Goal: Information Seeking & Learning: Learn about a topic

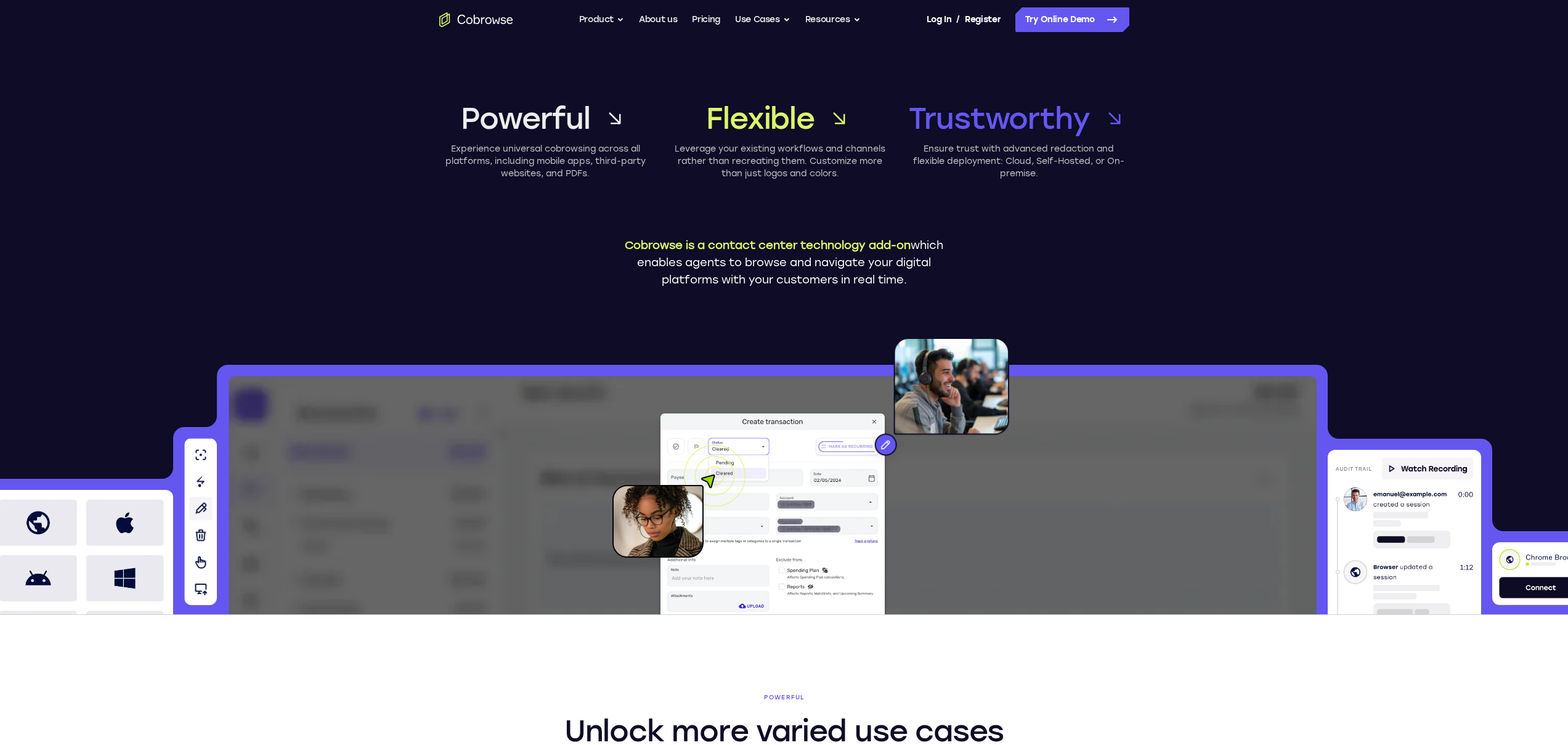
click at [798, 272] on p "Cobrowse is a contact center technology add-on which enables agents to browse a…" at bounding box center [784, 262] width 339 height 52
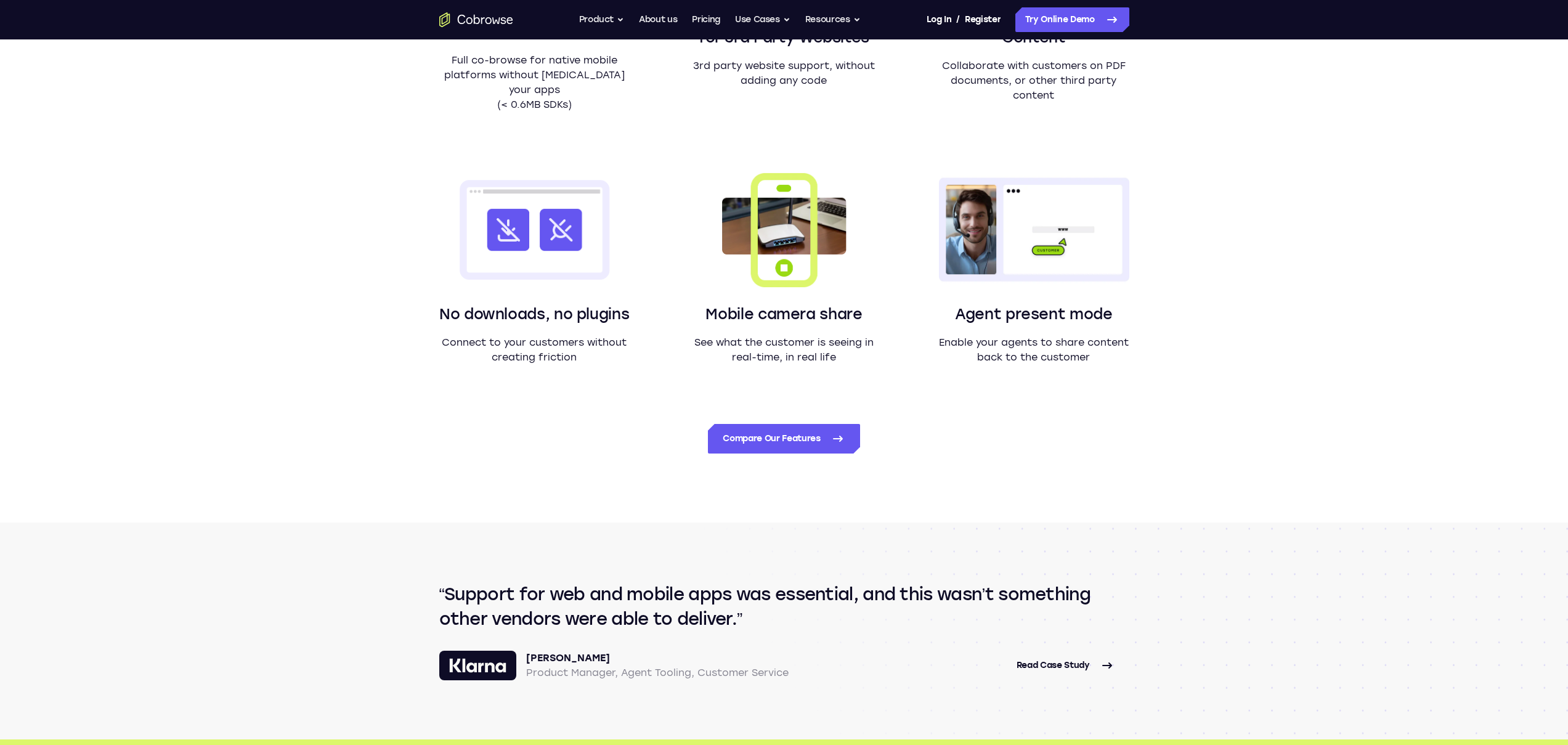
scroll to position [1007, 0]
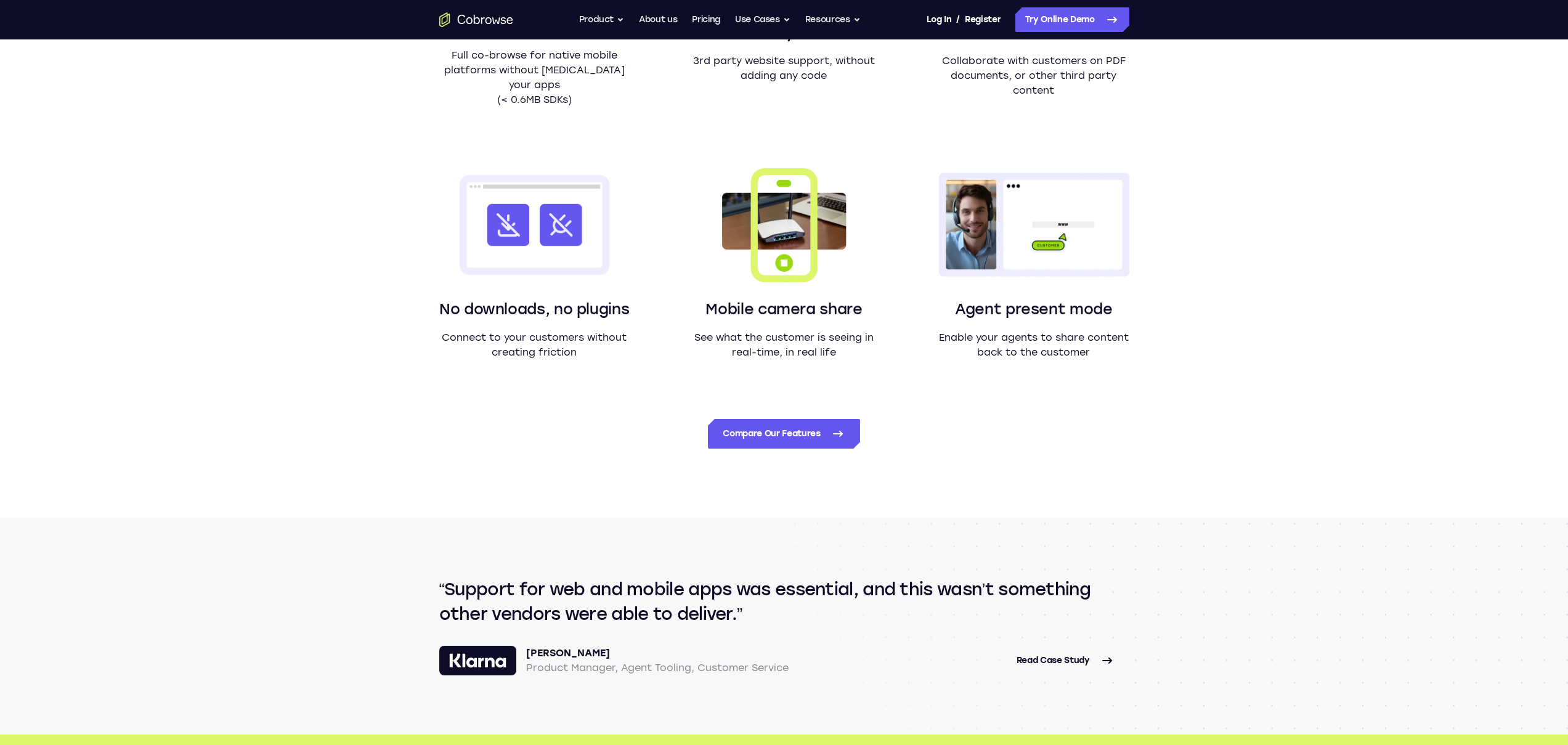
click at [324, 384] on div "Powerful Unlock more varied use cases without limitation Small technology diffe…" at bounding box center [784, 62] width 1568 height 910
click at [563, 332] on p "Connect to your customers without creating friction" at bounding box center [534, 345] width 190 height 30
click at [606, 364] on section "Powerful Unlock more varied use cases without limitation Small technology diffe…" at bounding box center [784, 62] width 789 height 910
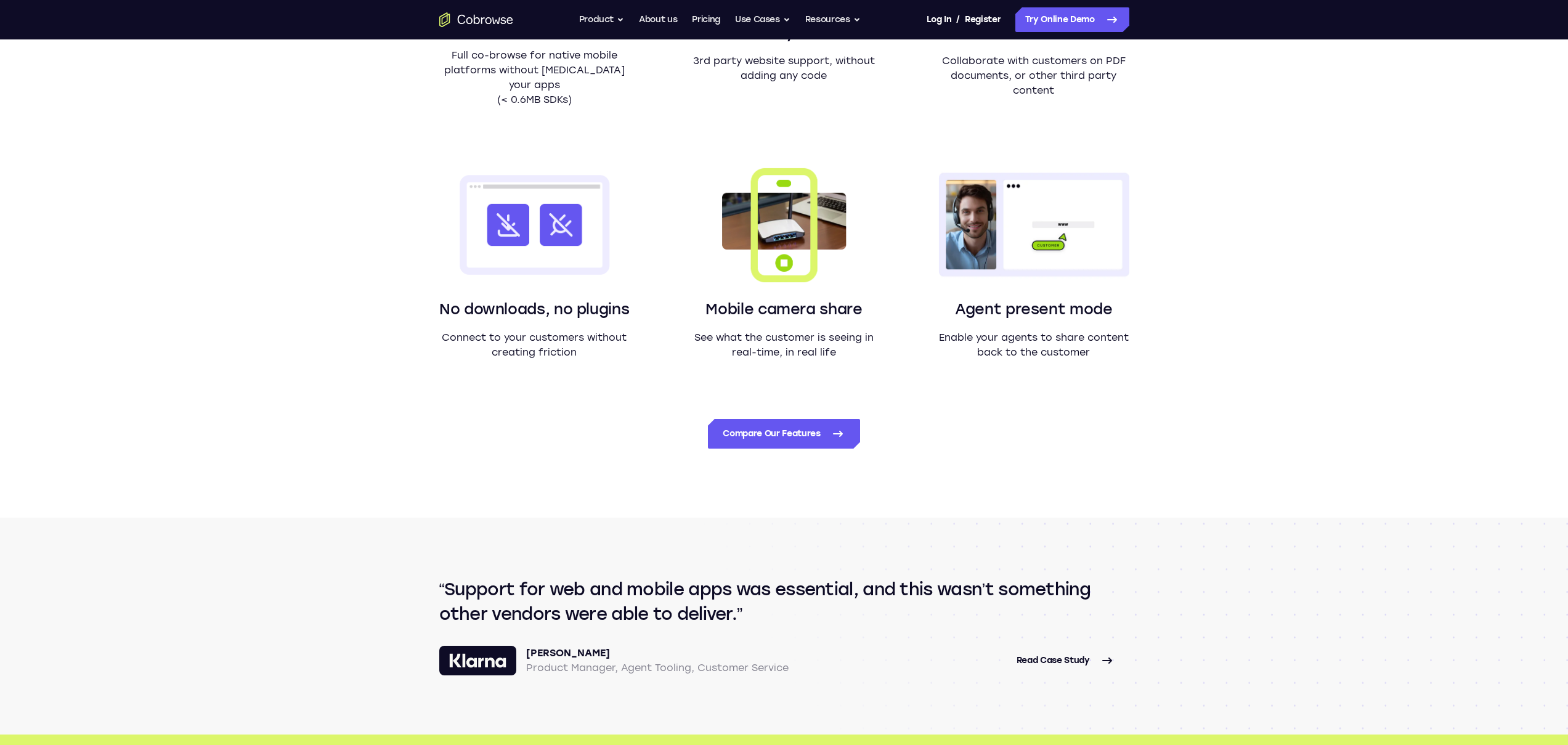
click at [1321, 279] on div "Powerful Unlock more varied use cases without limitation Small technology diffe…" at bounding box center [784, 62] width 1568 height 910
click at [796, 304] on h3 "Mobile camera share" at bounding box center [784, 309] width 190 height 22
click at [827, 342] on p "See what the customer is seeing in real-time, in real life" at bounding box center [784, 345] width 190 height 30
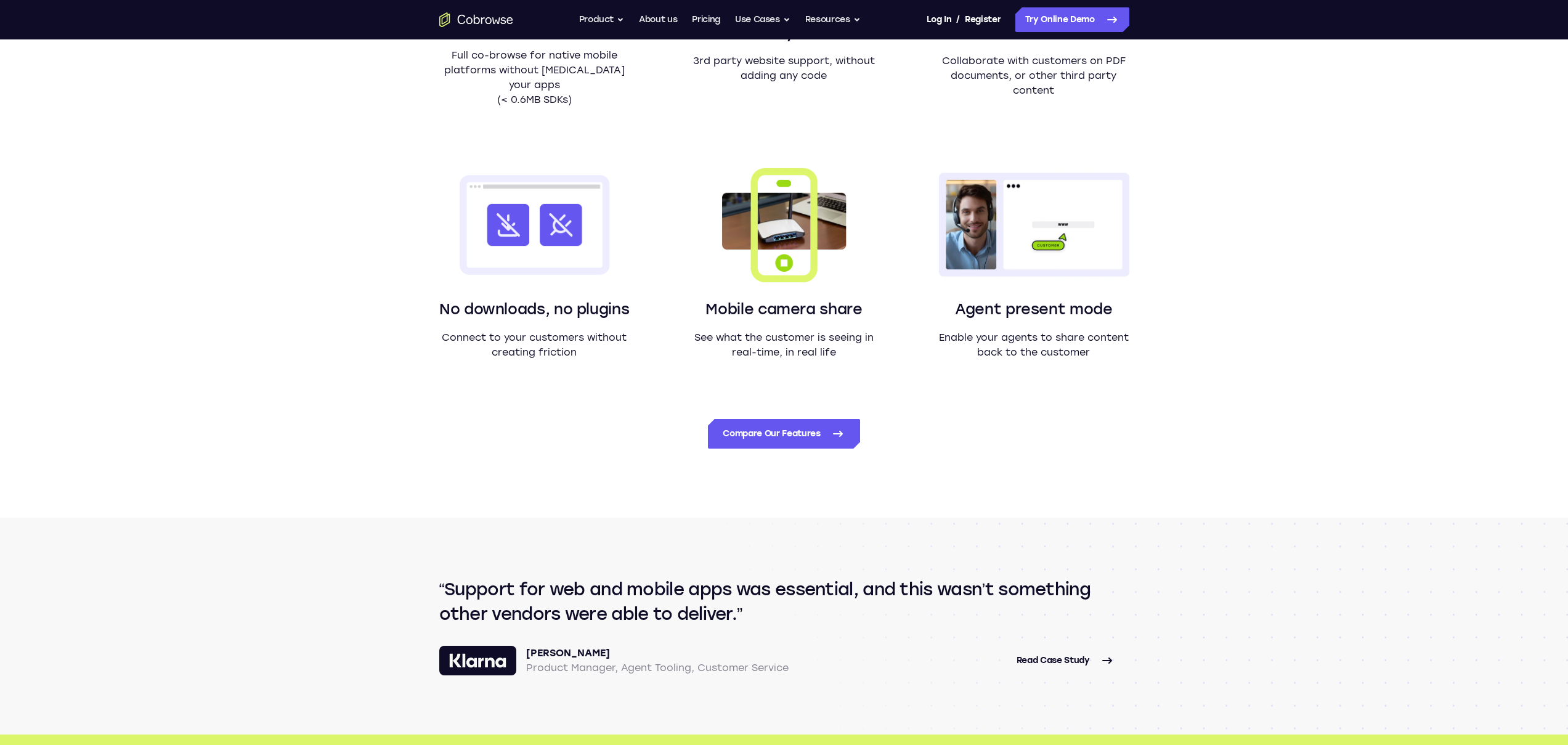
click at [827, 342] on p "See what the customer is seeing in real-time, in real life" at bounding box center [784, 345] width 190 height 30
click at [903, 346] on div "Android & iOS Mobile Co-browse Full co-browse for native mobile platforms witho…" at bounding box center [784, 110] width 690 height 498
click at [1354, 351] on div "Powerful Unlock more varied use cases without limitation Small technology diffe…" at bounding box center [784, 62] width 1568 height 910
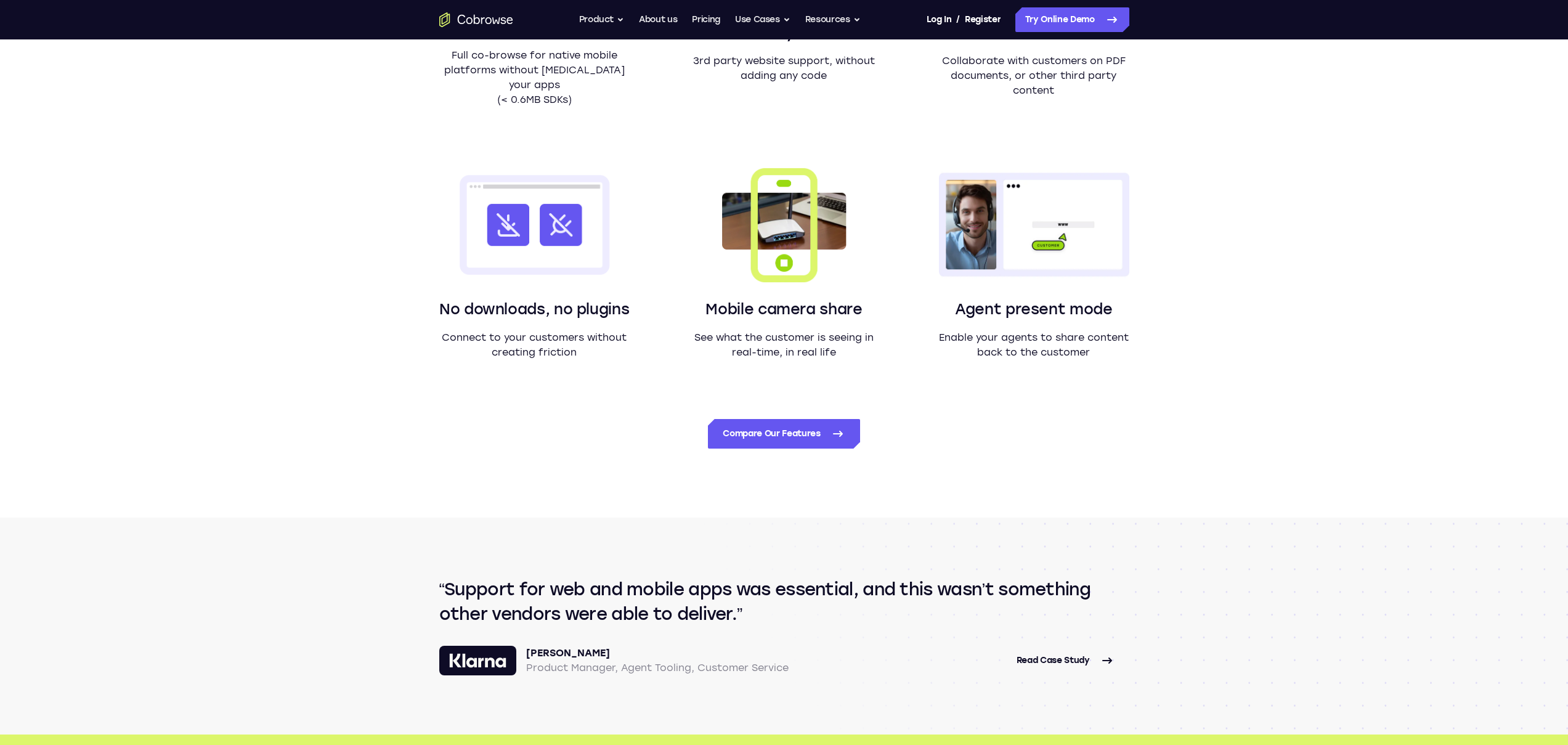
click at [1201, 342] on div "Powerful Unlock more varied use cases without limitation Small technology diffe…" at bounding box center [784, 62] width 1568 height 910
click at [1171, 350] on section "Powerful Unlock more varied use cases without limitation Small technology diffe…" at bounding box center [784, 62] width 789 height 910
click at [1173, 348] on section "Powerful Unlock more varied use cases without limitation Small technology diffe…" at bounding box center [784, 62] width 789 height 910
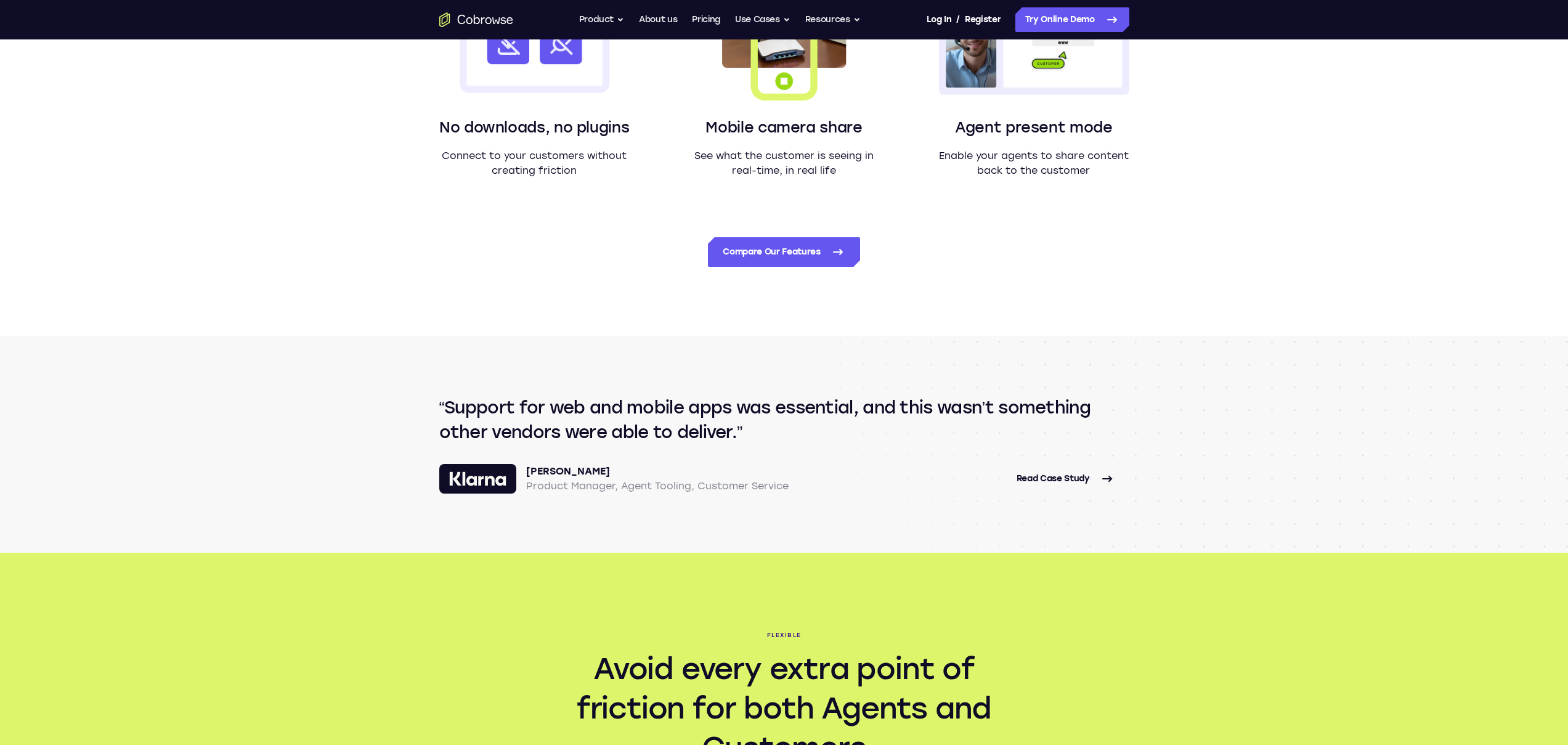
scroll to position [1191, 0]
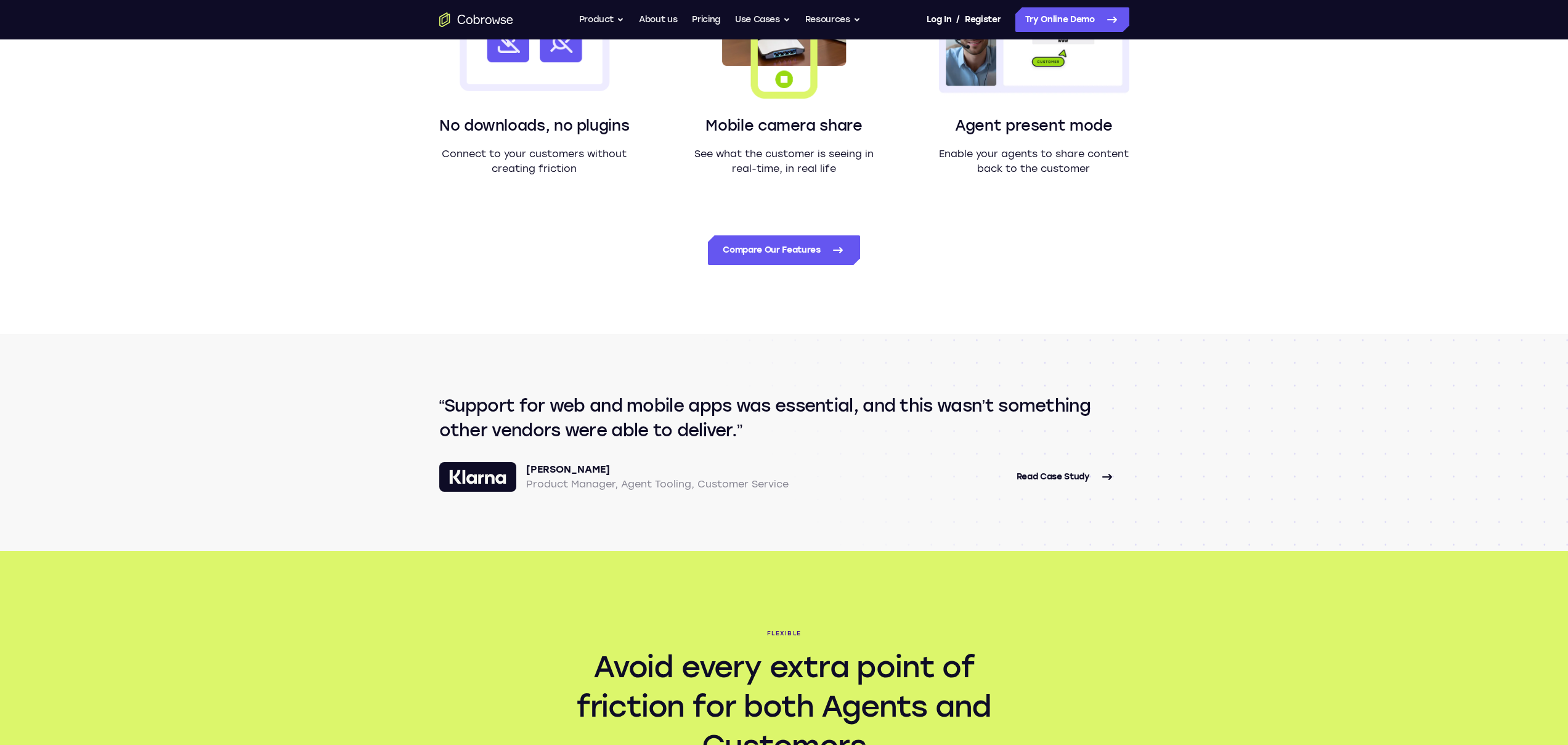
click at [603, 471] on p "Quynh Nguyen" at bounding box center [657, 469] width 263 height 15
click at [733, 416] on q "Support for web and mobile apps was essential, and this wasn’t something other …" at bounding box center [784, 417] width 690 height 49
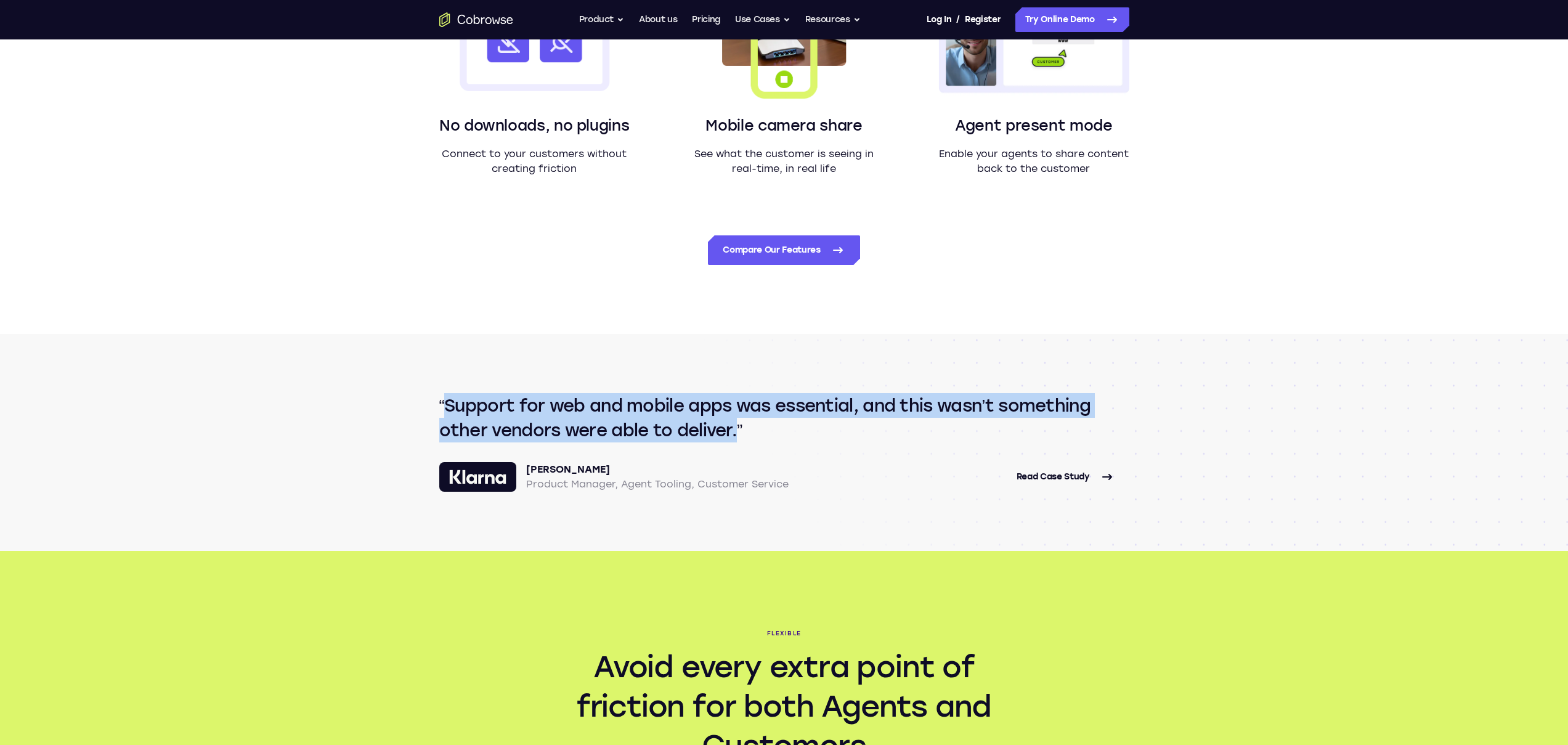
click at [733, 416] on q "Support for web and mobile apps was essential, and this wasn’t something other …" at bounding box center [784, 417] width 690 height 49
click at [815, 421] on q "Support for web and mobile apps was essential, and this wasn’t something other …" at bounding box center [784, 417] width 690 height 49
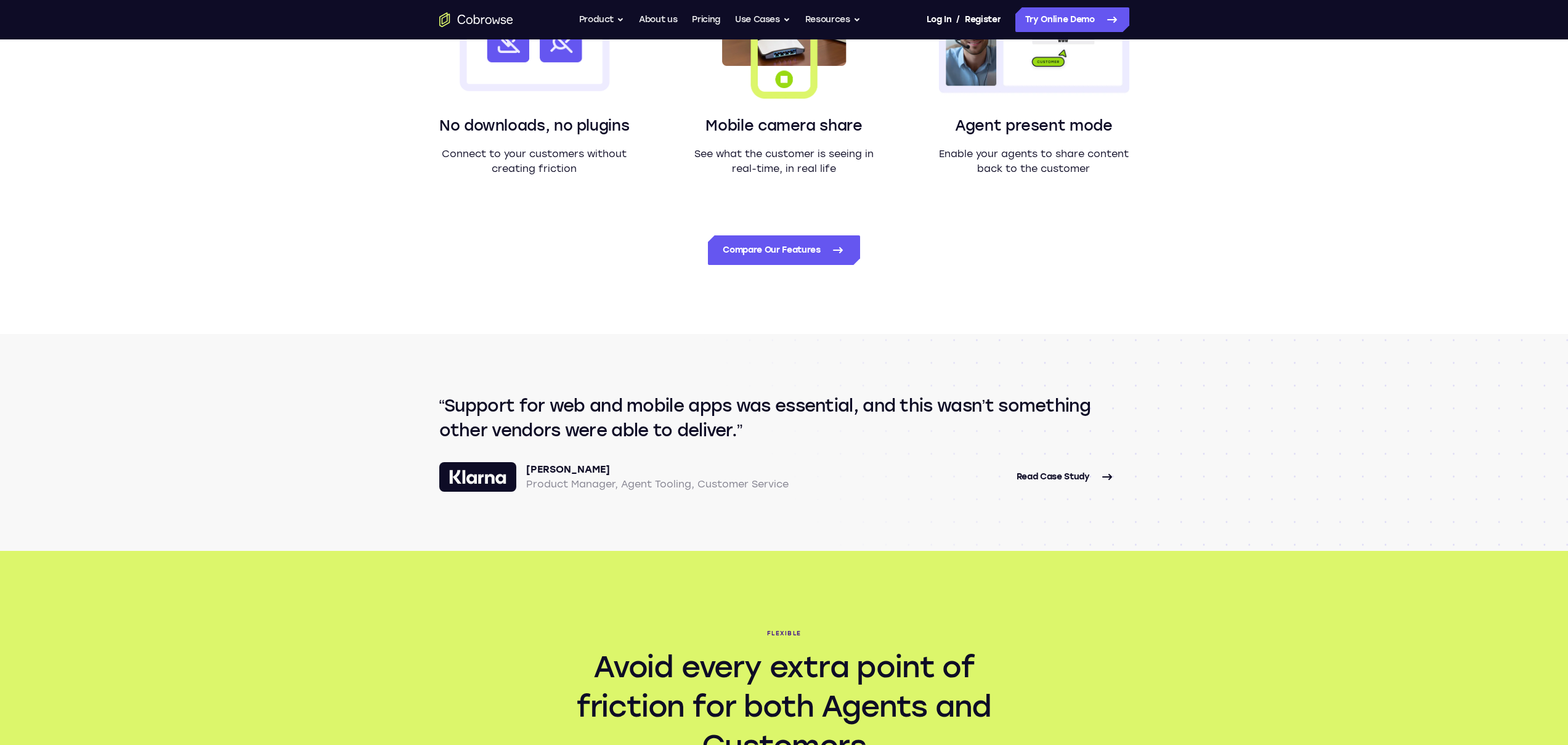
click at [375, 421] on div "Support for web and mobile apps was essential, and this wasn’t something other …" at bounding box center [784, 443] width 1568 height 217
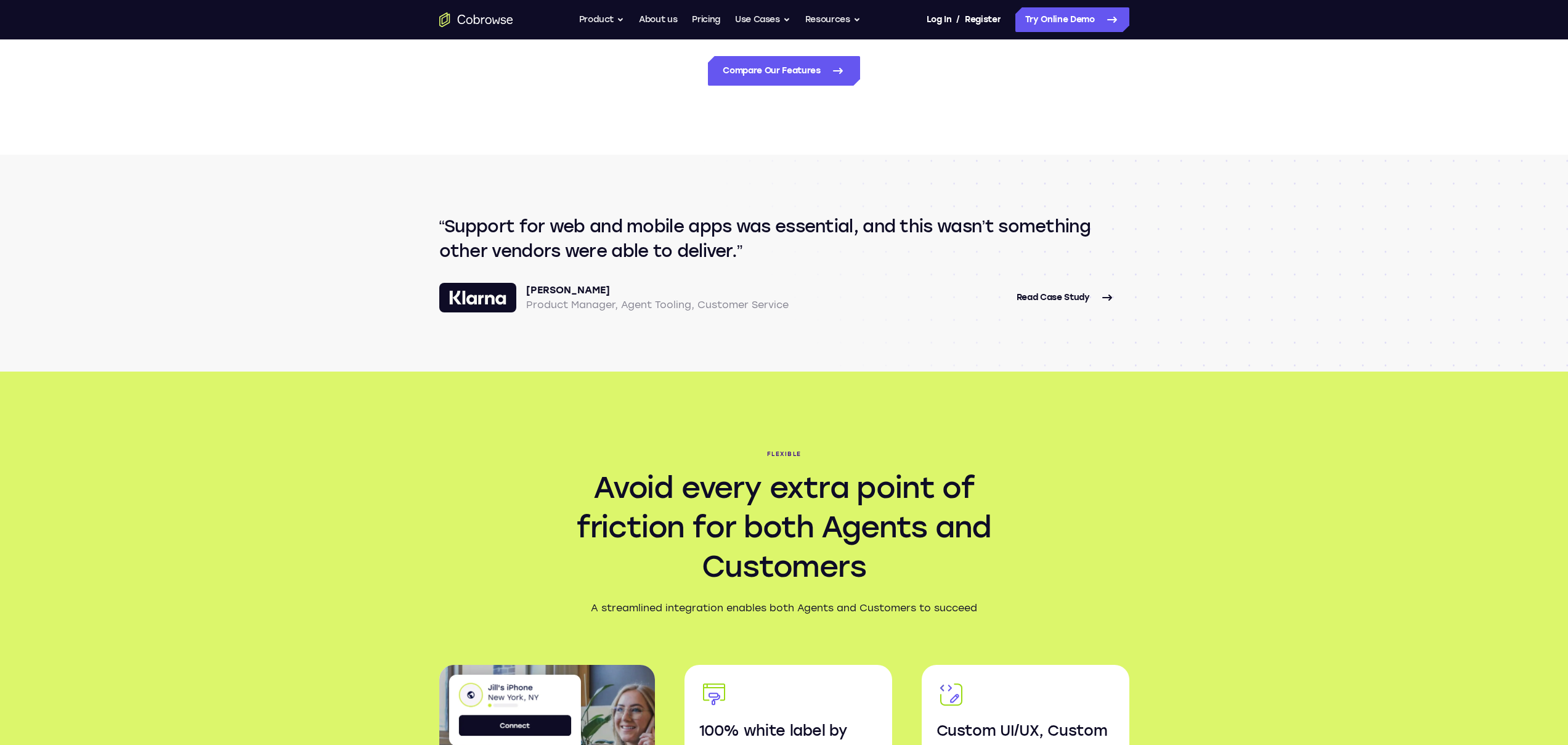
scroll to position [1370, 0]
click at [319, 429] on div "Flexible Avoid every extra point of friction for both Agents and Customers A st…" at bounding box center [784, 721] width 1568 height 699
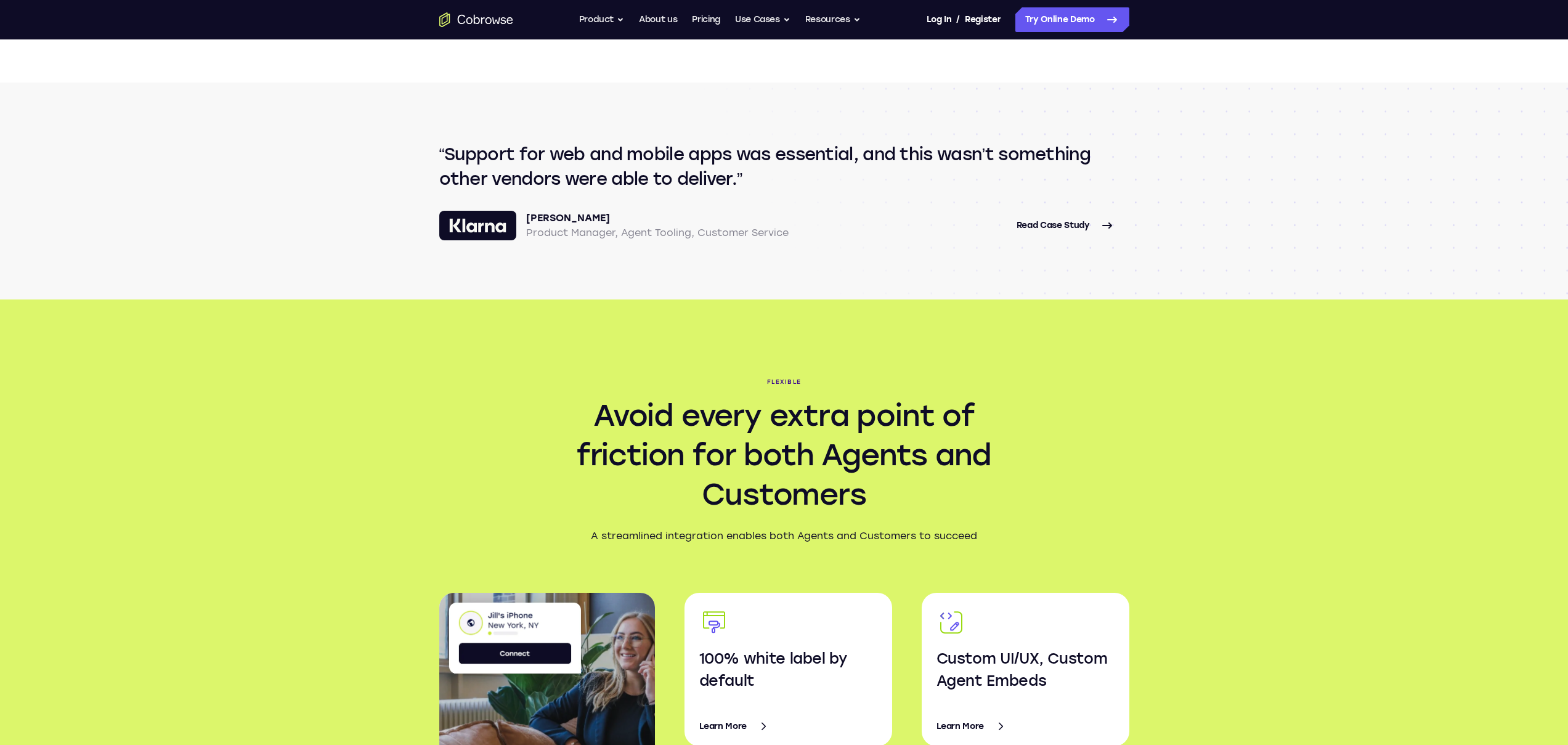
scroll to position [1734, 0]
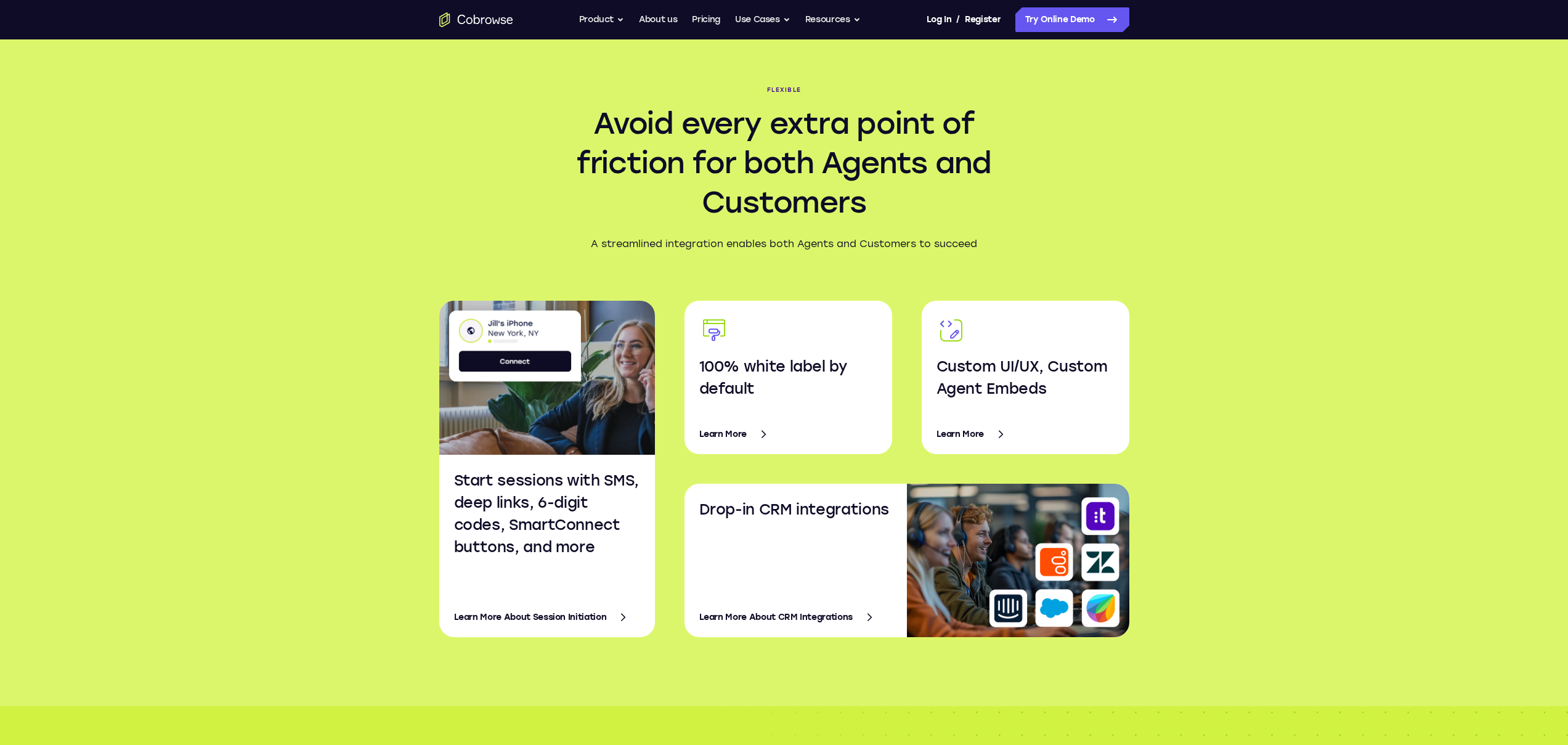
click at [342, 437] on div "Flexible Avoid every extra point of friction for both Agents and Customers A st…" at bounding box center [784, 357] width 1568 height 699
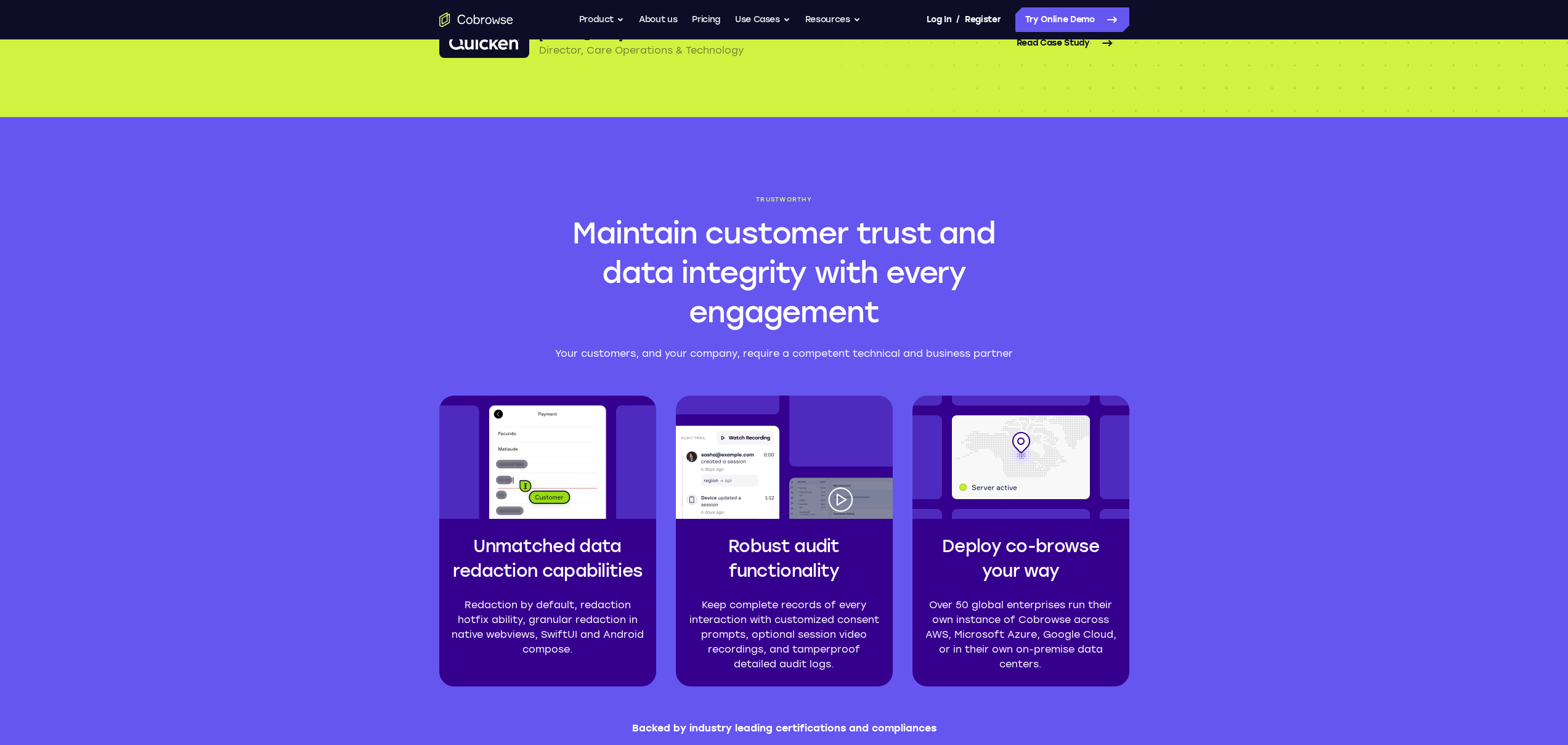
scroll to position [2548, 0]
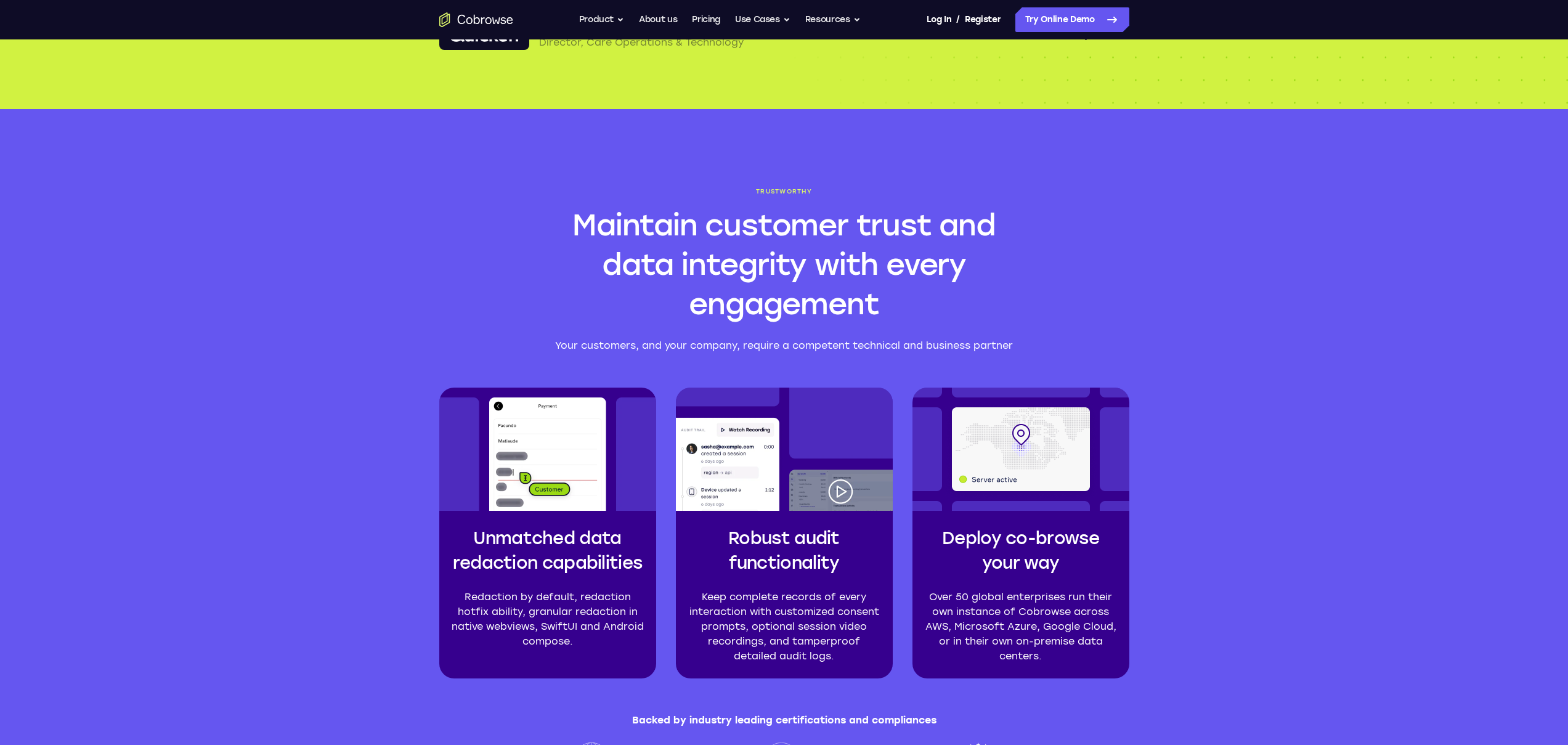
click at [342, 436] on div "Trustworthy Maintain customer trust and data integrity with every engagement Yo…" at bounding box center [784, 477] width 1568 height 737
click at [1111, 184] on section "Trustworthy Maintain customer trust and data integrity with every engagement Yo…" at bounding box center [784, 477] width 789 height 737
click at [917, 304] on h2 "Maintain customer trust and data integrity with every engagement" at bounding box center [784, 264] width 473 height 118
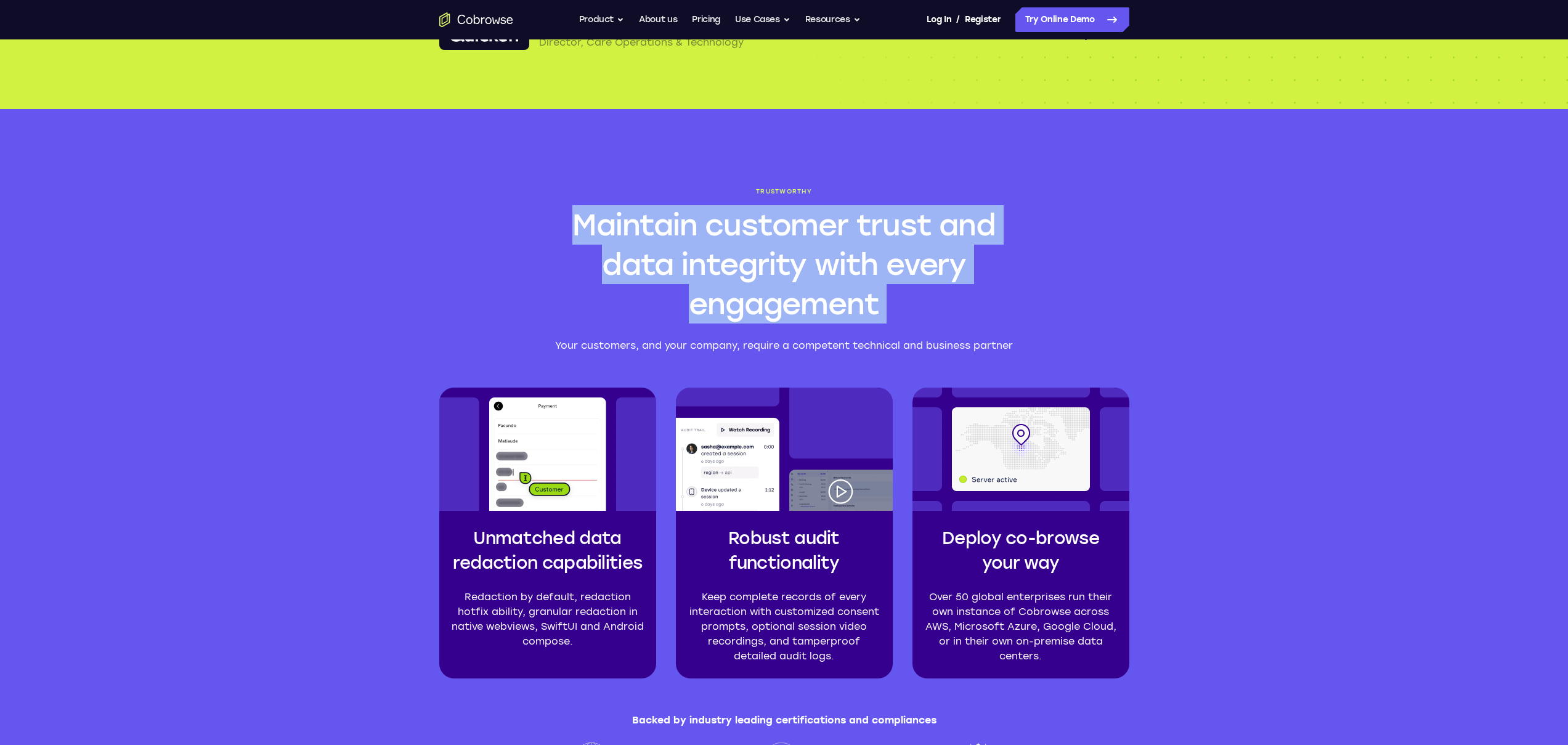
click at [917, 305] on h2 "Maintain customer trust and data integrity with every engagement" at bounding box center [784, 264] width 473 height 118
click at [1009, 306] on h2 "Maintain customer trust and data integrity with every engagement" at bounding box center [784, 264] width 473 height 118
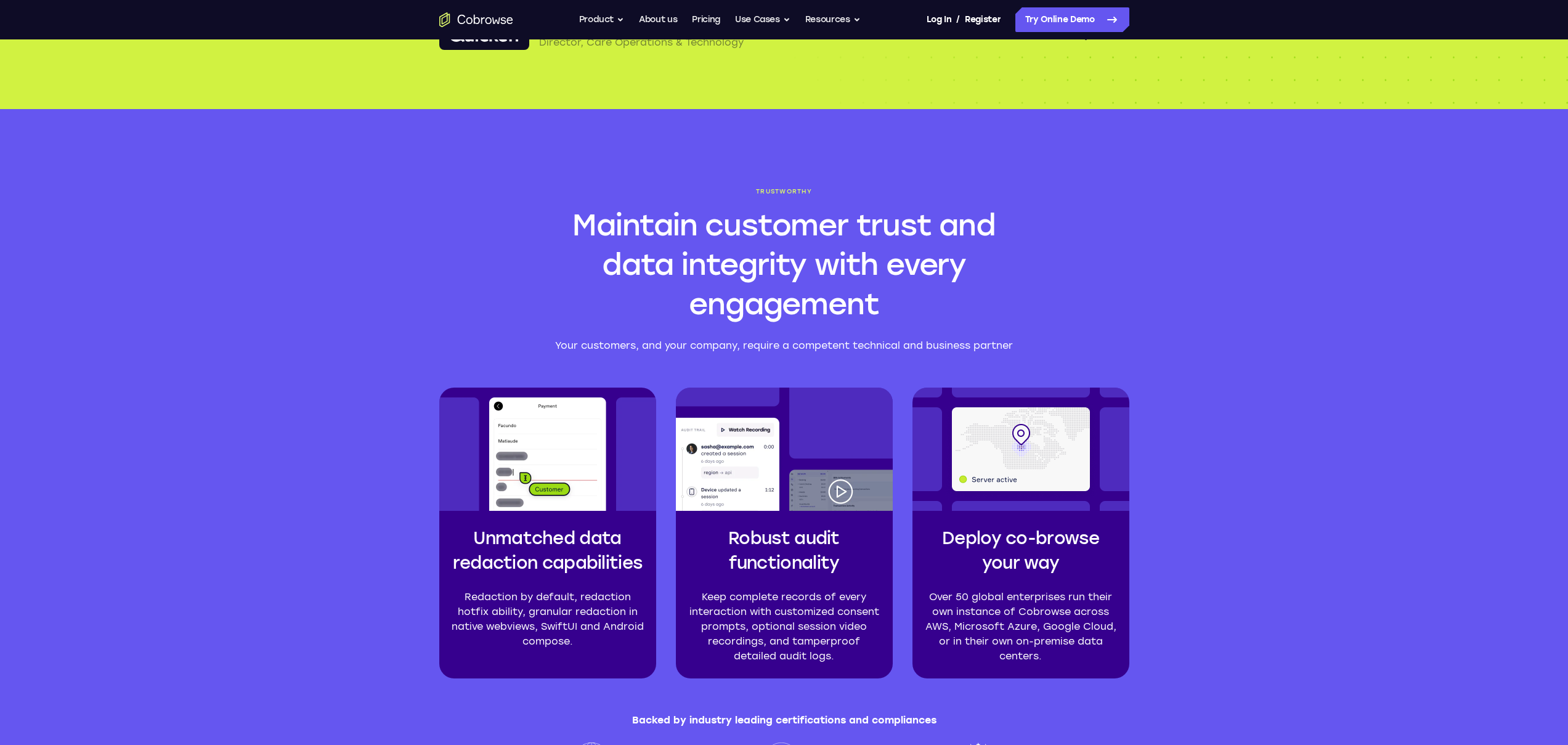
click at [1201, 355] on div "Trustworthy Maintain customer trust and data integrity with every engagement Yo…" at bounding box center [784, 477] width 1568 height 737
click at [838, 485] on img at bounding box center [784, 449] width 217 height 123
click at [1302, 457] on div "Trustworthy Maintain customer trust and data integrity with every engagement Yo…" at bounding box center [784, 477] width 1568 height 737
click at [1267, 462] on div "Trustworthy Maintain customer trust and data integrity with every engagement Yo…" at bounding box center [784, 477] width 1568 height 737
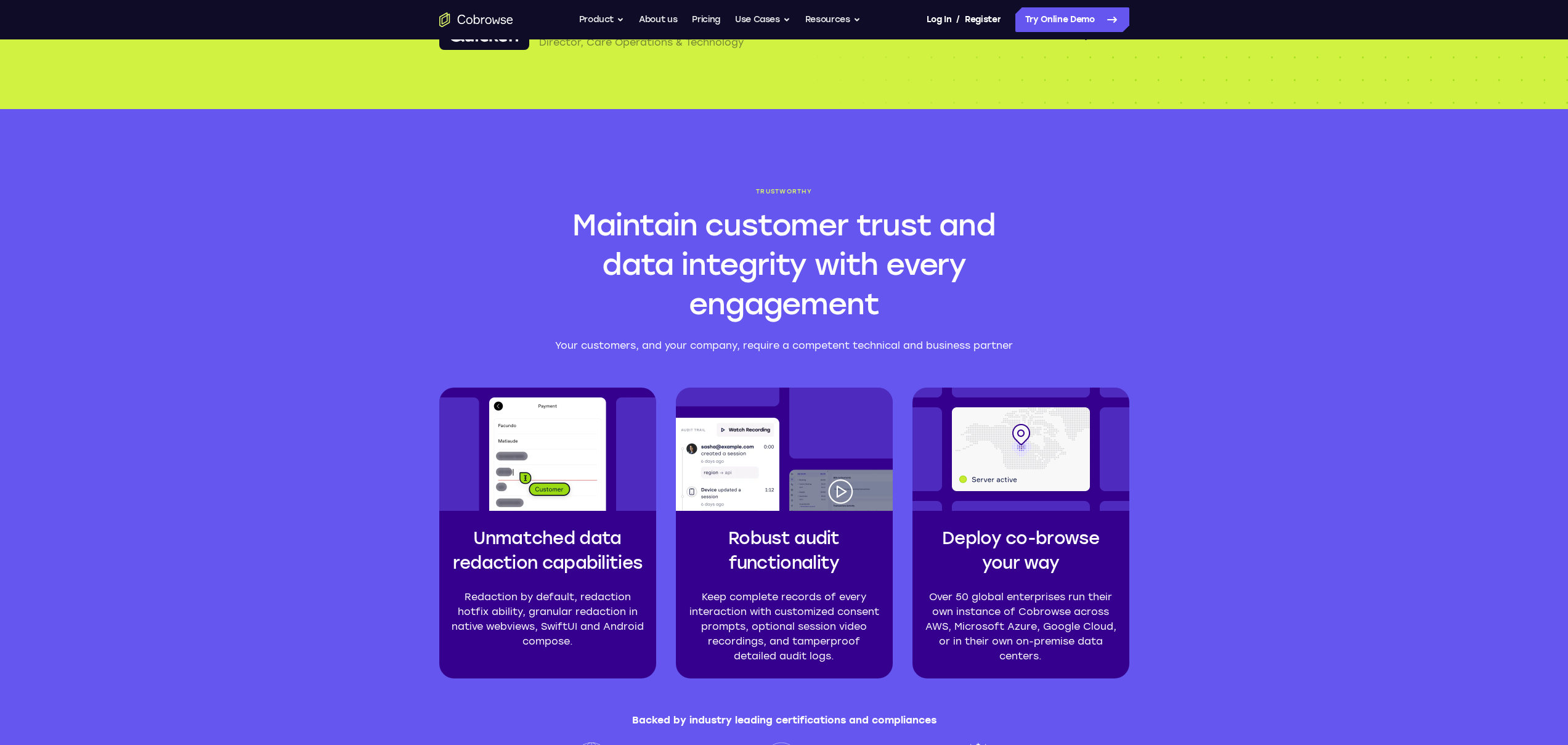
click at [1267, 462] on div "Trustworthy Maintain customer trust and data integrity with every engagement Yo…" at bounding box center [784, 477] width 1568 height 737
click at [558, 627] on p "Redaction by default, redaction hotfix ability, granular redaction in native we…" at bounding box center [547, 619] width 197 height 59
click at [606, 645] on p "Redaction by default, redaction hotfix ability, granular redaction in native we…" at bounding box center [547, 619] width 197 height 59
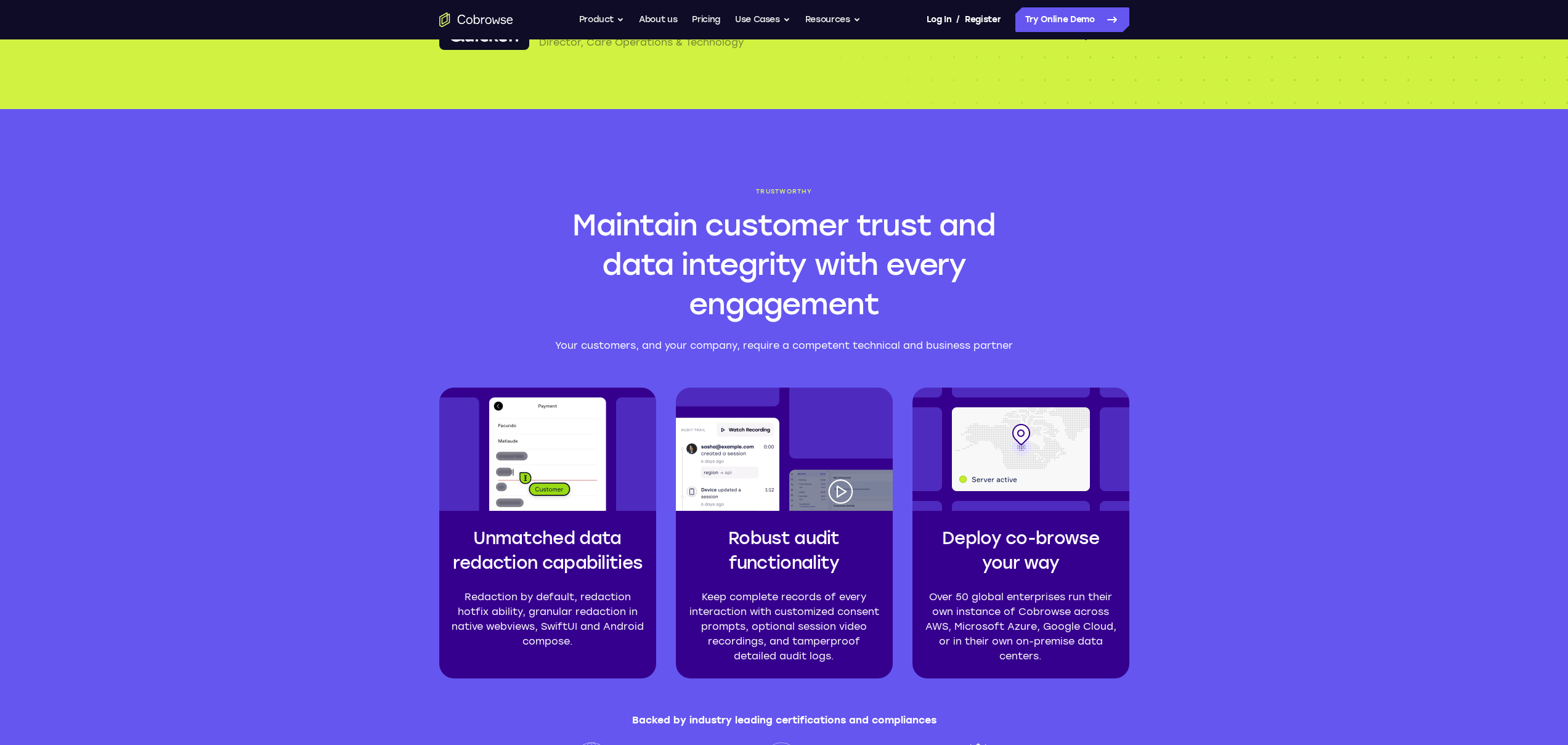
click at [1382, 457] on div "Trustworthy Maintain customer trust and data integrity with every engagement Yo…" at bounding box center [784, 477] width 1568 height 737
click at [1211, 496] on div "Trustworthy Maintain customer trust and data integrity with every engagement Yo…" at bounding box center [784, 477] width 1568 height 737
click at [1177, 536] on section "Trustworthy Maintain customer trust and data integrity with every engagement Yo…" at bounding box center [784, 477] width 789 height 737
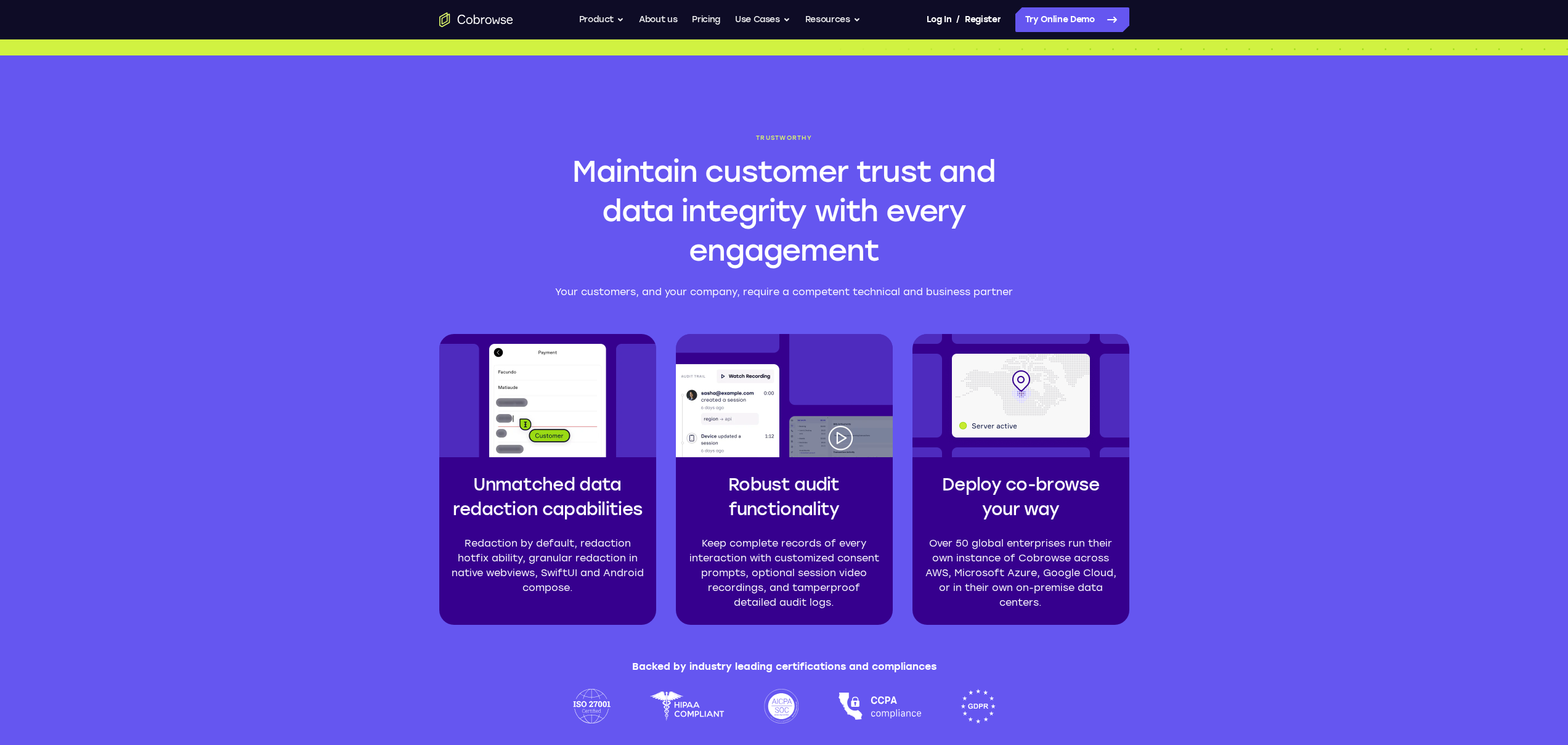
click at [1177, 536] on section "Trustworthy Maintain customer trust and data integrity with every engagement Yo…" at bounding box center [784, 423] width 789 height 737
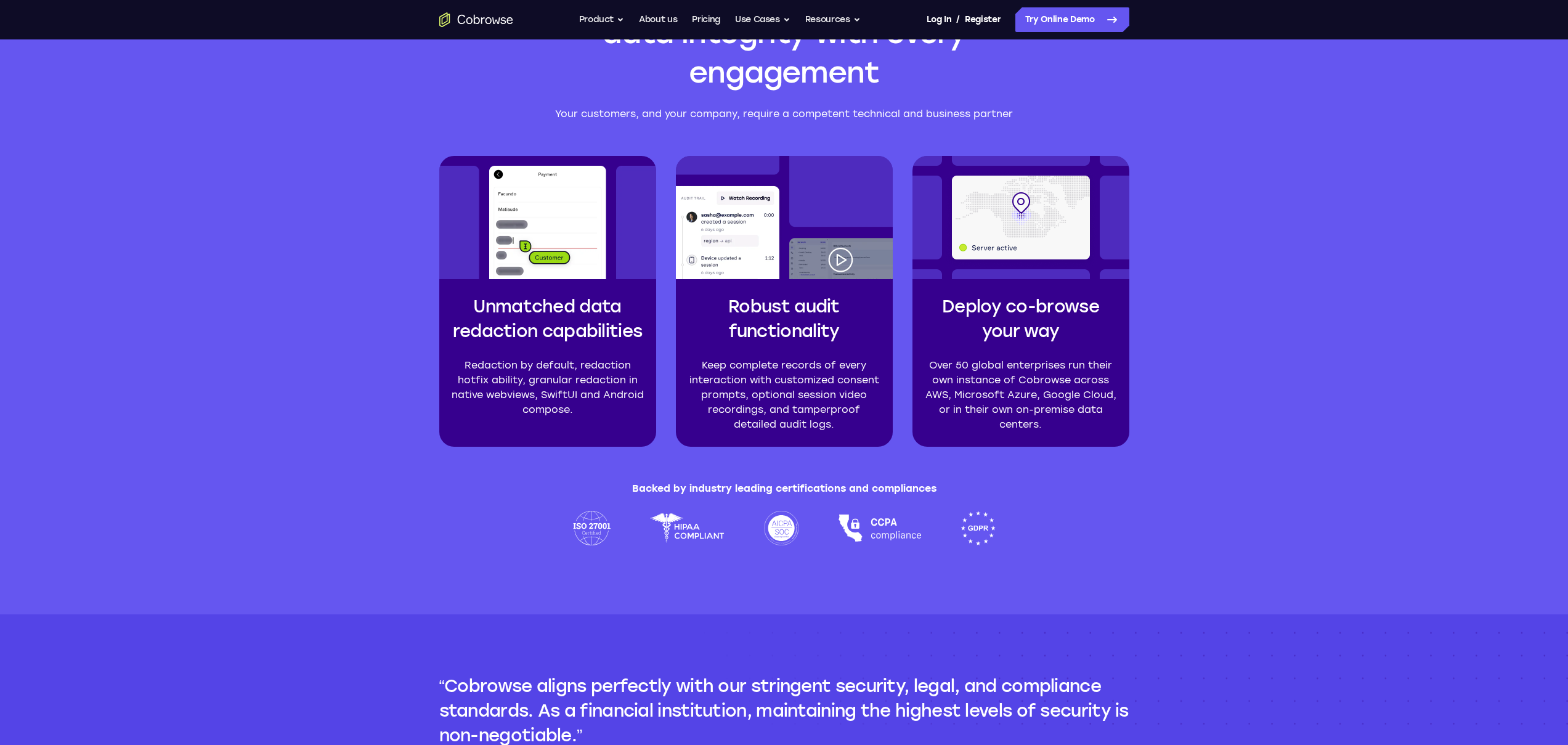
click at [1177, 536] on section "Trustworthy Maintain customer trust and data integrity with every engagement Yo…" at bounding box center [784, 245] width 789 height 737
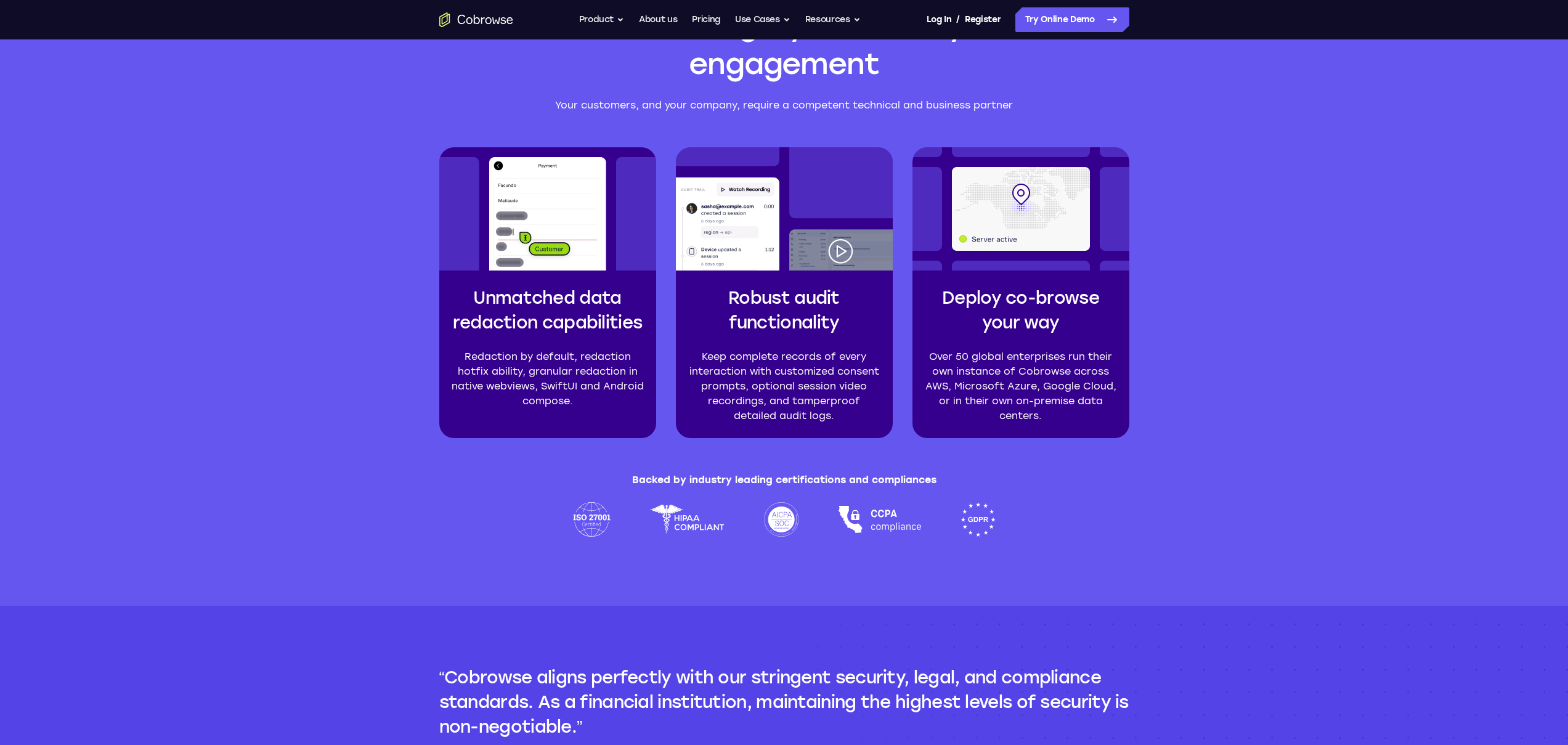
scroll to position [2789, 0]
click at [1177, 536] on section "Trustworthy Maintain customer trust and data integrity with every engagement Yo…" at bounding box center [784, 236] width 789 height 737
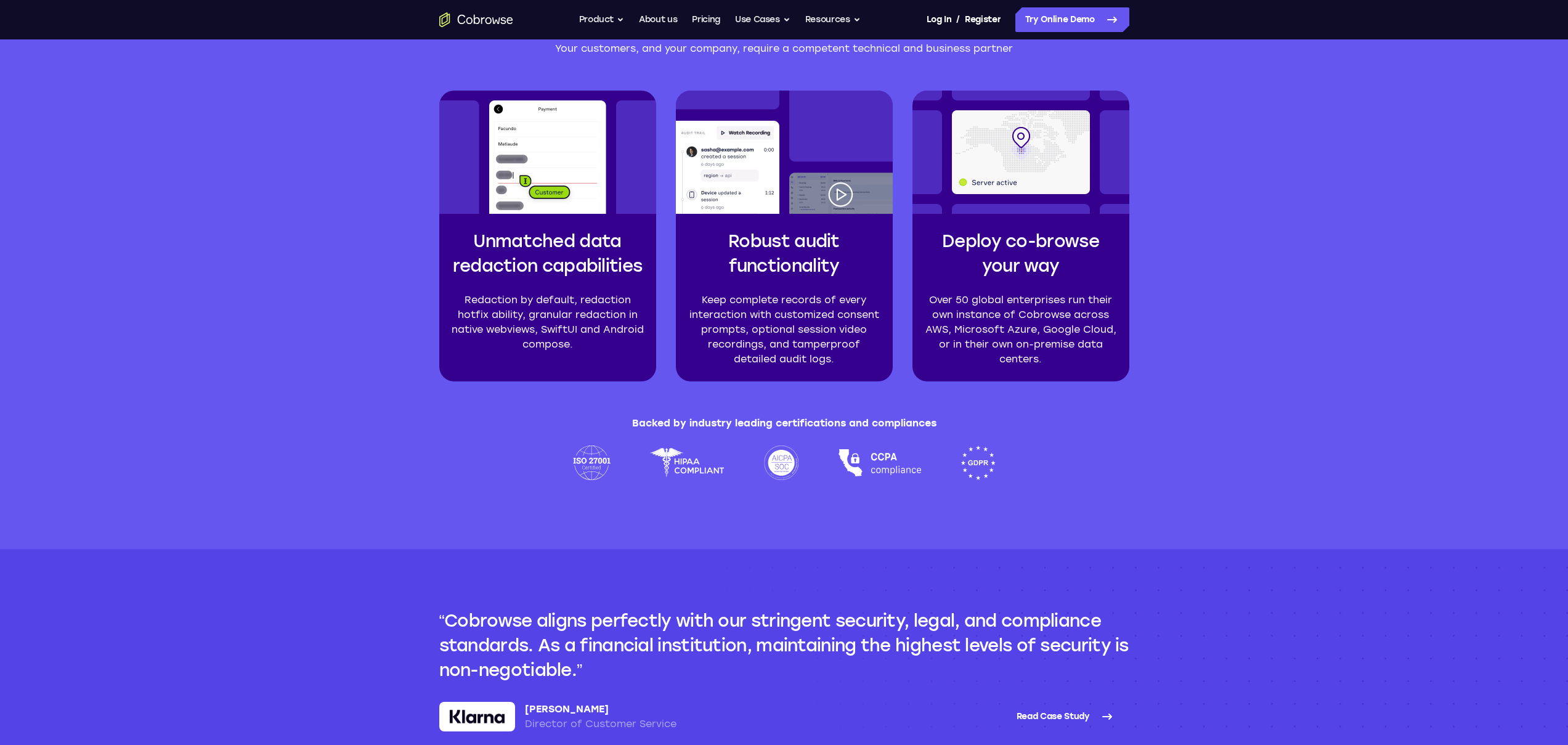
scroll to position [2882, 0]
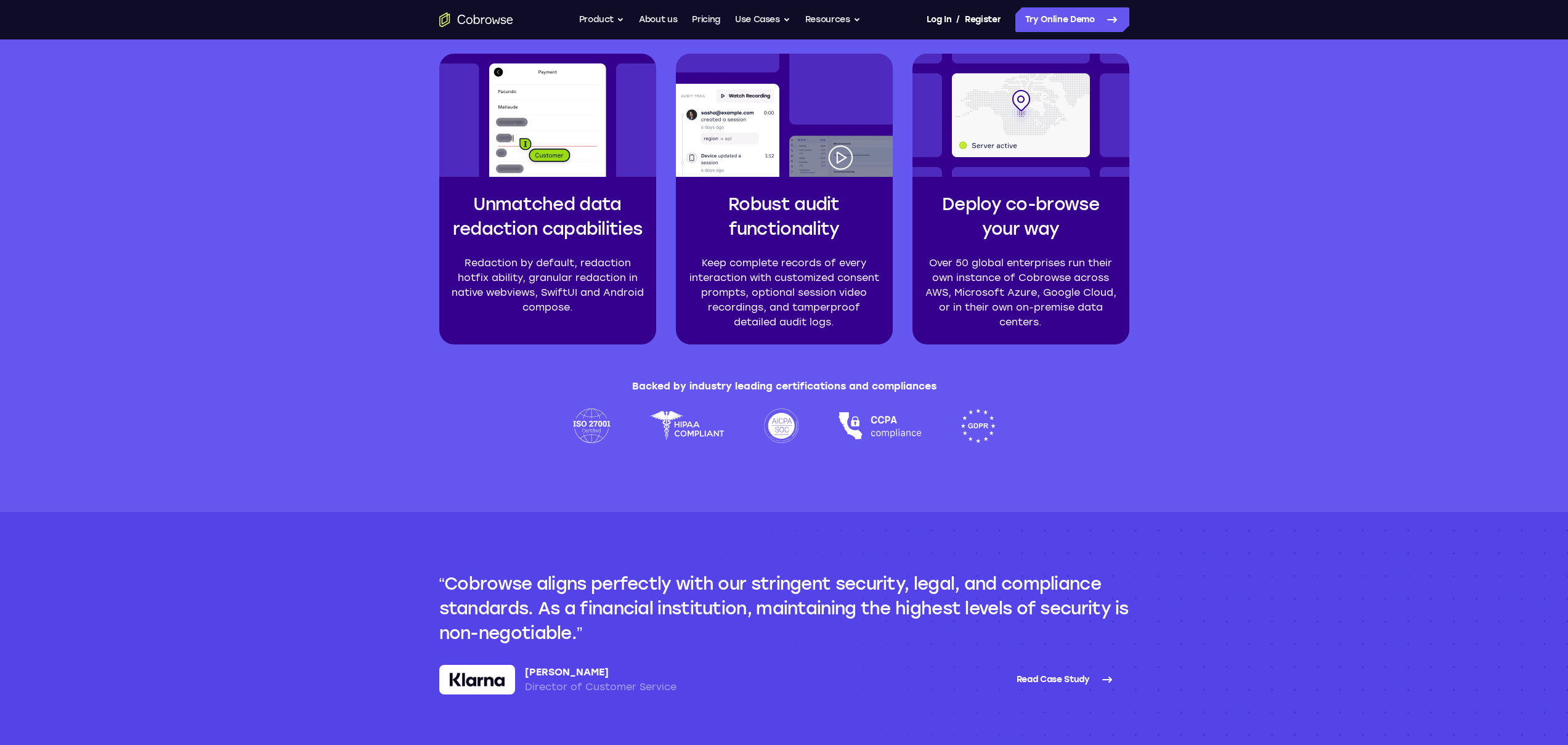
click at [1177, 536] on section "Cobrowse aligns perfectly with our stringent security, legal, and compliance st…" at bounding box center [784, 633] width 789 height 241
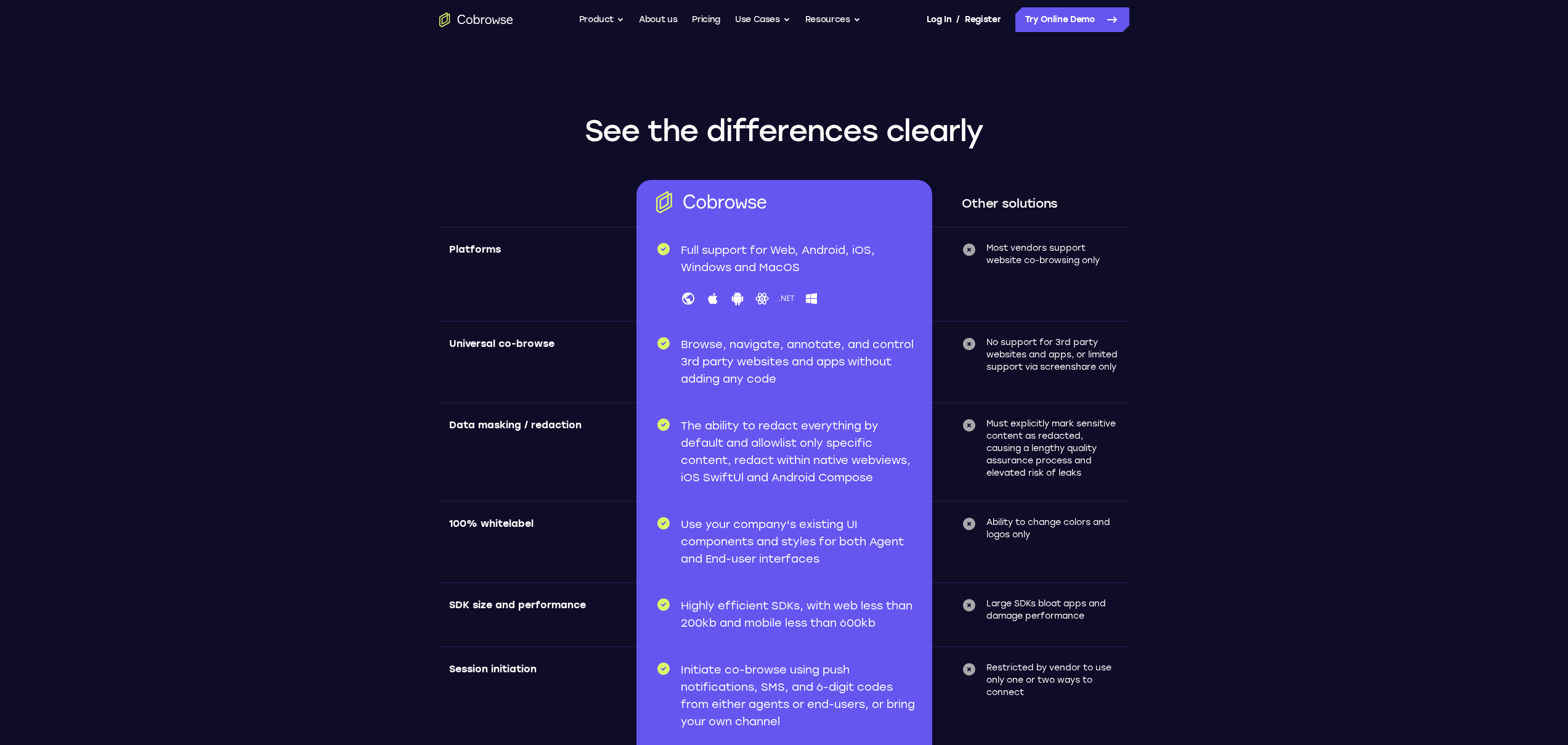
scroll to position [3656, 0]
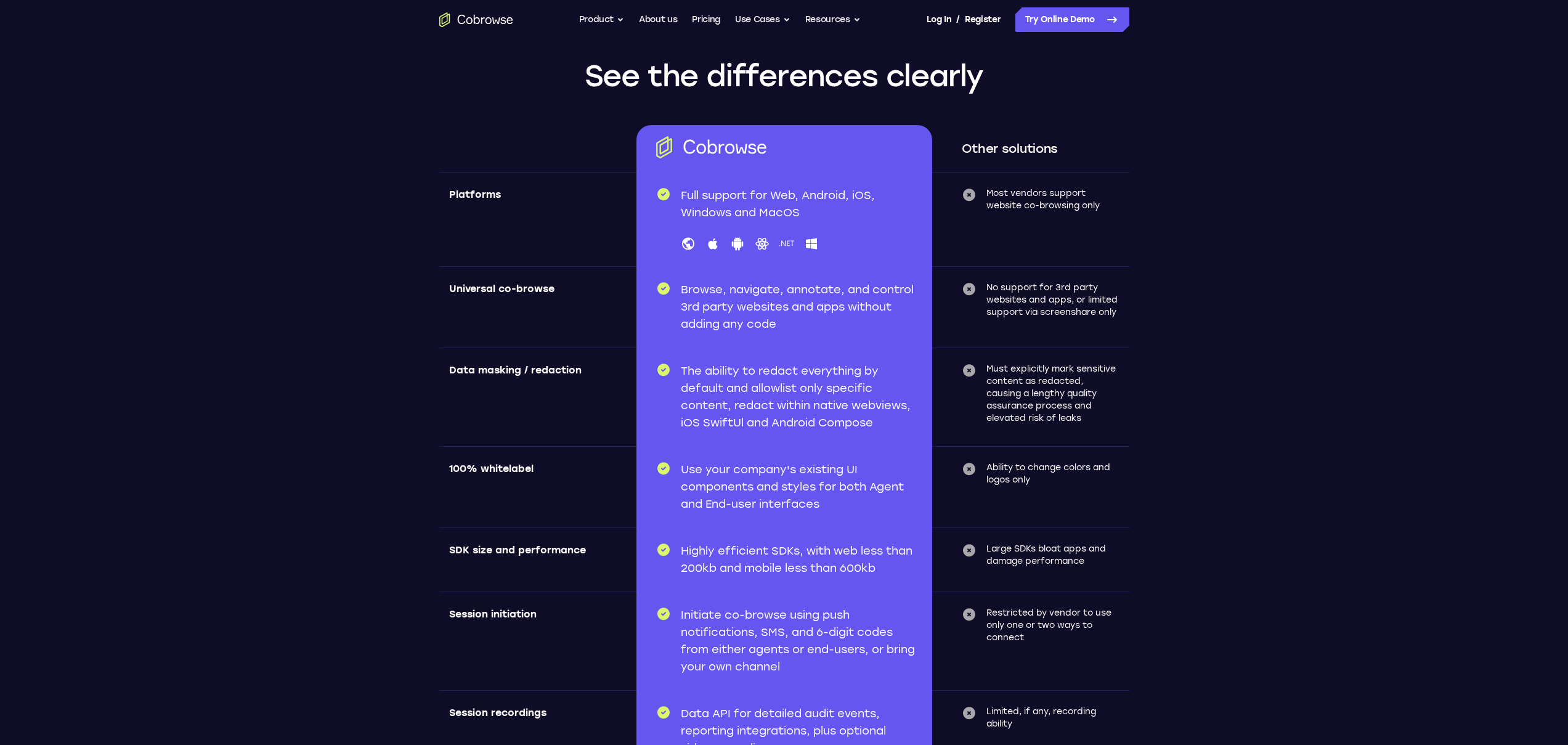
scroll to position [3658, 0]
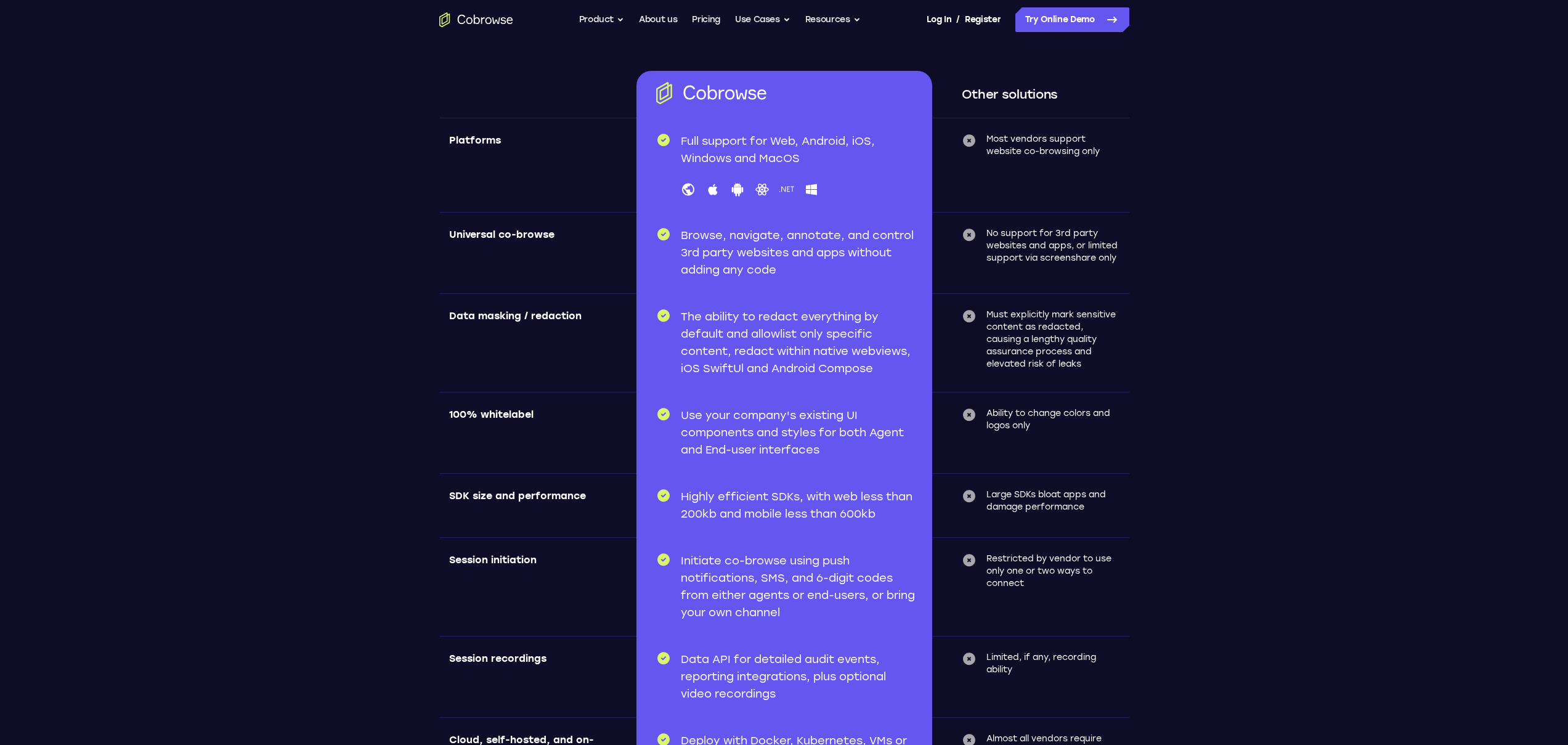
scroll to position [3729, 0]
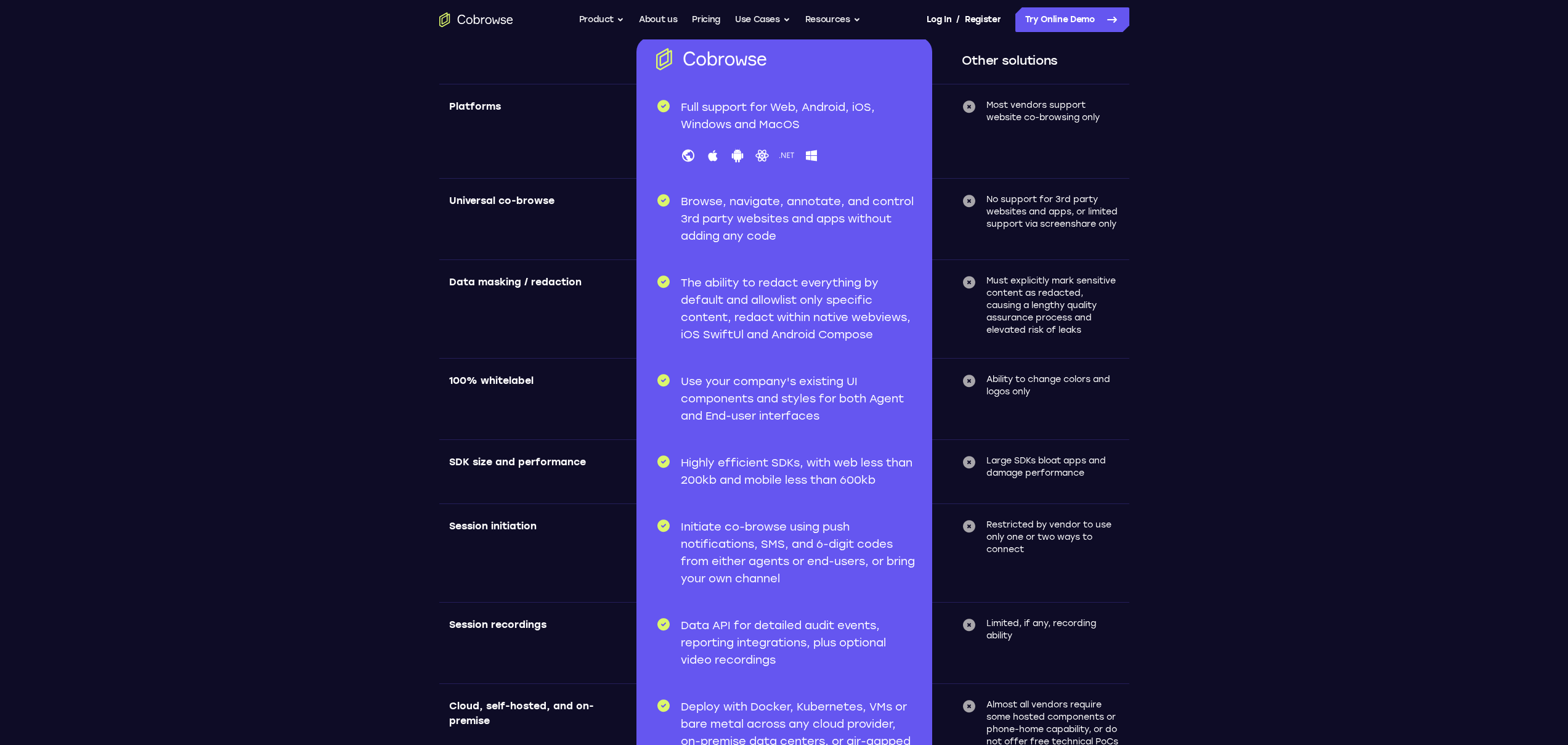
scroll to position [3747, 0]
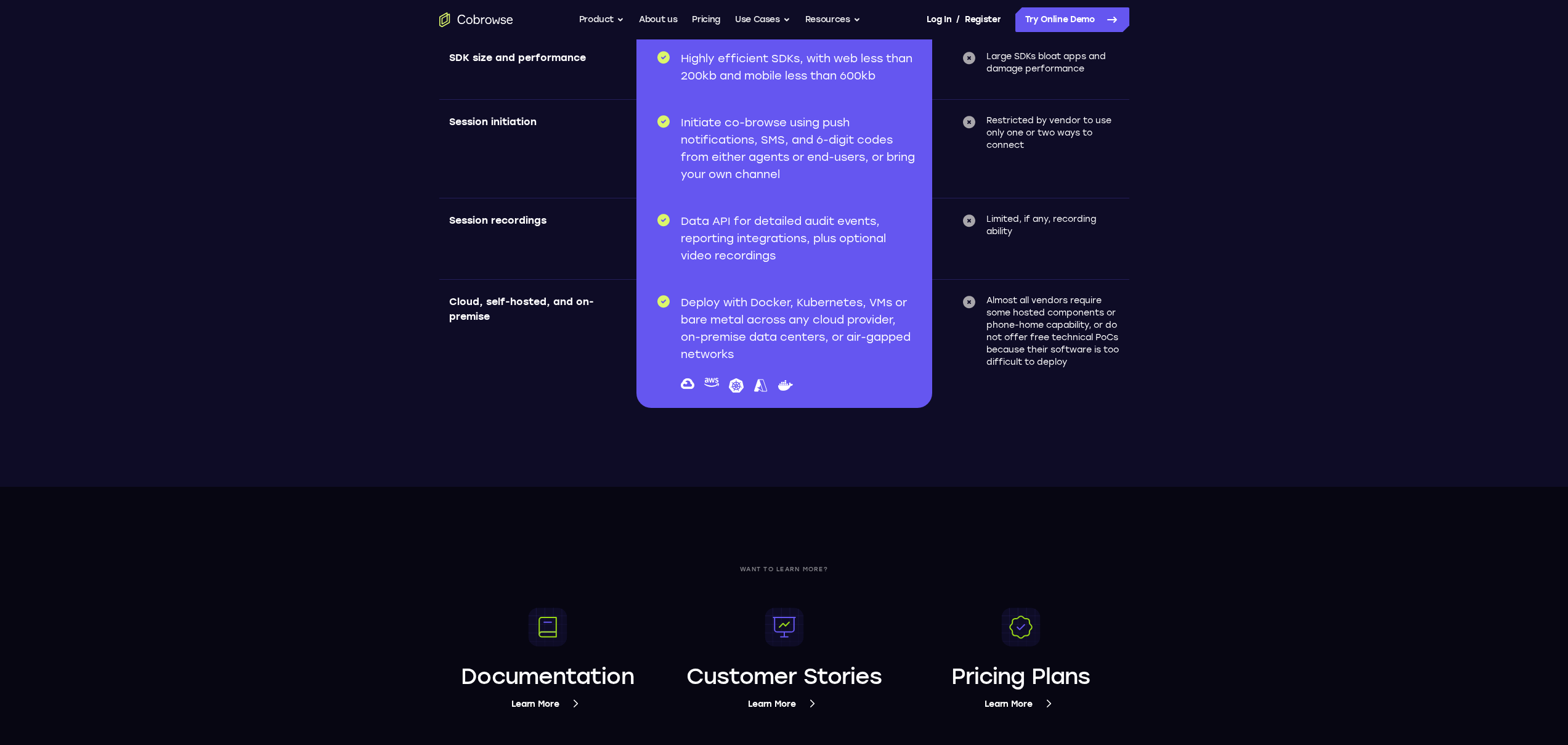
scroll to position [4200, 0]
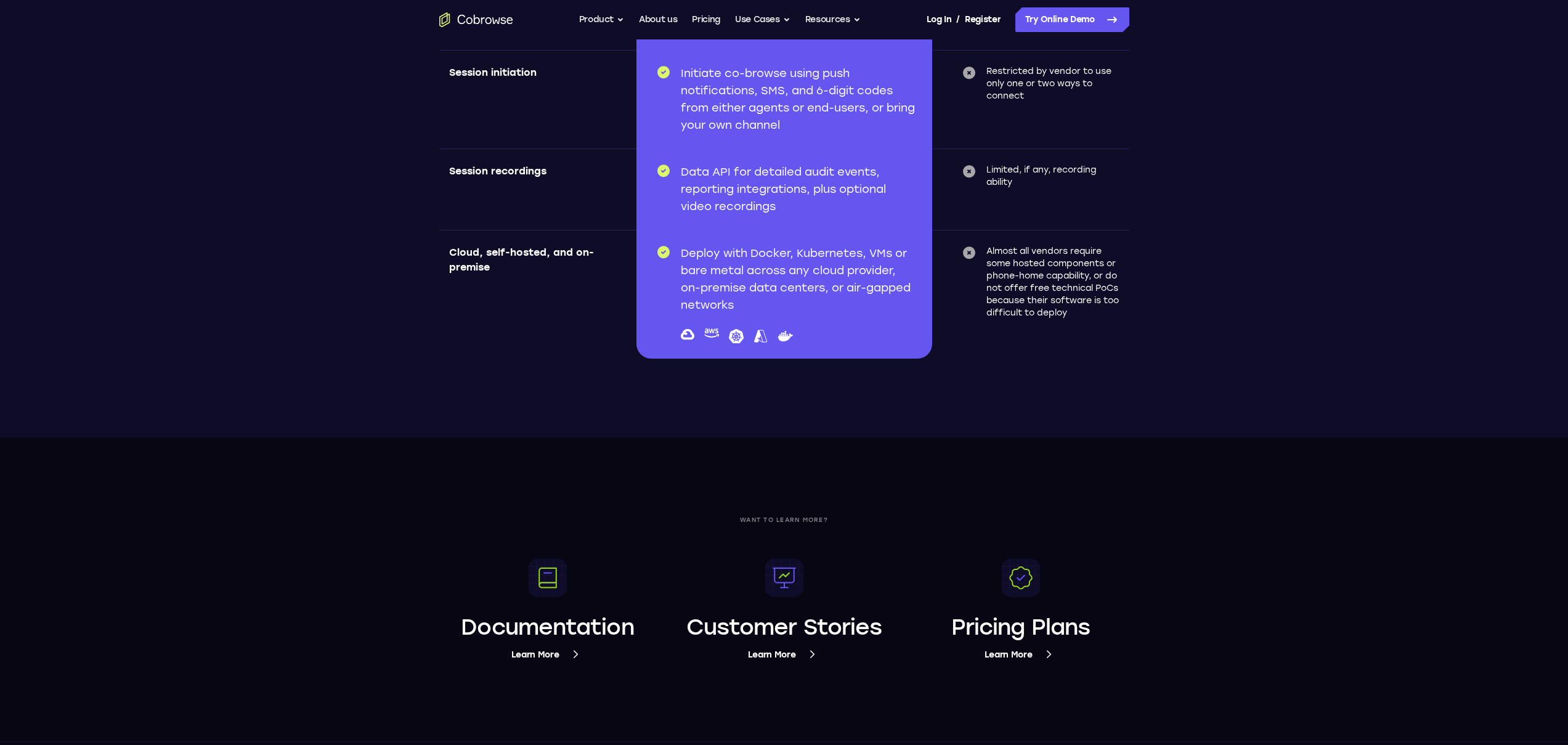
click at [1211, 526] on div "Want to learn more? Documentation Learn More Customer Stories Learn More Pricin…" at bounding box center [784, 590] width 1568 height 304
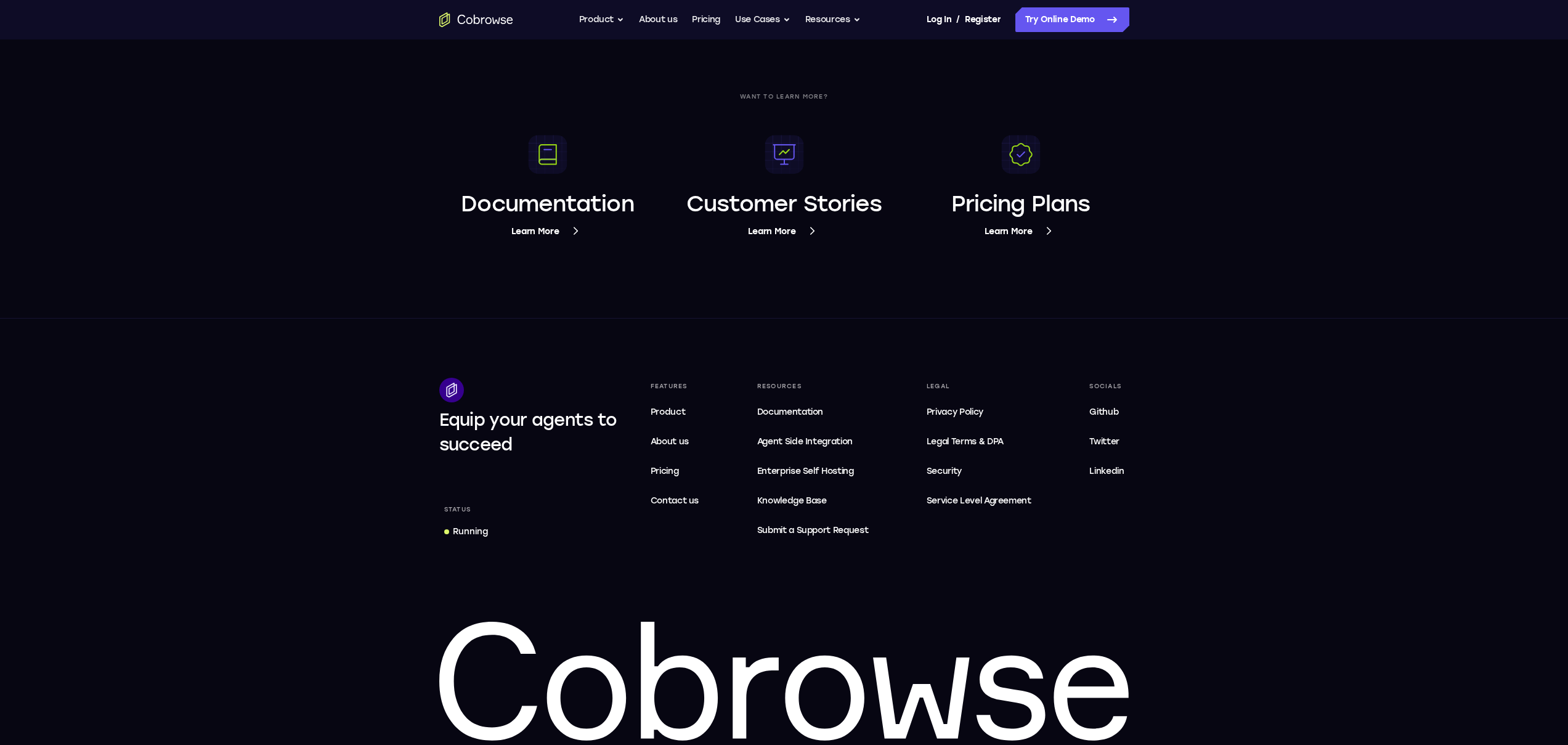
scroll to position [4629, 0]
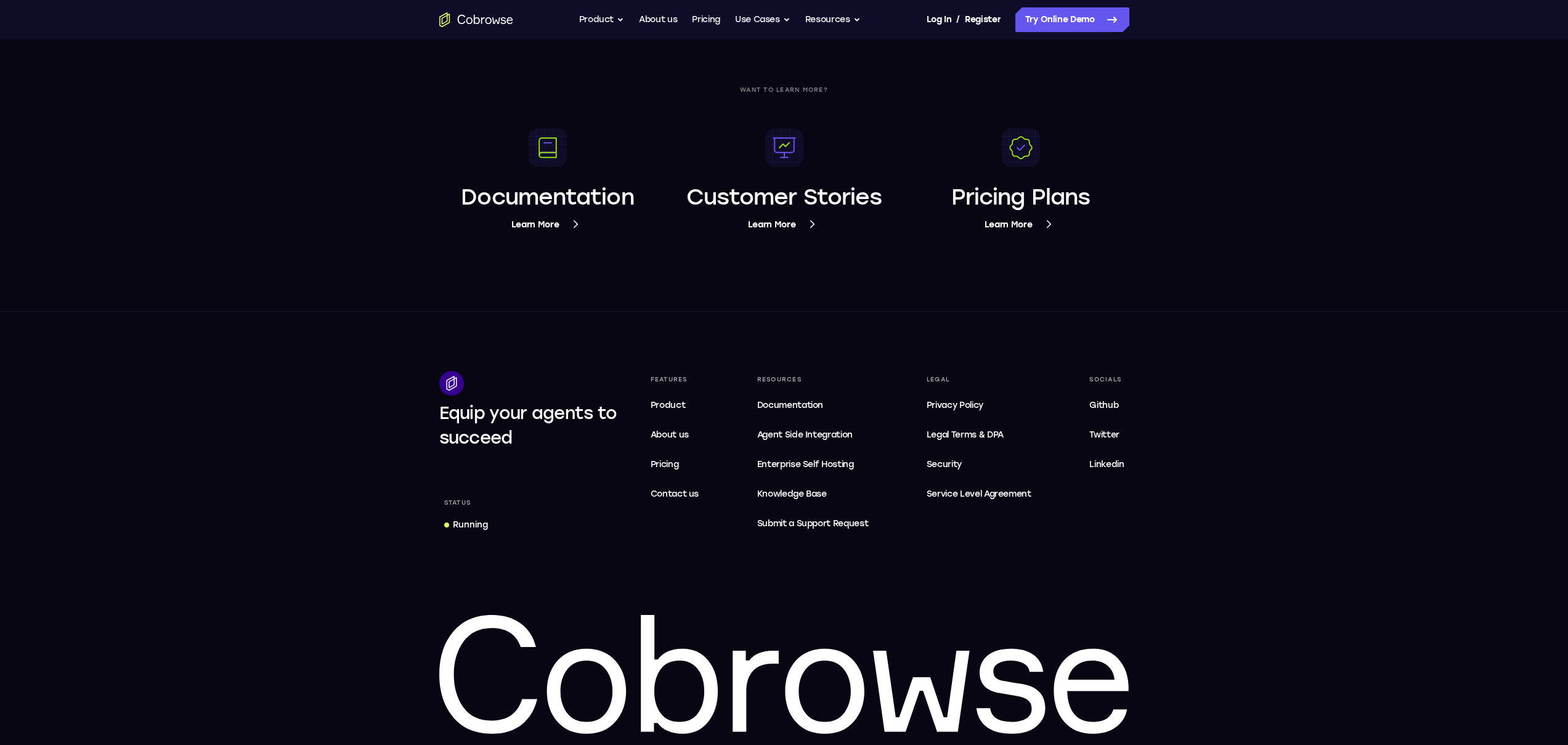
click at [1211, 526] on footer "Equip your agents to succeed Status Running Features Product About us Pricing C…" at bounding box center [784, 552] width 1568 height 482
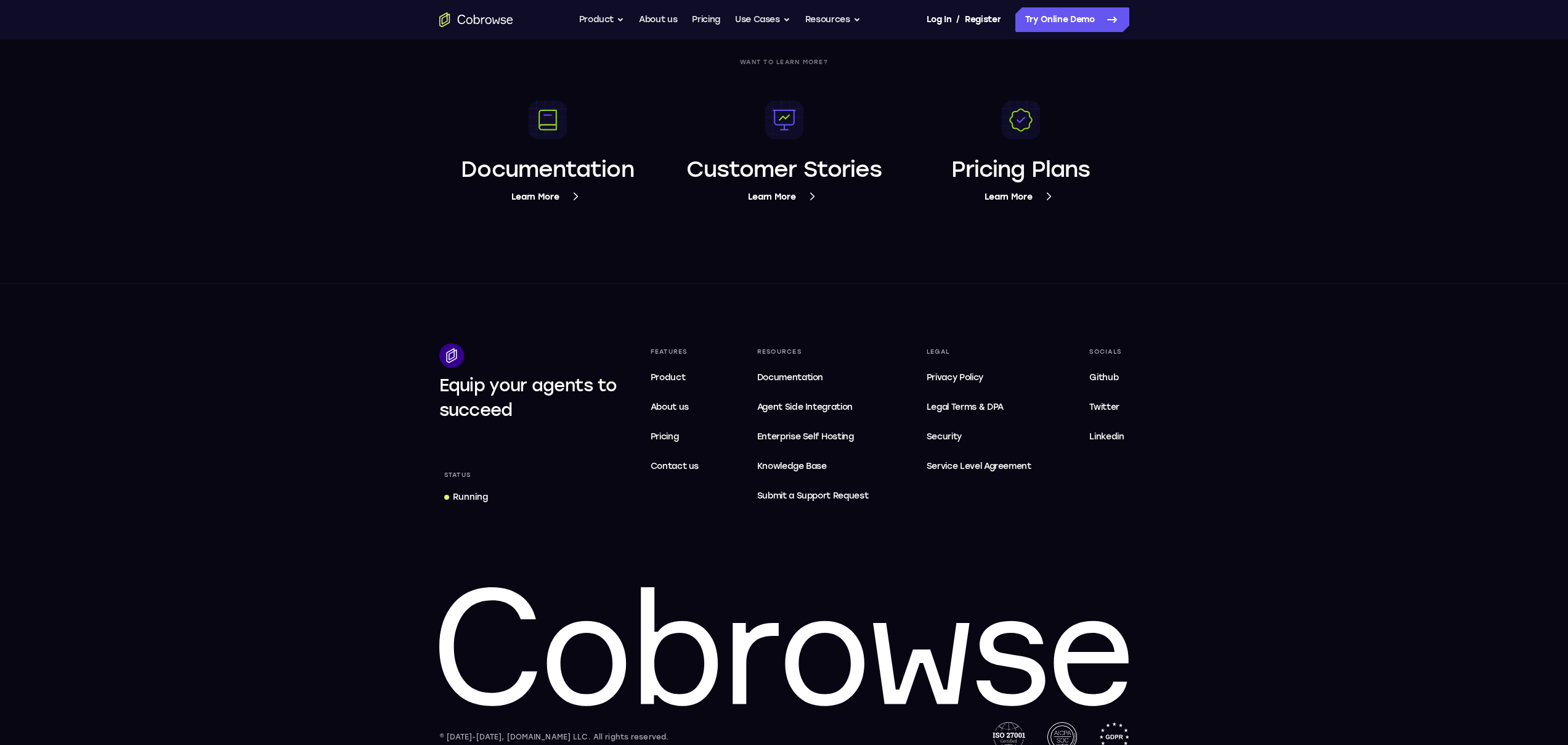
scroll to position [4679, 0]
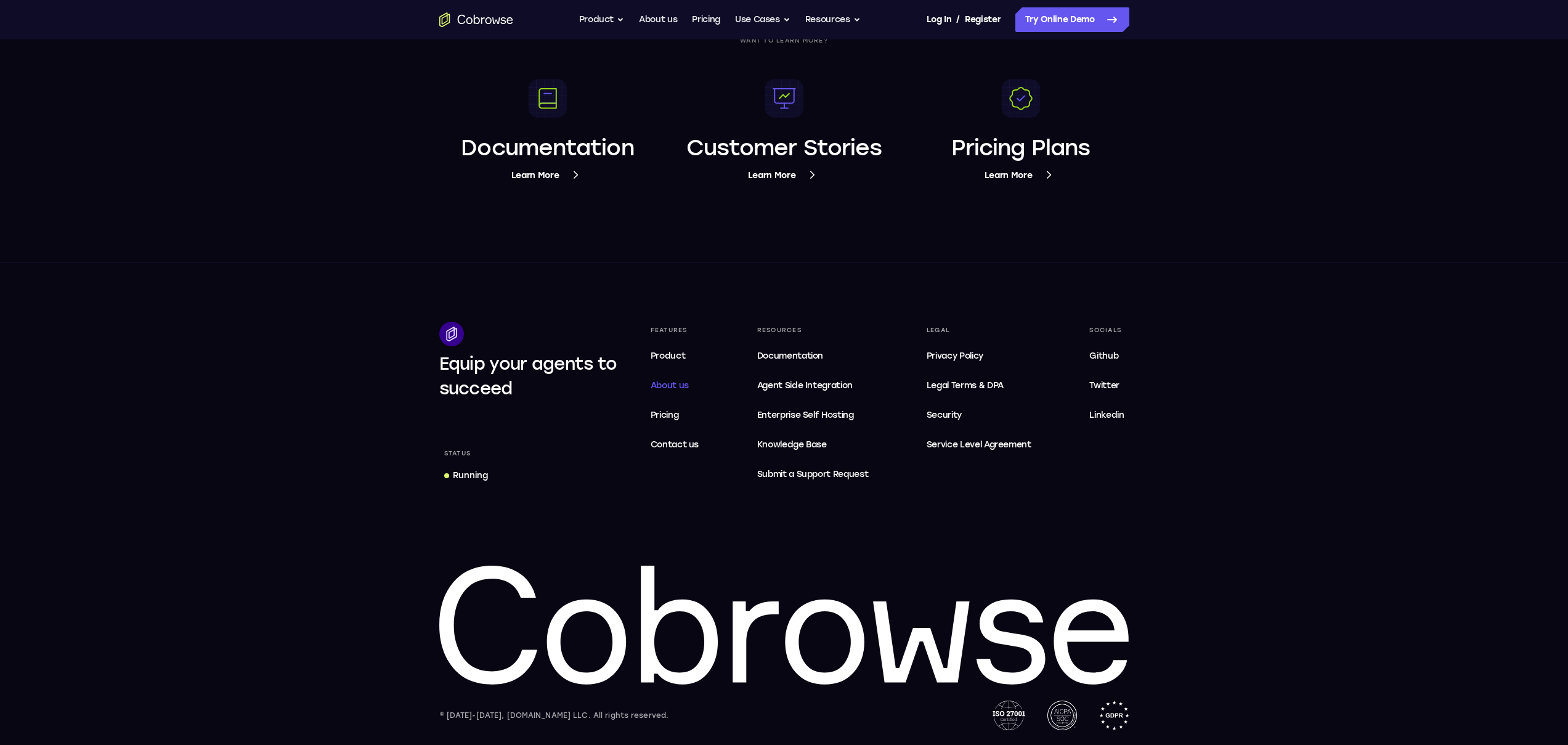
click at [676, 382] on span "About us" at bounding box center [669, 385] width 38 height 10
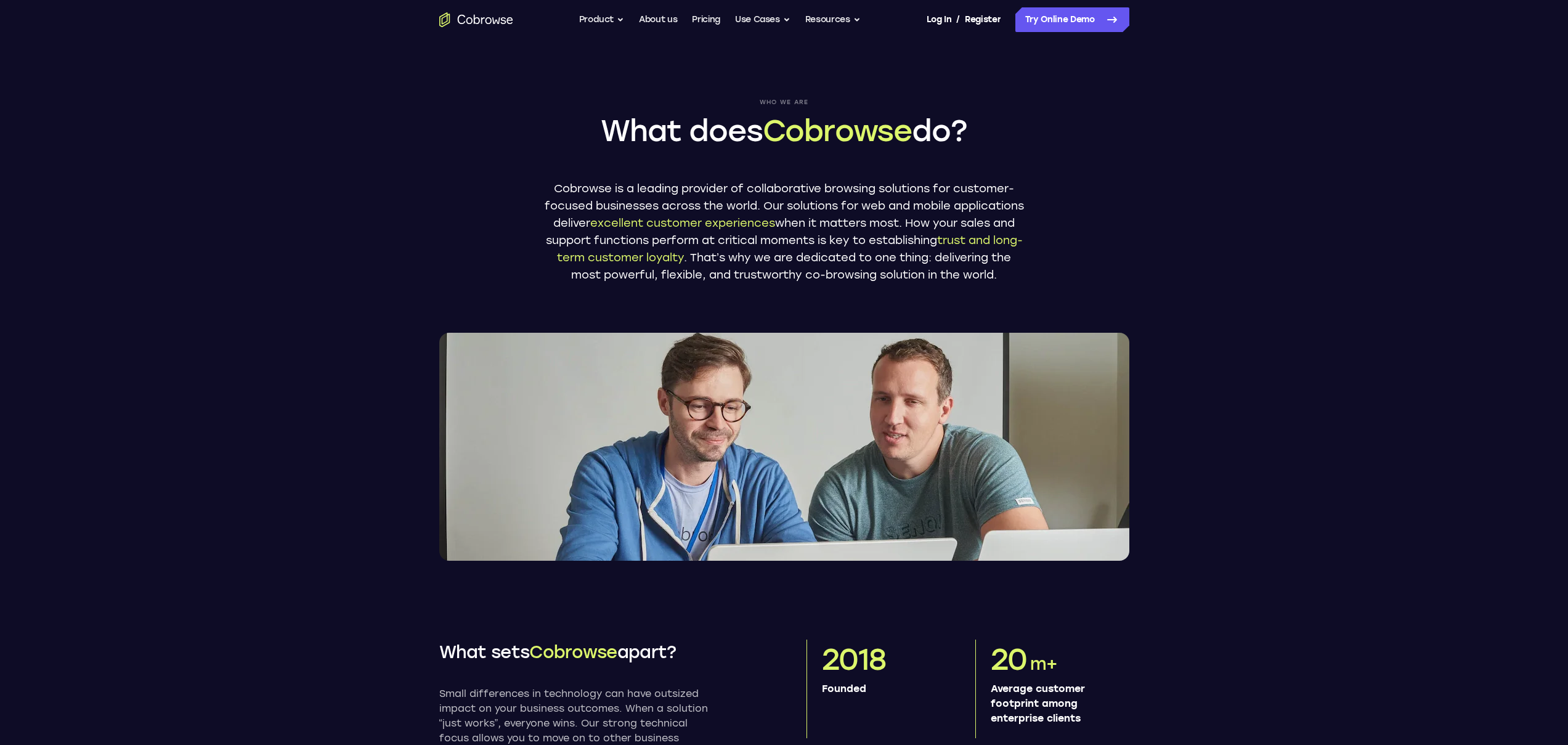
click at [1259, 491] on header "Who we are What does Cobrowse do? Cobrowse is a leading provider of collaborati…" at bounding box center [784, 299] width 1568 height 521
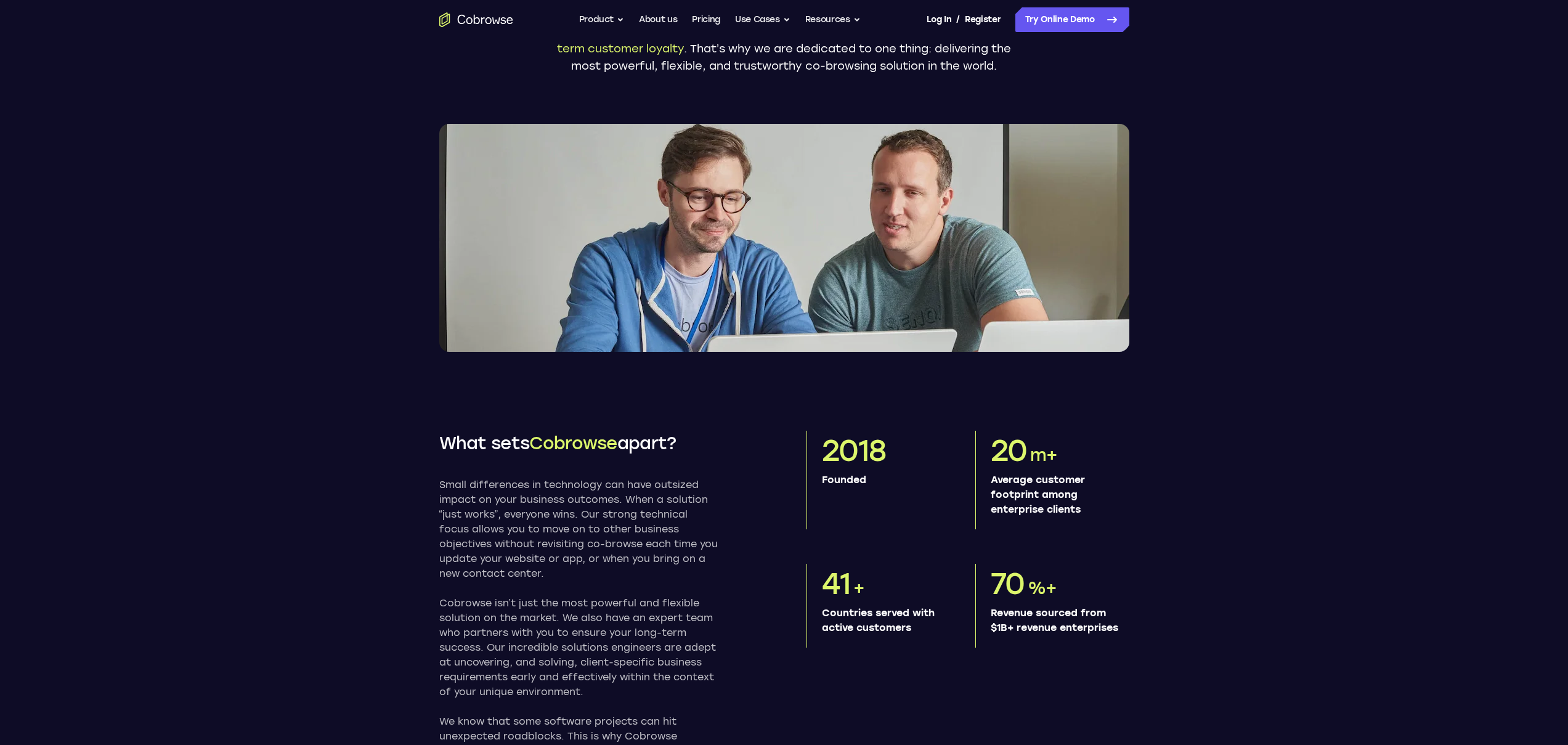
scroll to position [369, 0]
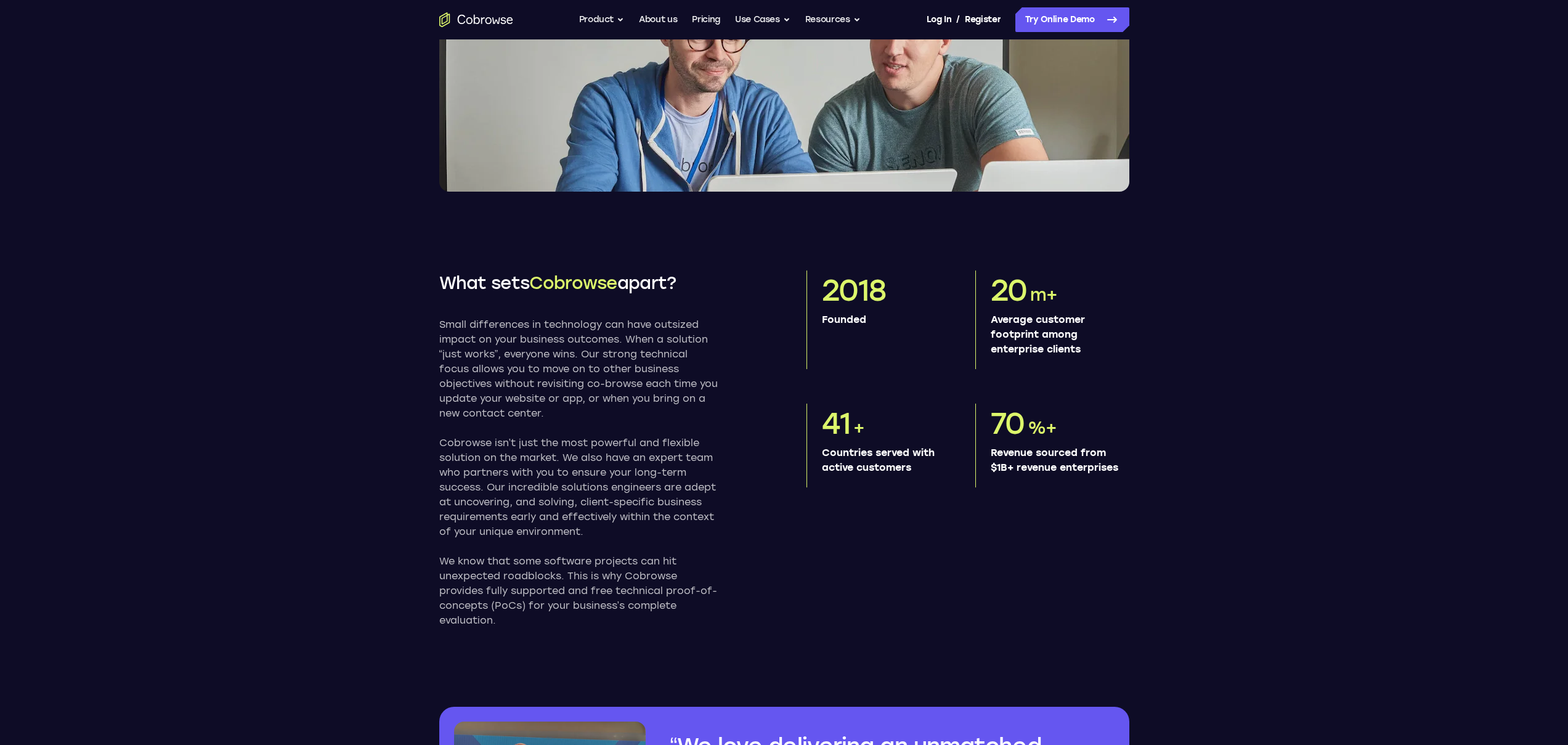
click at [1259, 491] on section "What sets Cobrowse apart? Small differences in technology can have outsized imp…" at bounding box center [784, 602] width 1568 height 821
click at [1256, 500] on section "What sets Cobrowse apart? Small differences in technology can have outsized imp…" at bounding box center [784, 602] width 1568 height 821
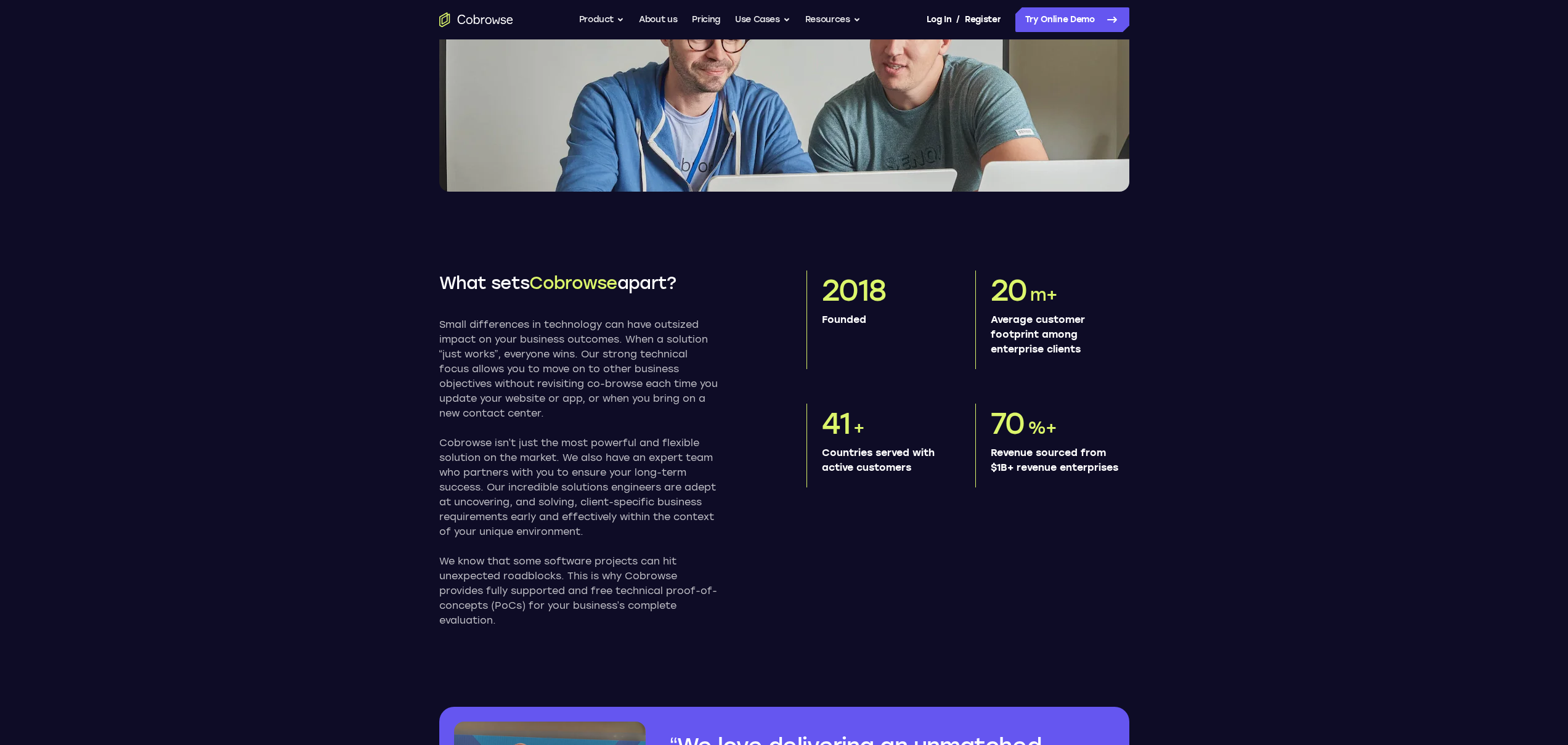
click at [1256, 500] on section "What sets Cobrowse apart? Small differences in technology can have outsized imp…" at bounding box center [784, 602] width 1568 height 821
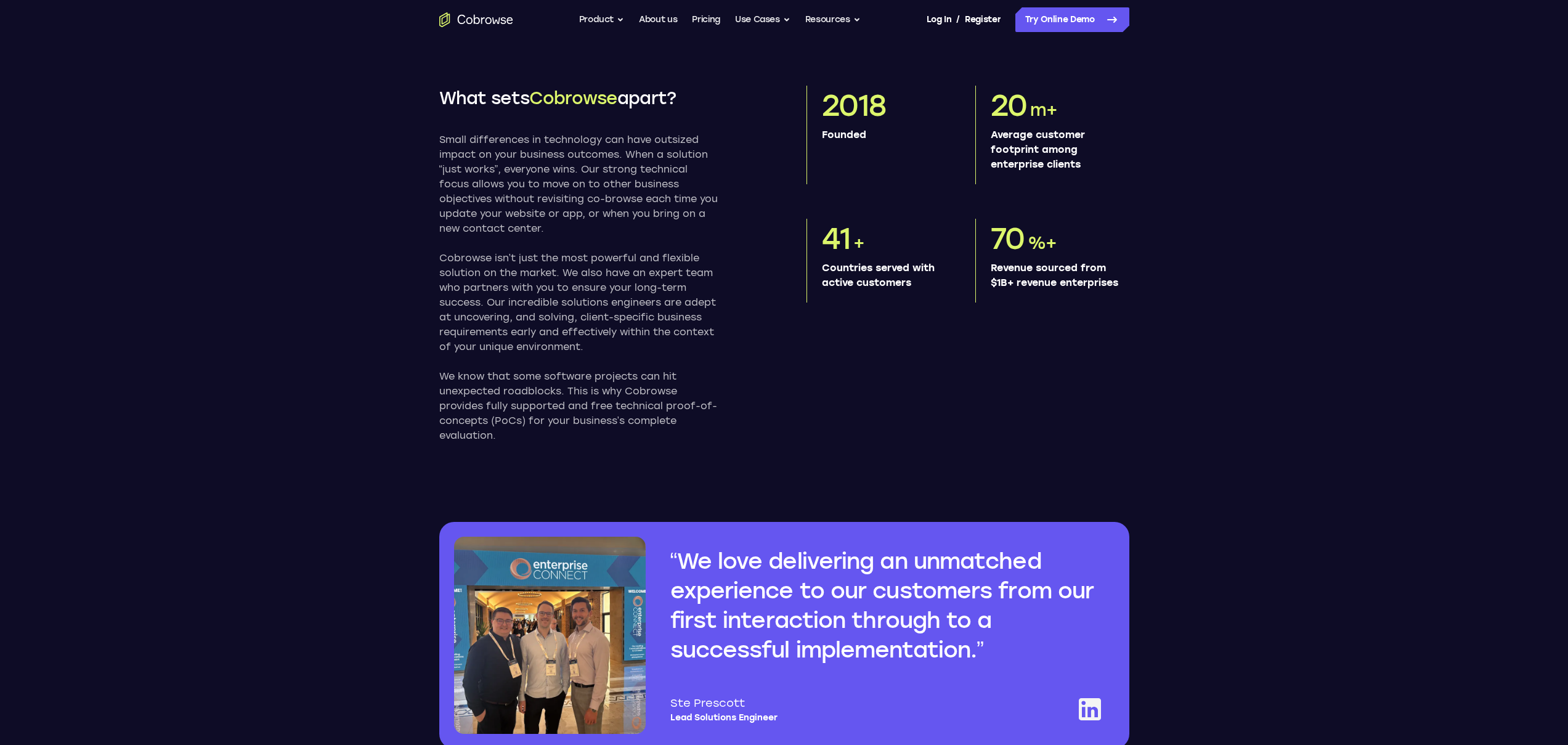
scroll to position [688, 0]
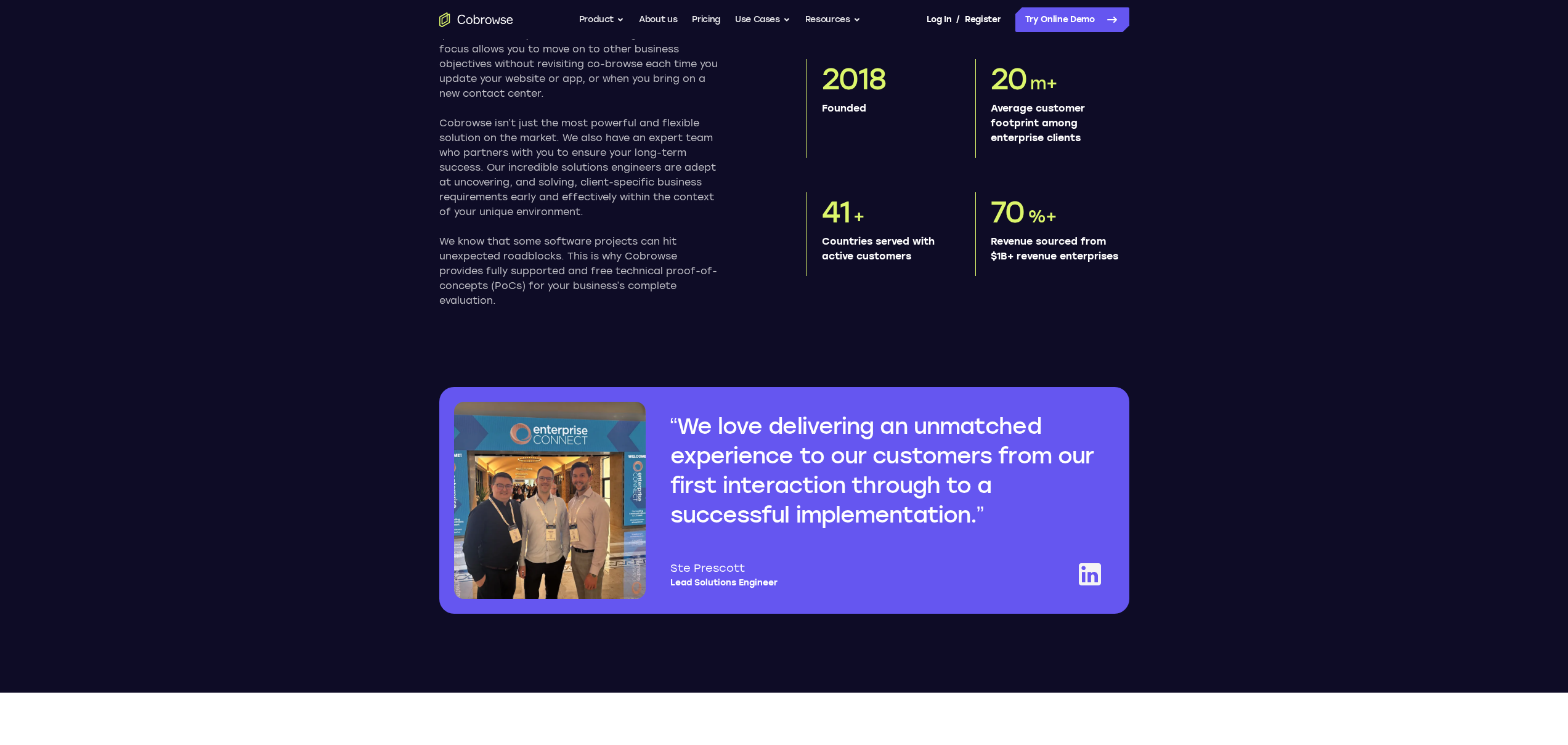
click at [1238, 532] on section "What sets Cobrowse apart? Small differences in technology can have outsized imp…" at bounding box center [784, 282] width 1568 height 821
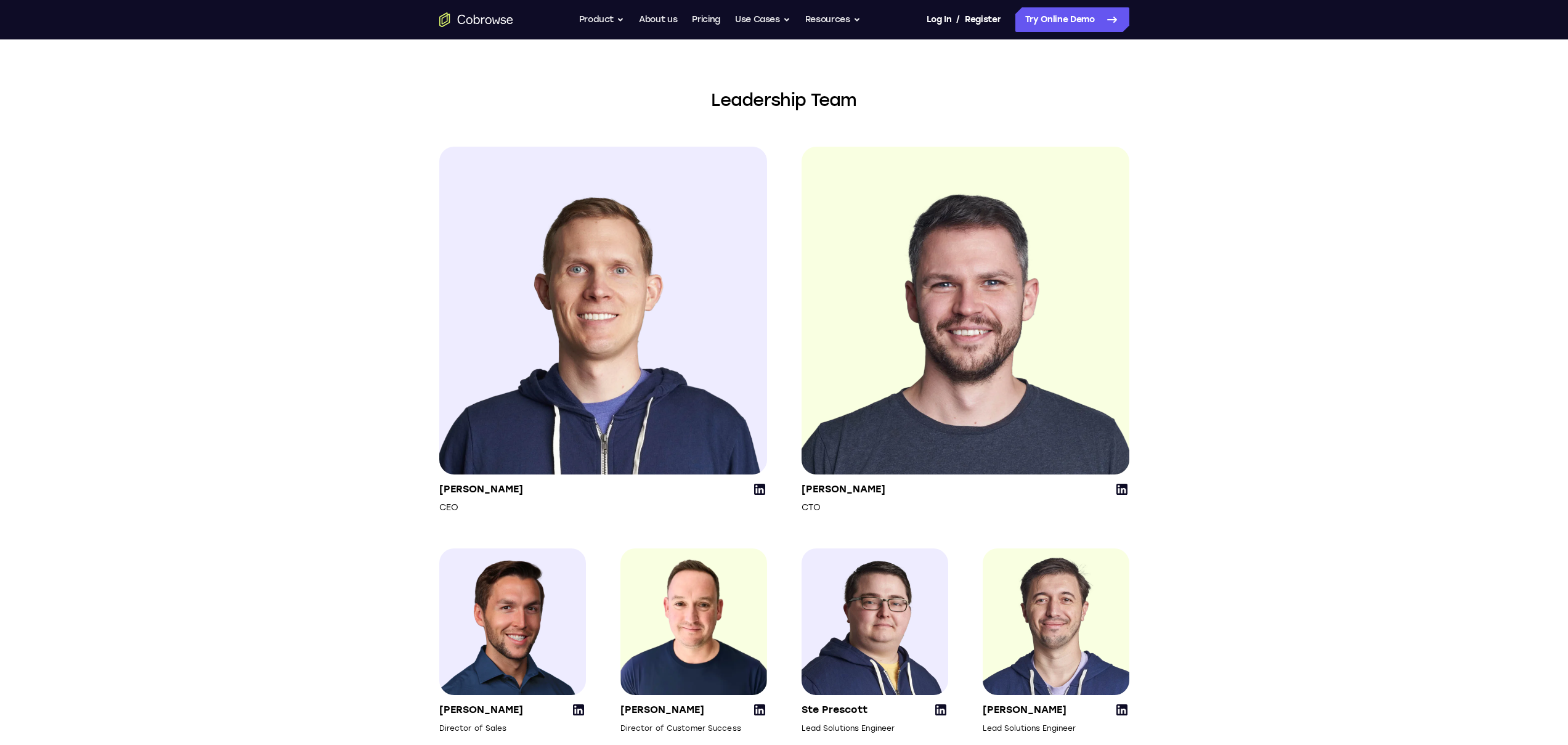
scroll to position [1372, 0]
click at [1238, 532] on section "Leadership Team [PERSON_NAME] CEO [PERSON_NAME] CTO [PERSON_NAME] Director of S…" at bounding box center [784, 410] width 1568 height 805
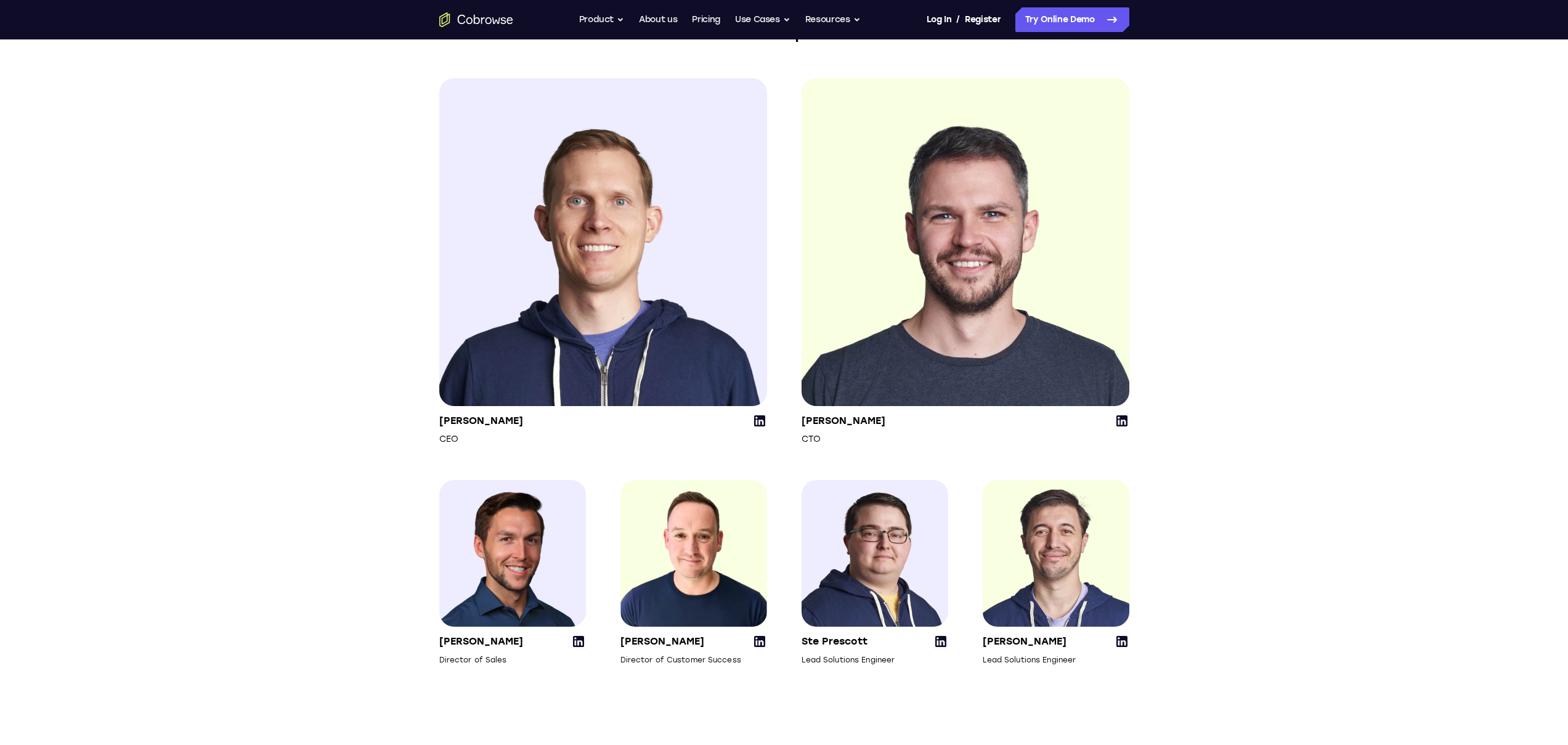
scroll to position [1482, 0]
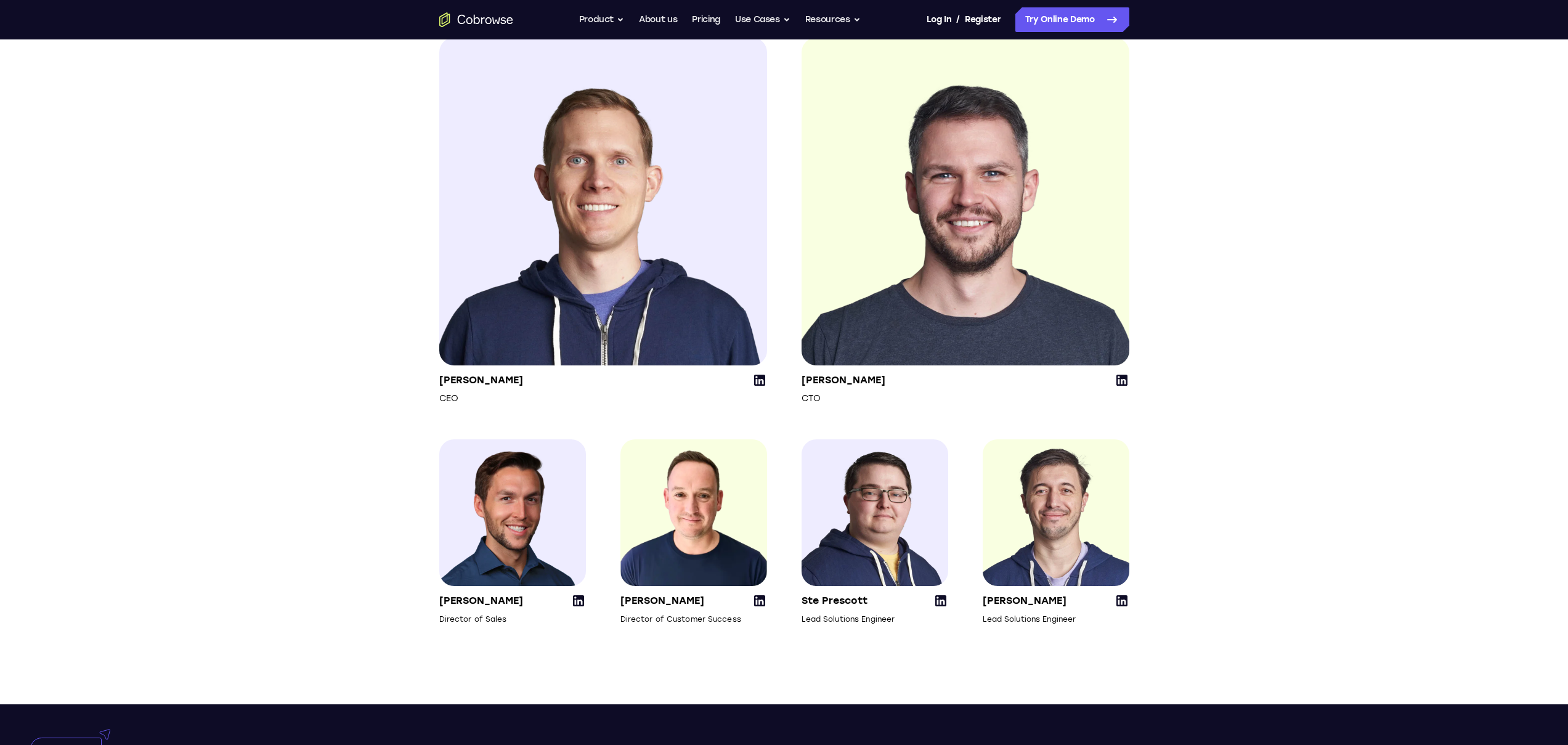
click at [1238, 532] on section "Leadership Team [PERSON_NAME] CEO [PERSON_NAME] CTO [PERSON_NAME] Director of S…" at bounding box center [784, 302] width 1568 height 805
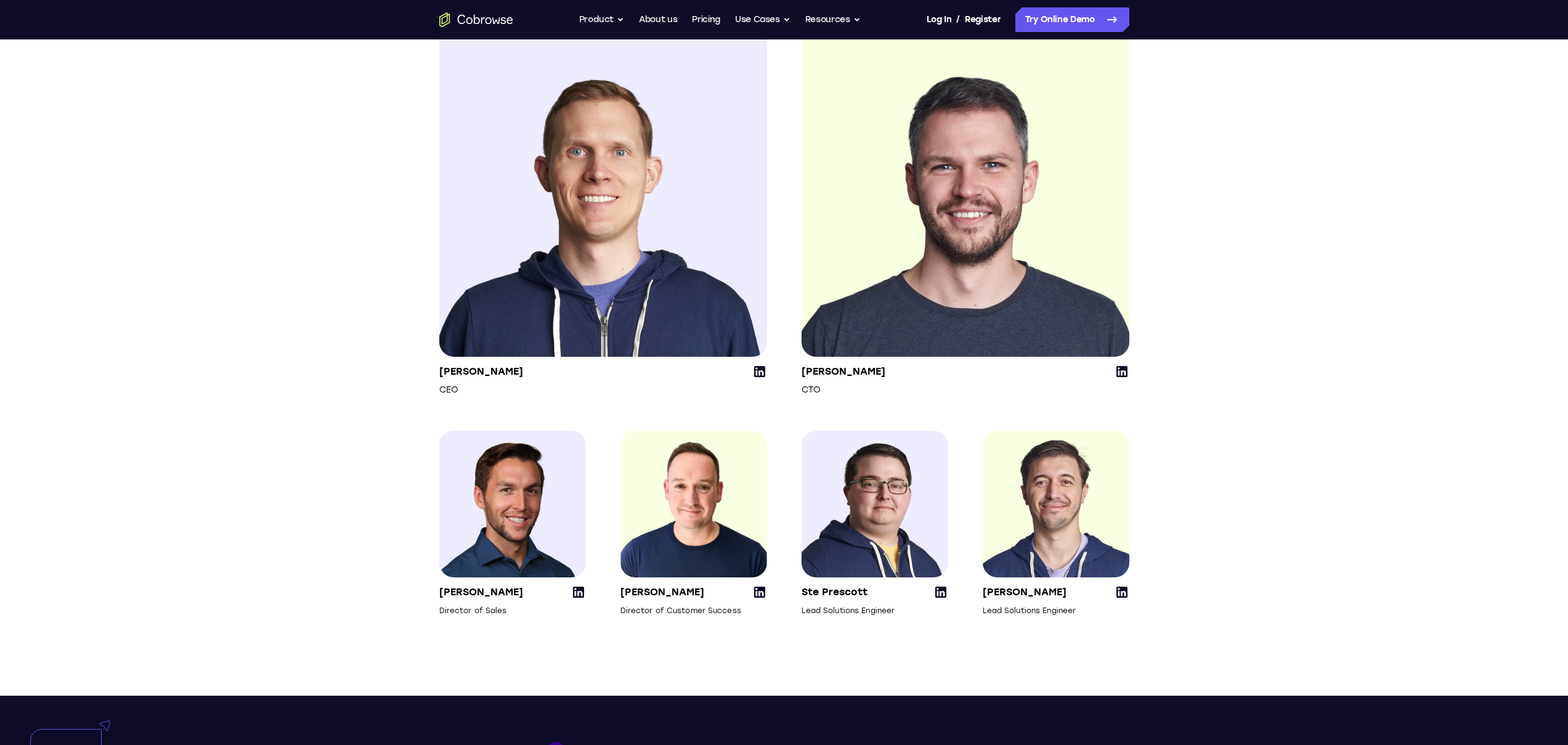
scroll to position [1493, 0]
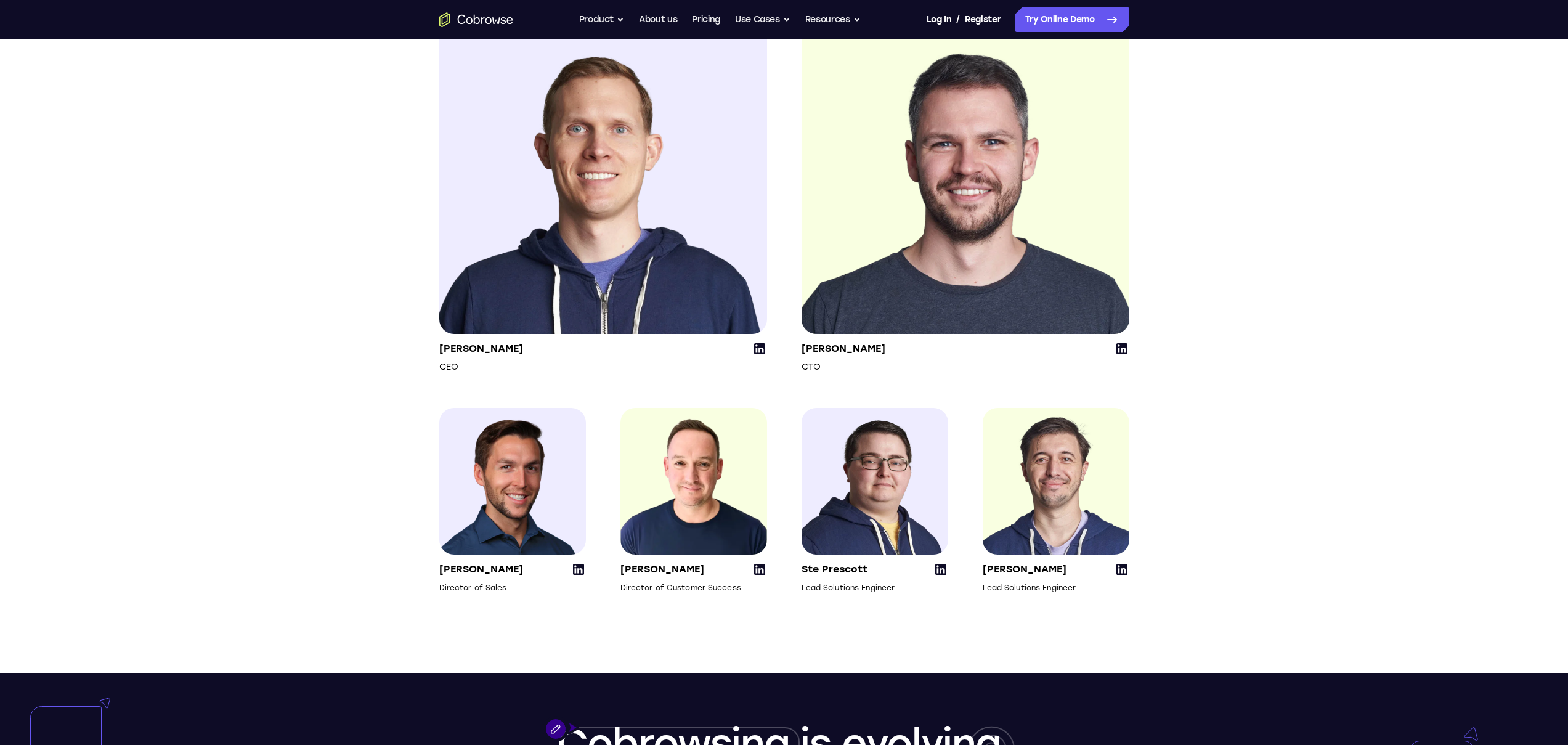
click at [1238, 532] on section "Leadership Team [PERSON_NAME] CEO [PERSON_NAME] CTO [PERSON_NAME] Director of S…" at bounding box center [784, 270] width 1568 height 805
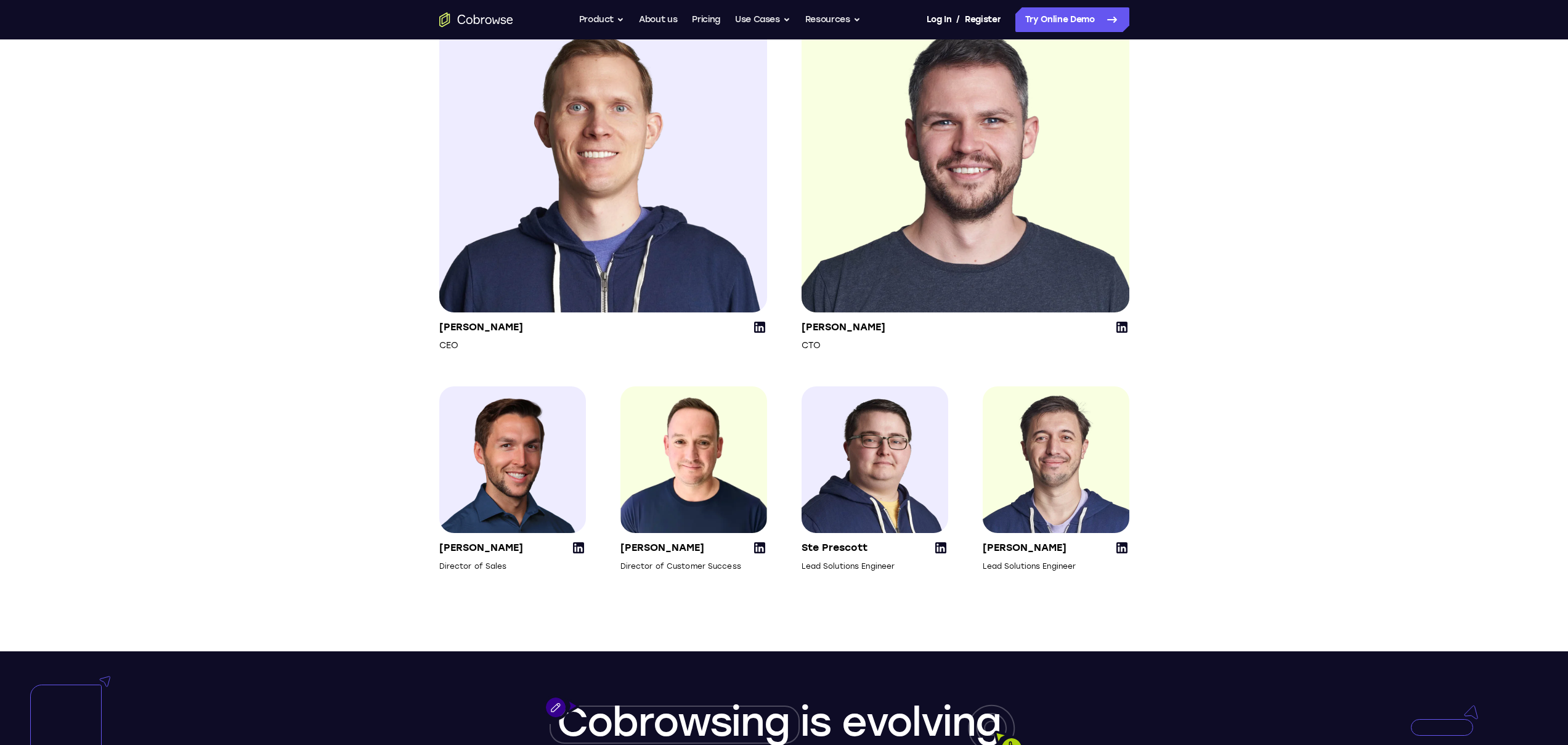
click at [1238, 532] on section "Leadership Team [PERSON_NAME] CEO [PERSON_NAME] CTO [PERSON_NAME] Director of S…" at bounding box center [784, 249] width 1568 height 805
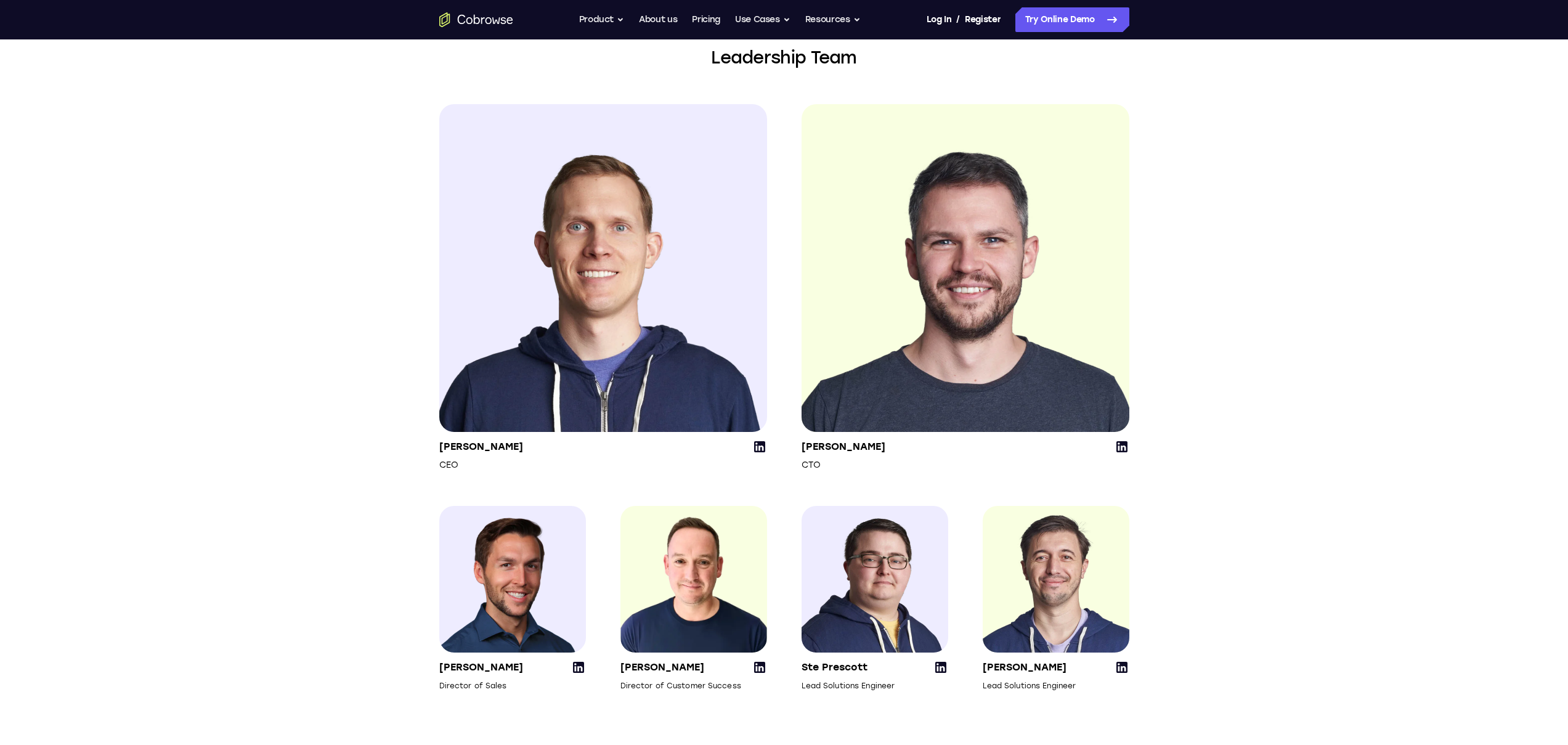
scroll to position [1416, 0]
click at [1245, 535] on section "Leadership Team [PERSON_NAME] CEO [PERSON_NAME] CTO [PERSON_NAME] Director of S…" at bounding box center [784, 367] width 1568 height 805
click at [761, 451] on icon at bounding box center [759, 446] width 11 height 11
click at [1125, 451] on icon at bounding box center [1122, 446] width 11 height 11
click at [1262, 331] on section "Leadership Team [PERSON_NAME] CEO [PERSON_NAME] CTO [PERSON_NAME] Director of S…" at bounding box center [784, 367] width 1568 height 805
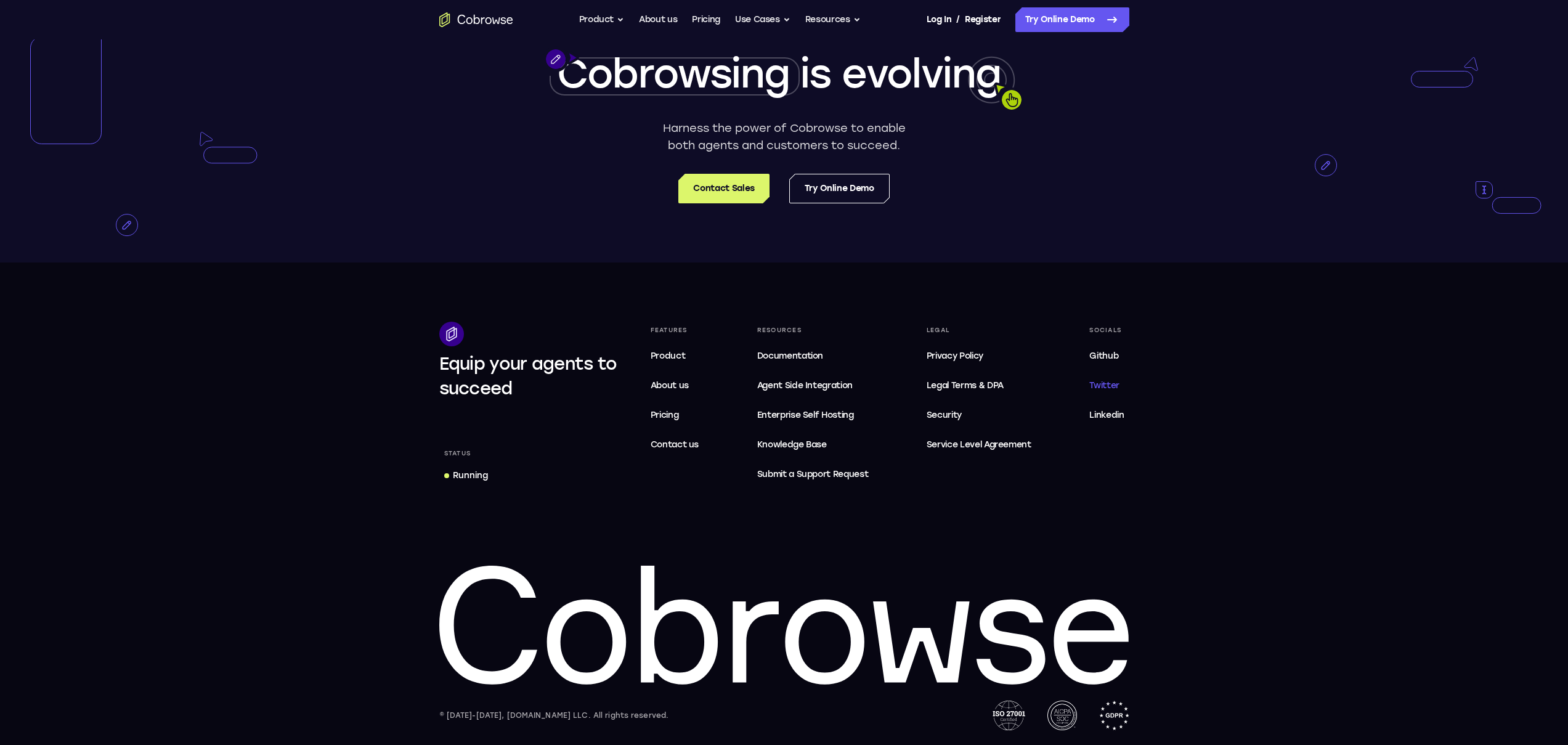
scroll to position [2200, 0]
click at [1106, 411] on span "Linkedin" at bounding box center [1107, 415] width 35 height 10
click at [1216, 373] on footer "Equip your agents to succeed Status Running Features Product About us Pricing C…" at bounding box center [784, 504] width 1568 height 482
click at [817, 186] on link "Try Online Demo" at bounding box center [840, 188] width 100 height 30
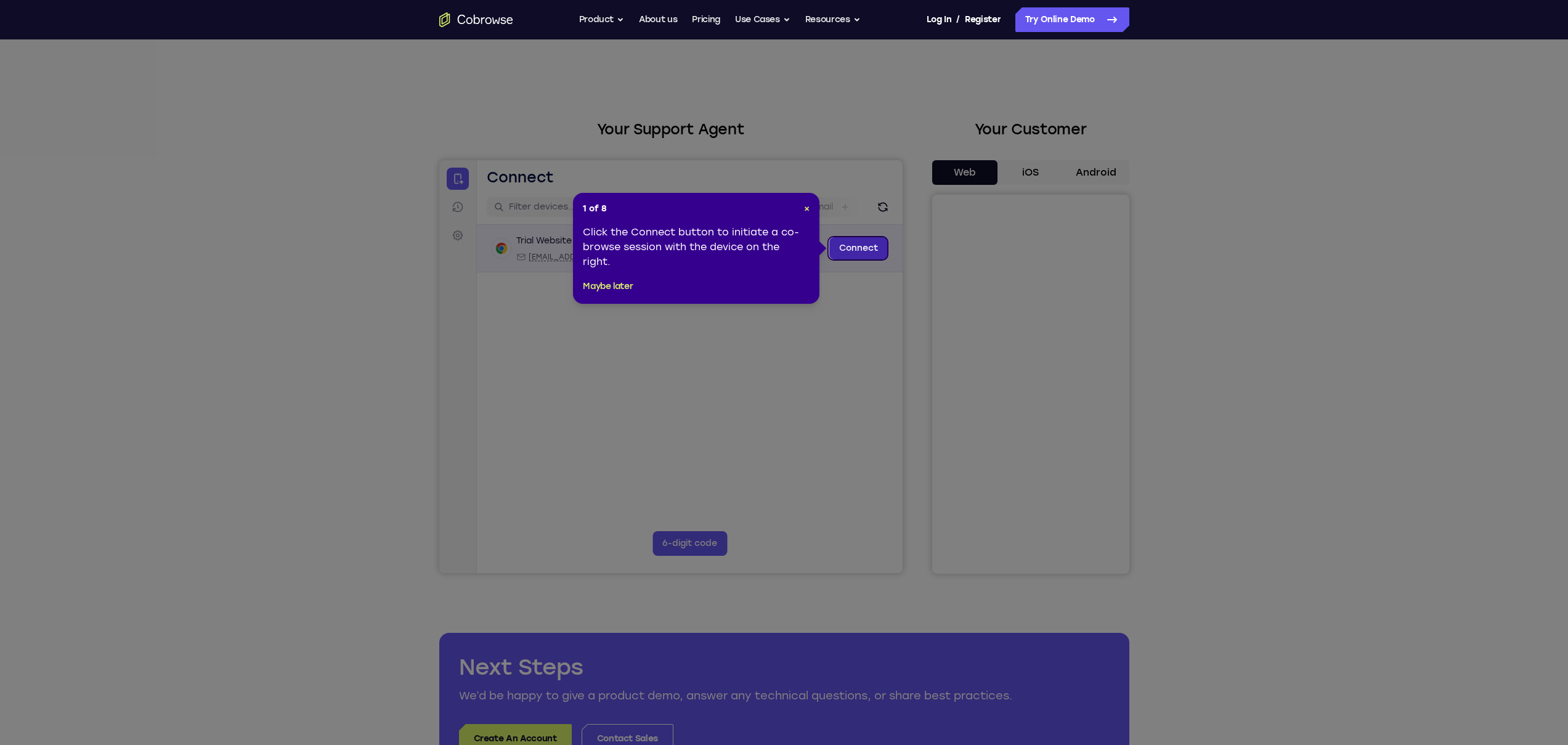
click at [856, 251] on link "Connect" at bounding box center [858, 248] width 58 height 22
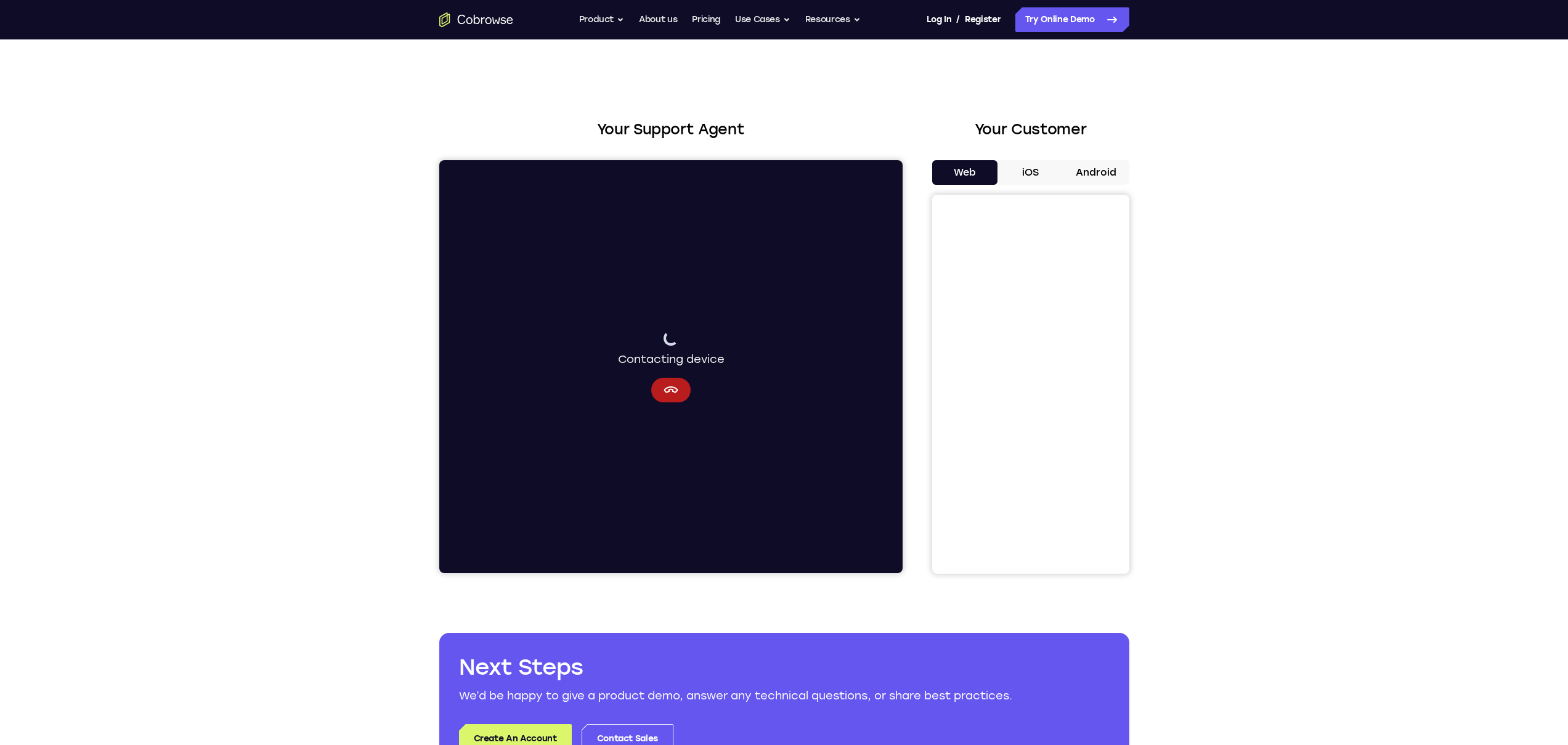
click at [912, 310] on div "Your Support Agent Your Customer Web iOS Android" at bounding box center [784, 346] width 690 height 455
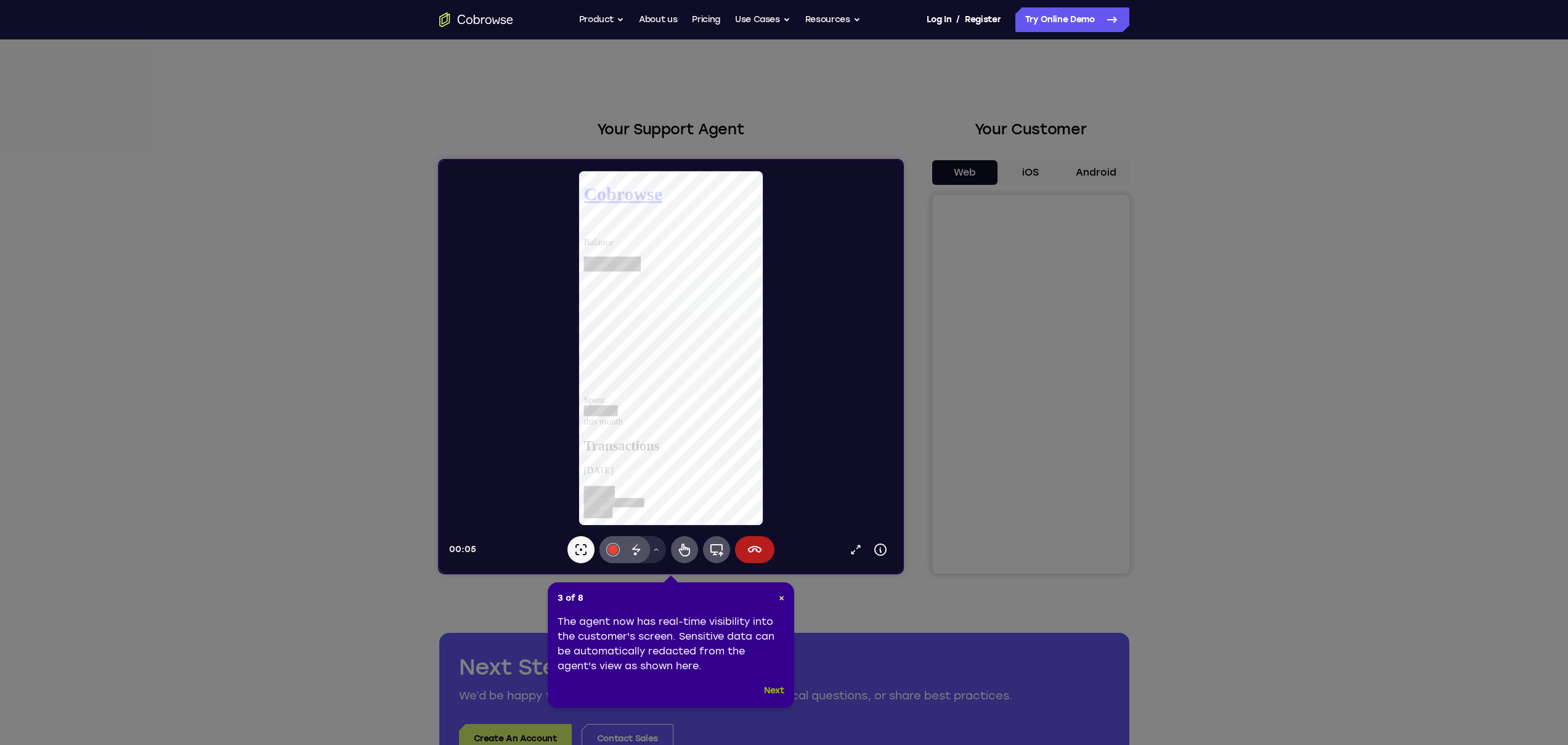
click at [771, 690] on button "Next" at bounding box center [774, 690] width 21 height 15
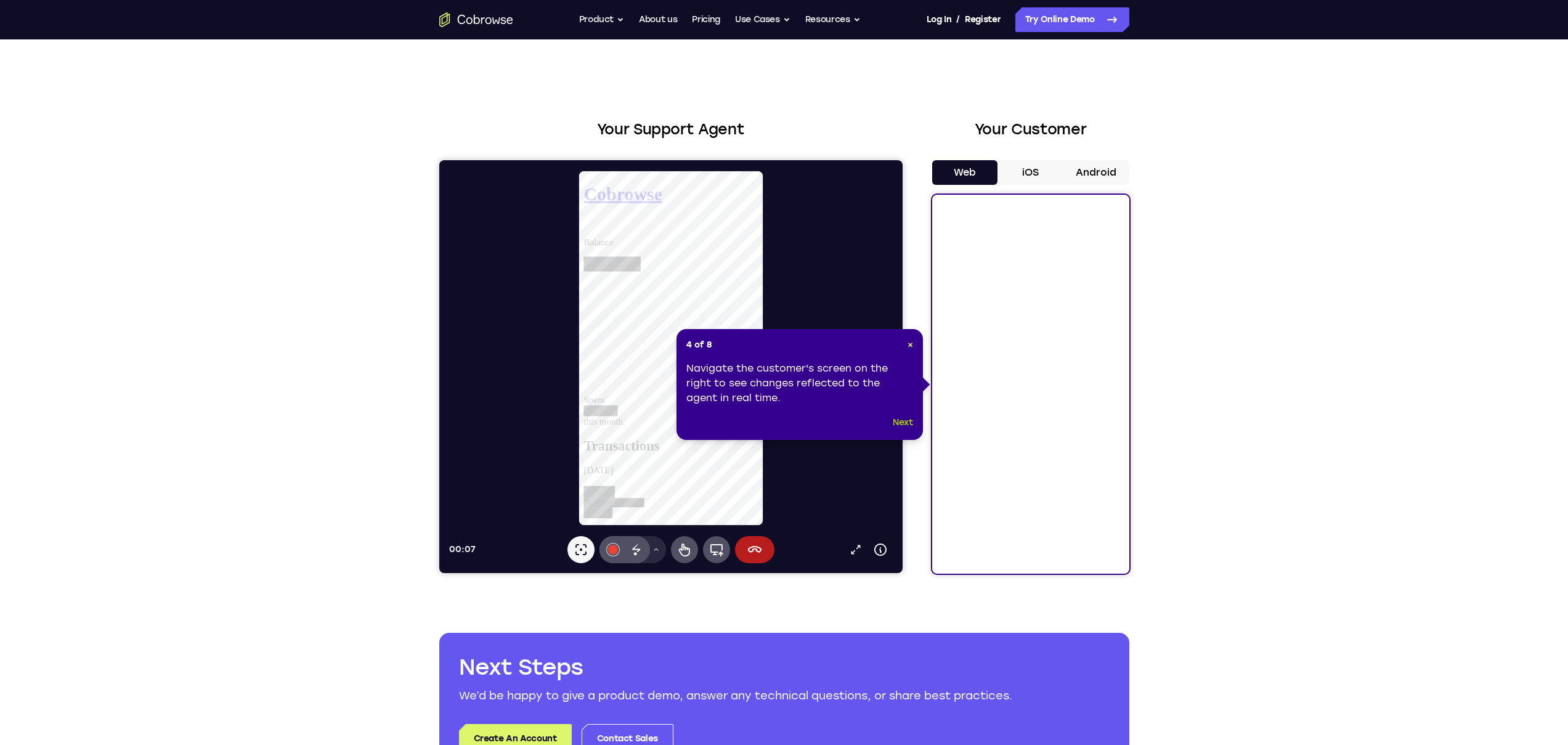
click at [910, 426] on button "Next" at bounding box center [903, 423] width 21 height 15
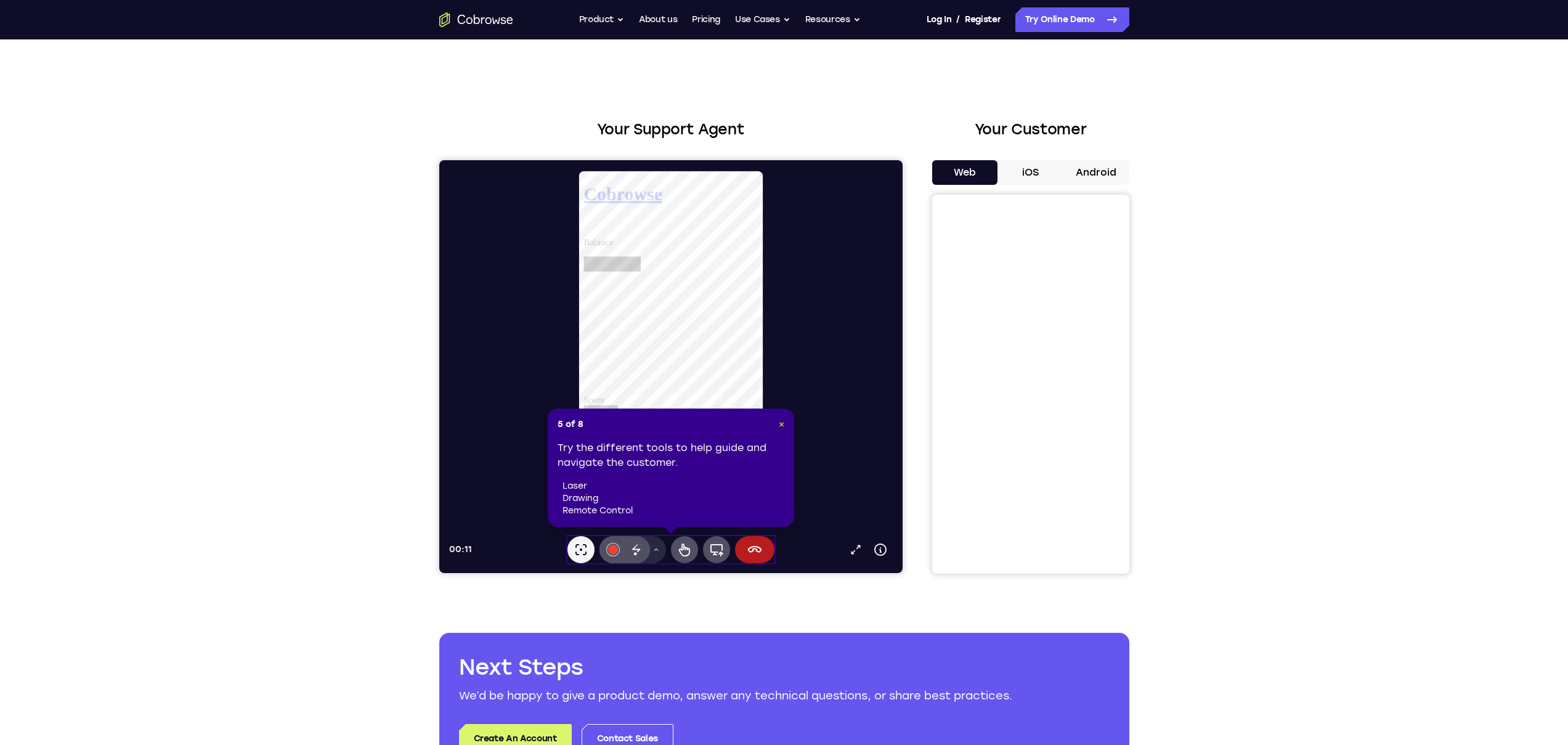
click at [783, 424] on span "×" at bounding box center [781, 424] width 6 height 10
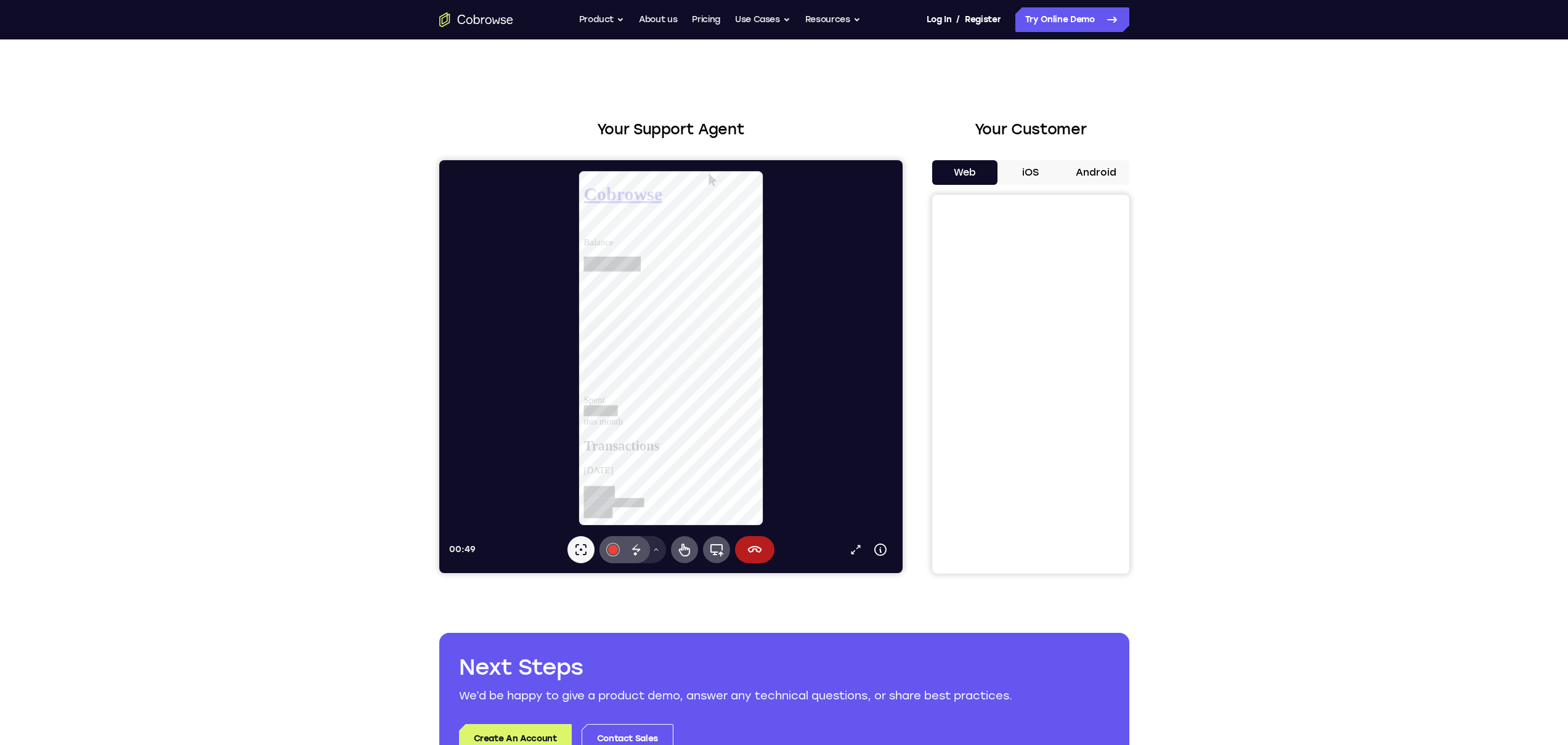
click at [1025, 175] on button "iOS" at bounding box center [1030, 172] width 66 height 24
click at [977, 171] on button "Web" at bounding box center [965, 172] width 66 height 24
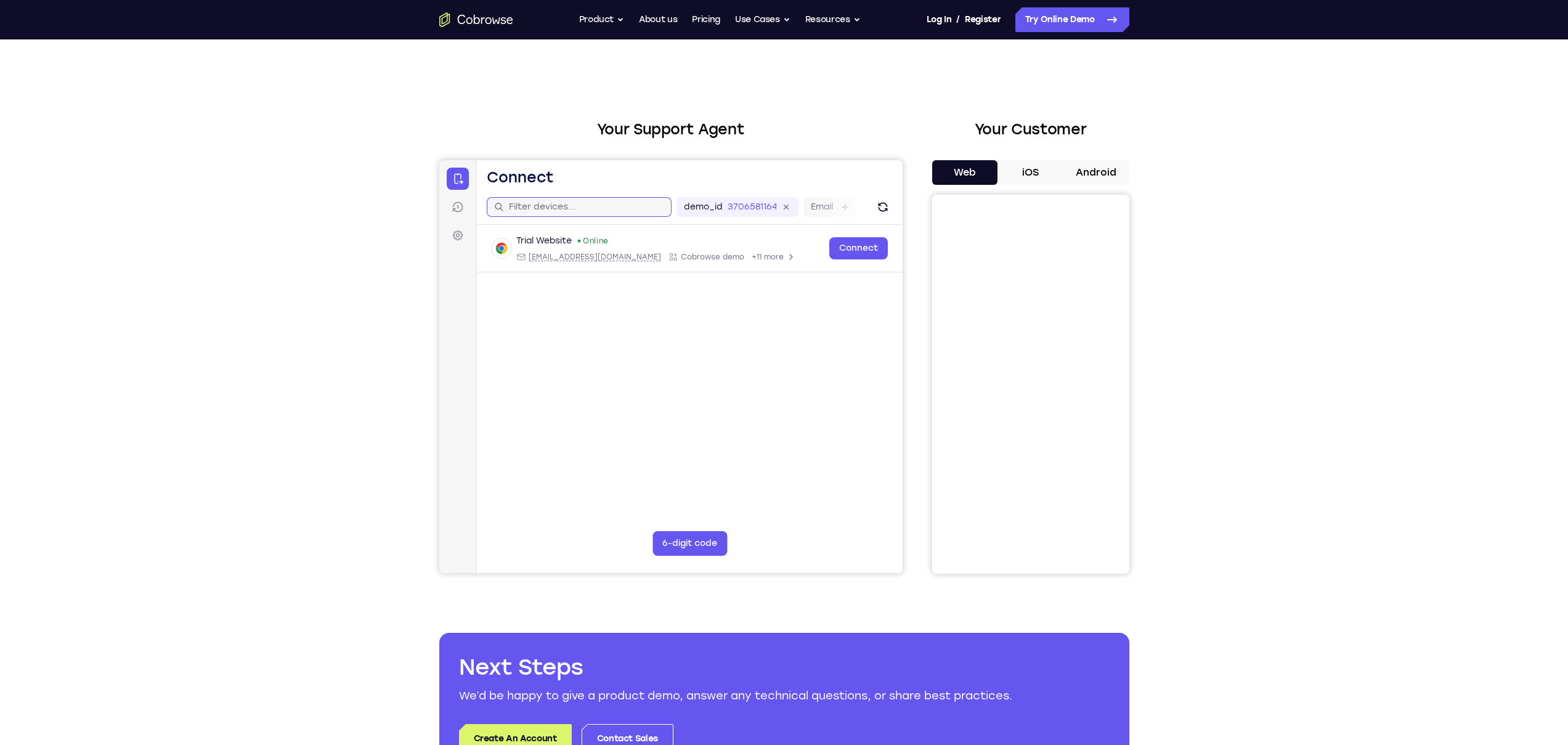
click at [575, 207] on input "text" at bounding box center [586, 207] width 155 height 12
click at [458, 237] on icon at bounding box center [457, 235] width 12 height 12
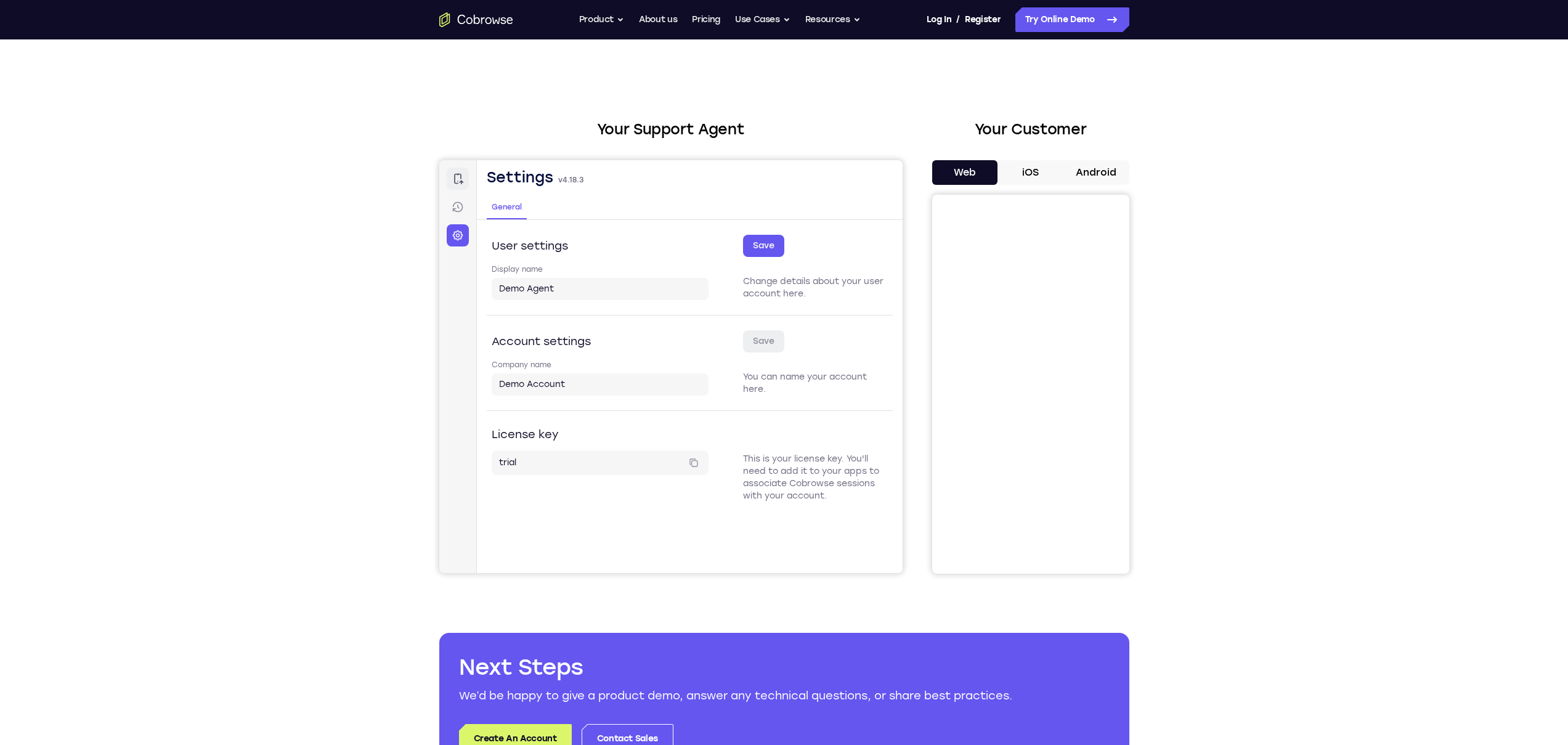
click at [457, 184] on icon at bounding box center [457, 179] width 12 height 12
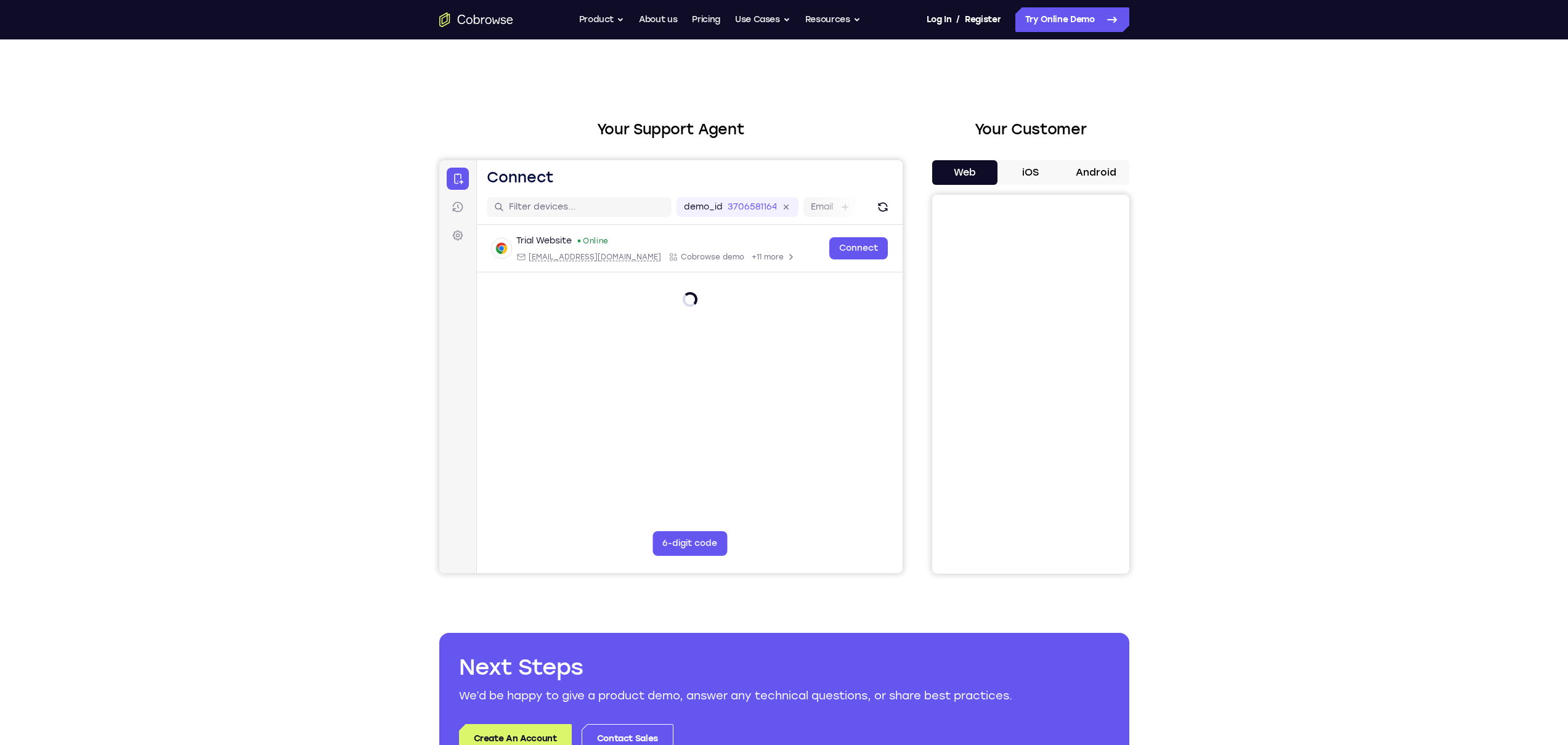
click at [380, 228] on div "Your Support Agent Your Customer Web iOS Android Next Steps We’d be happy to gi…" at bounding box center [784, 445] width 1568 height 812
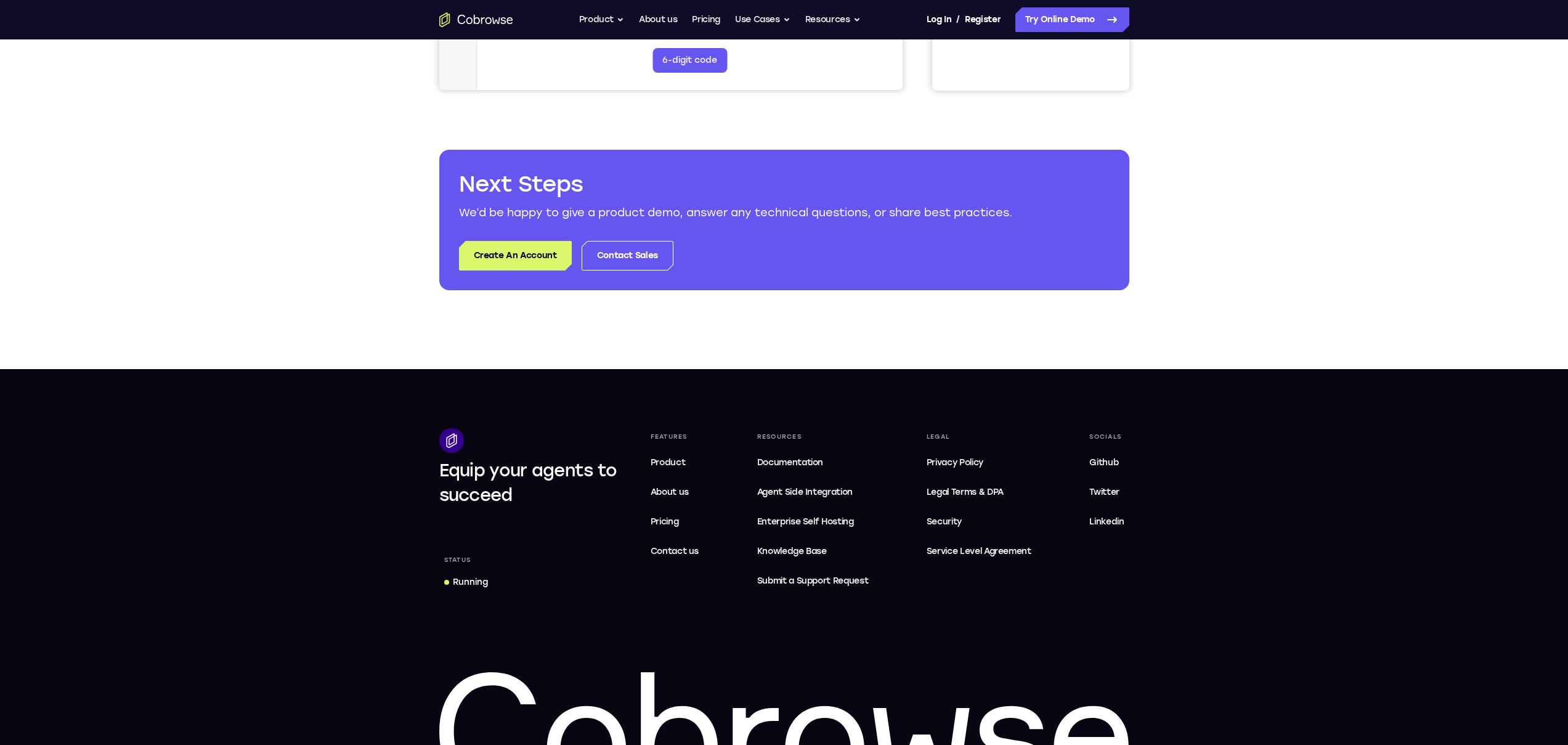
scroll to position [590, 0]
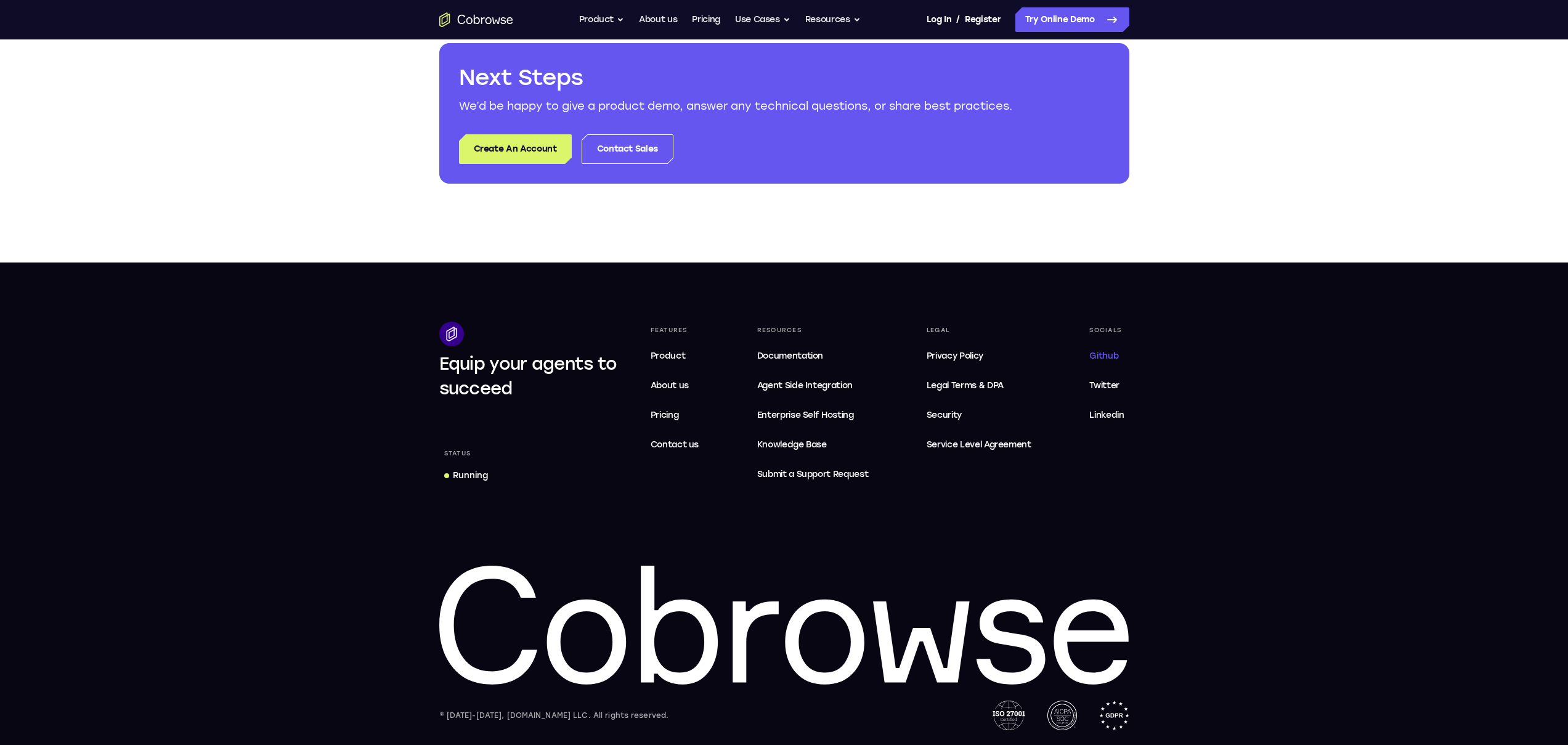
click at [1106, 358] on span "Github" at bounding box center [1104, 356] width 29 height 10
